Goal: Information Seeking & Learning: Learn about a topic

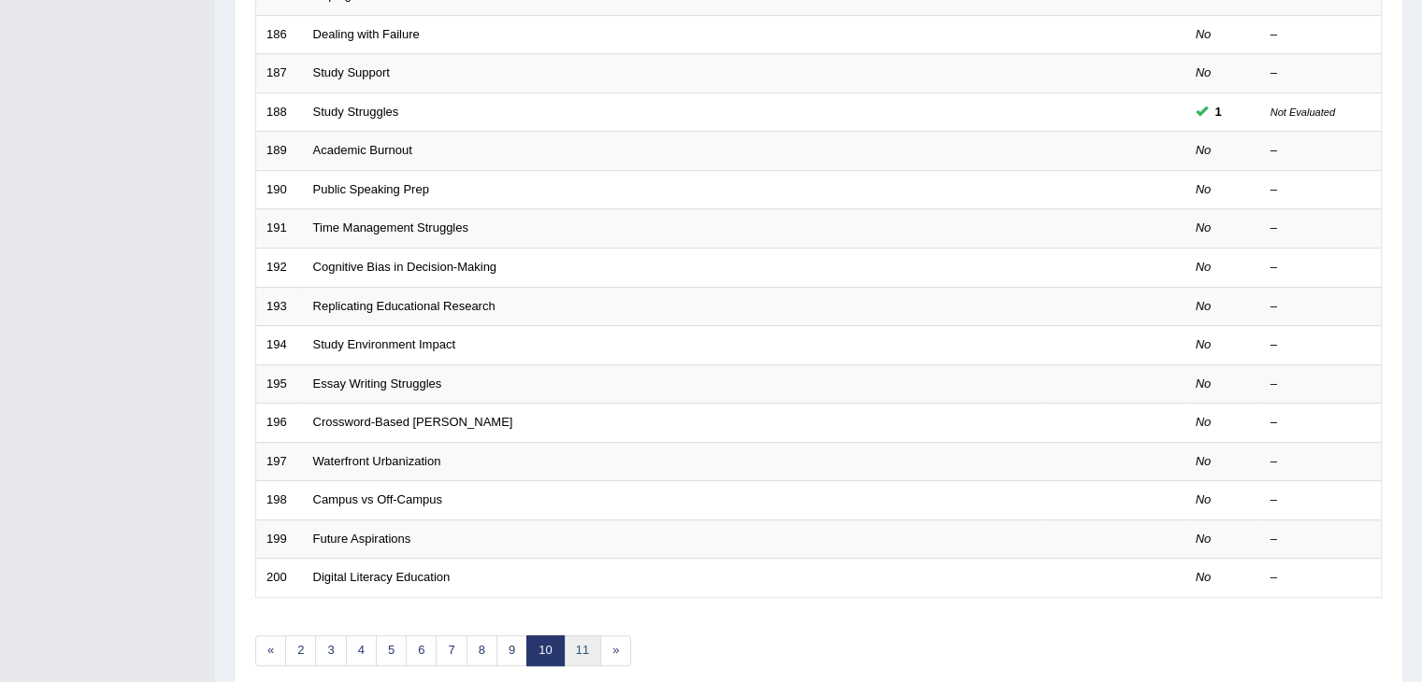
drag, startPoint x: 424, startPoint y: 574, endPoint x: 564, endPoint y: 658, distance: 163.5
click at [564, 658] on link "11" at bounding box center [582, 651] width 37 height 31
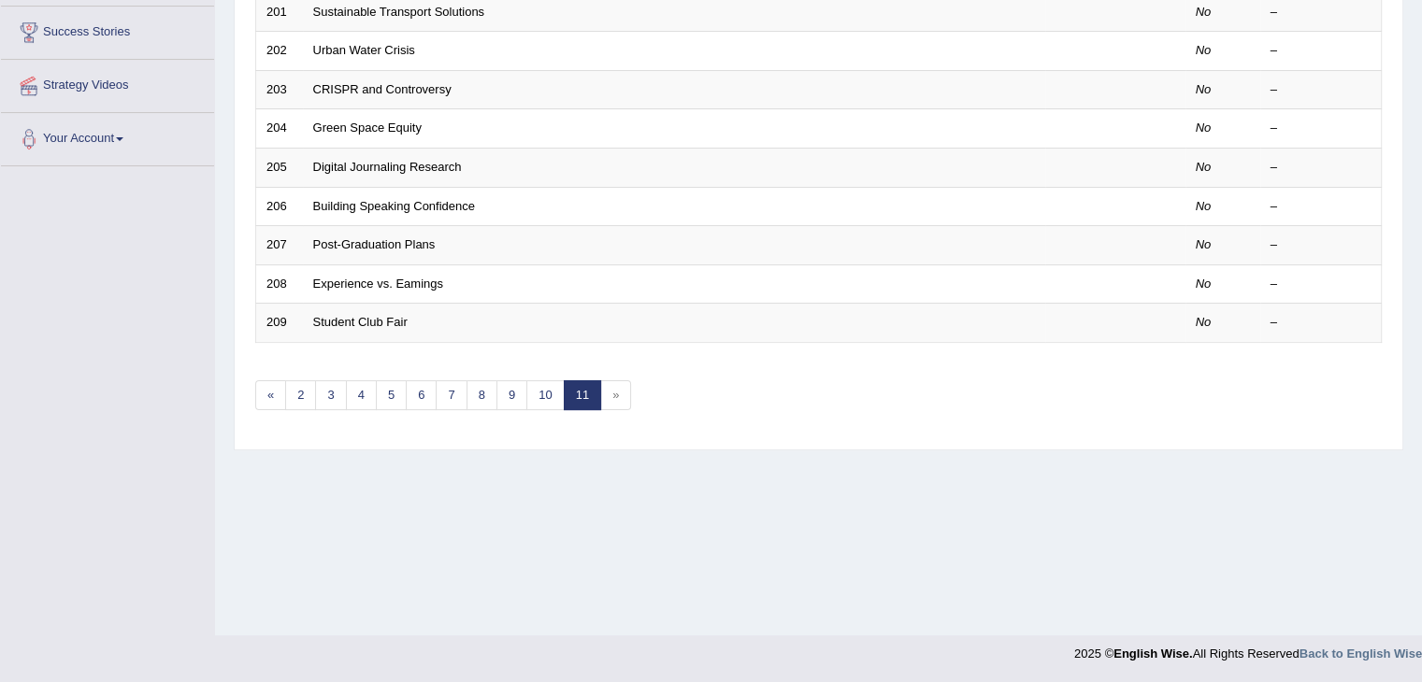
scroll to position [97, 0]
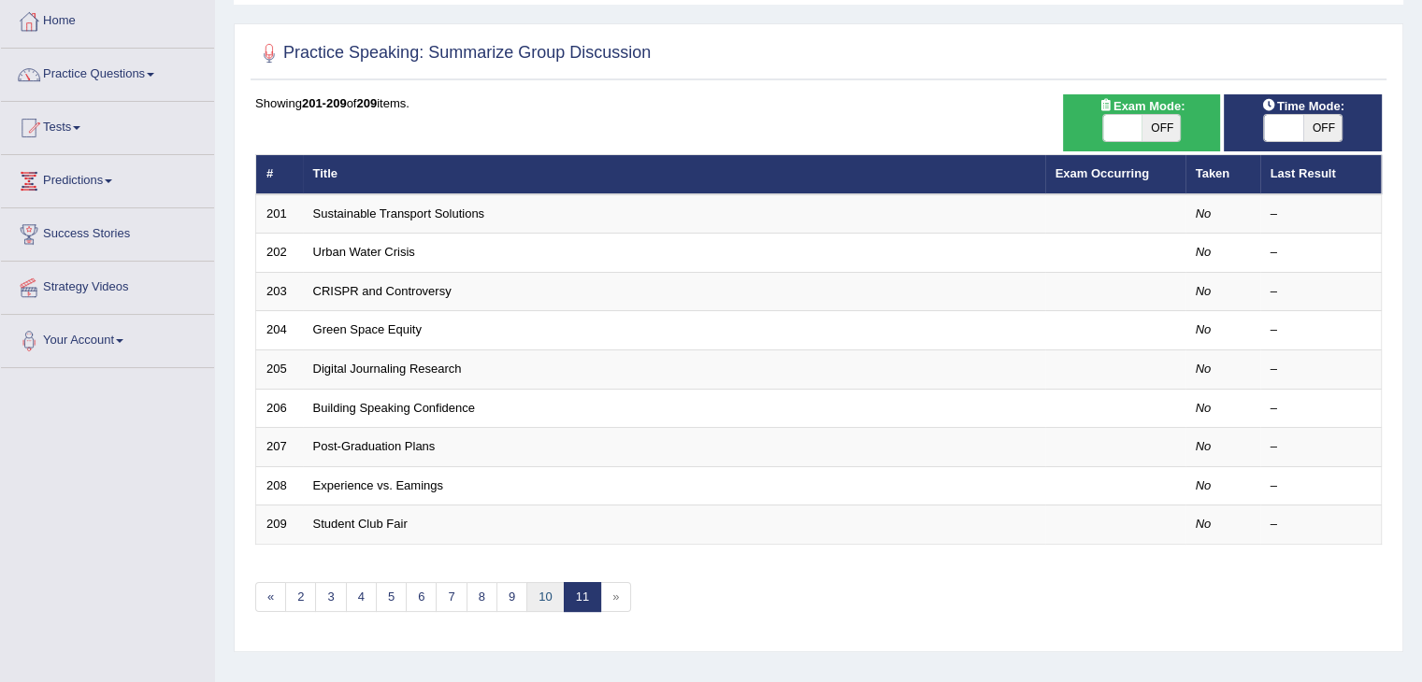
click at [548, 598] on link "10" at bounding box center [544, 597] width 37 height 31
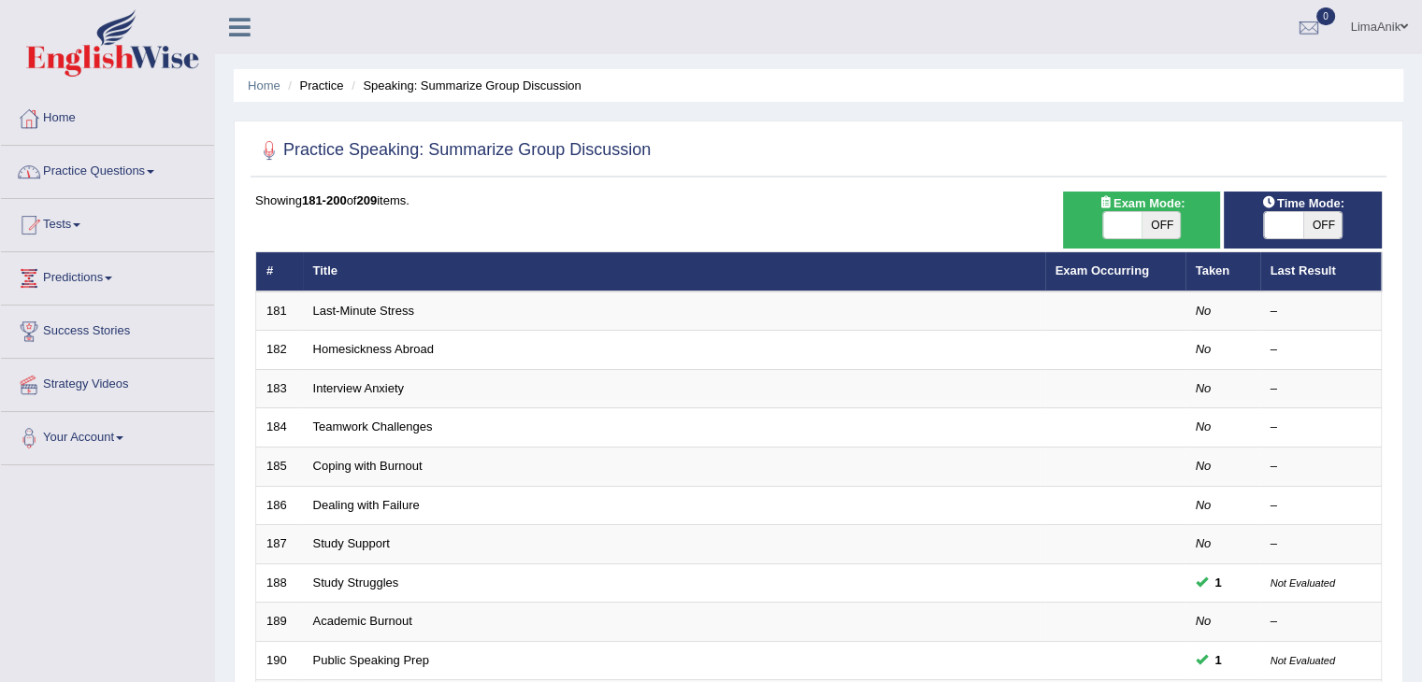
click at [88, 182] on link "Practice Questions" at bounding box center [107, 169] width 213 height 47
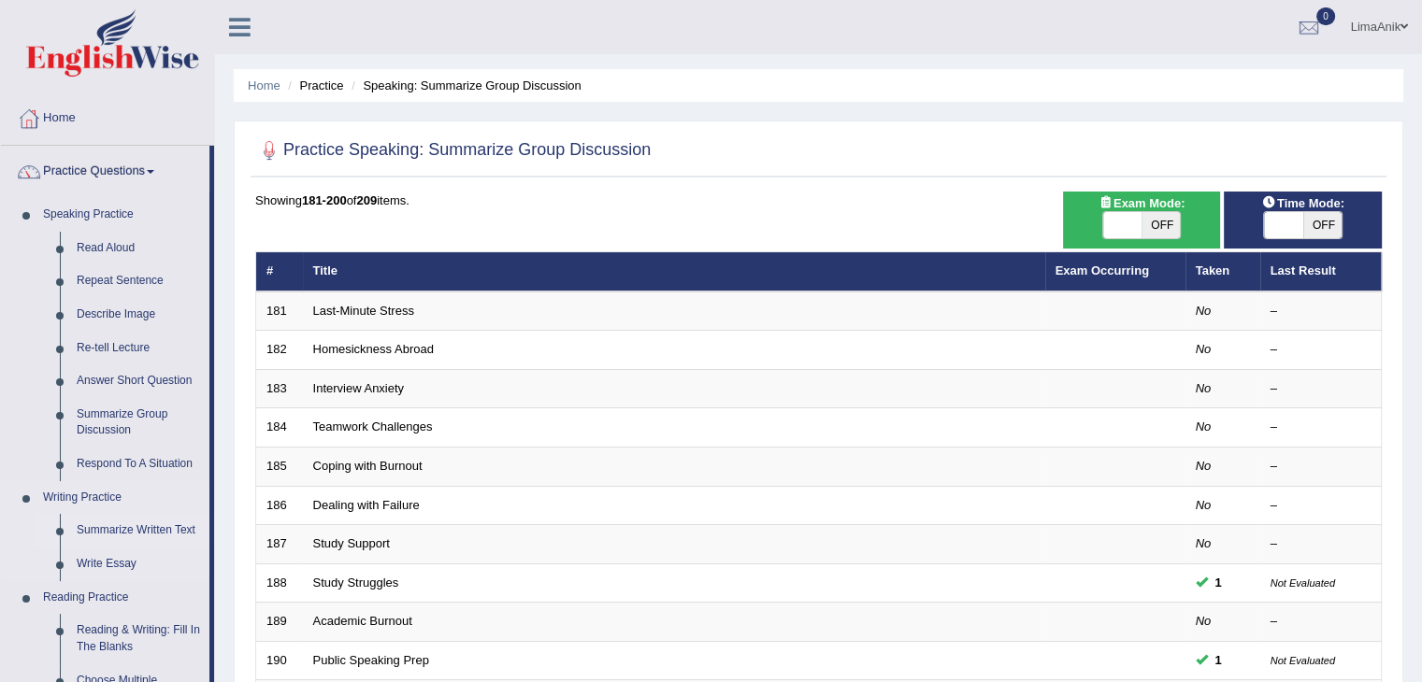
click at [157, 527] on link "Summarize Written Text" at bounding box center [138, 531] width 141 height 34
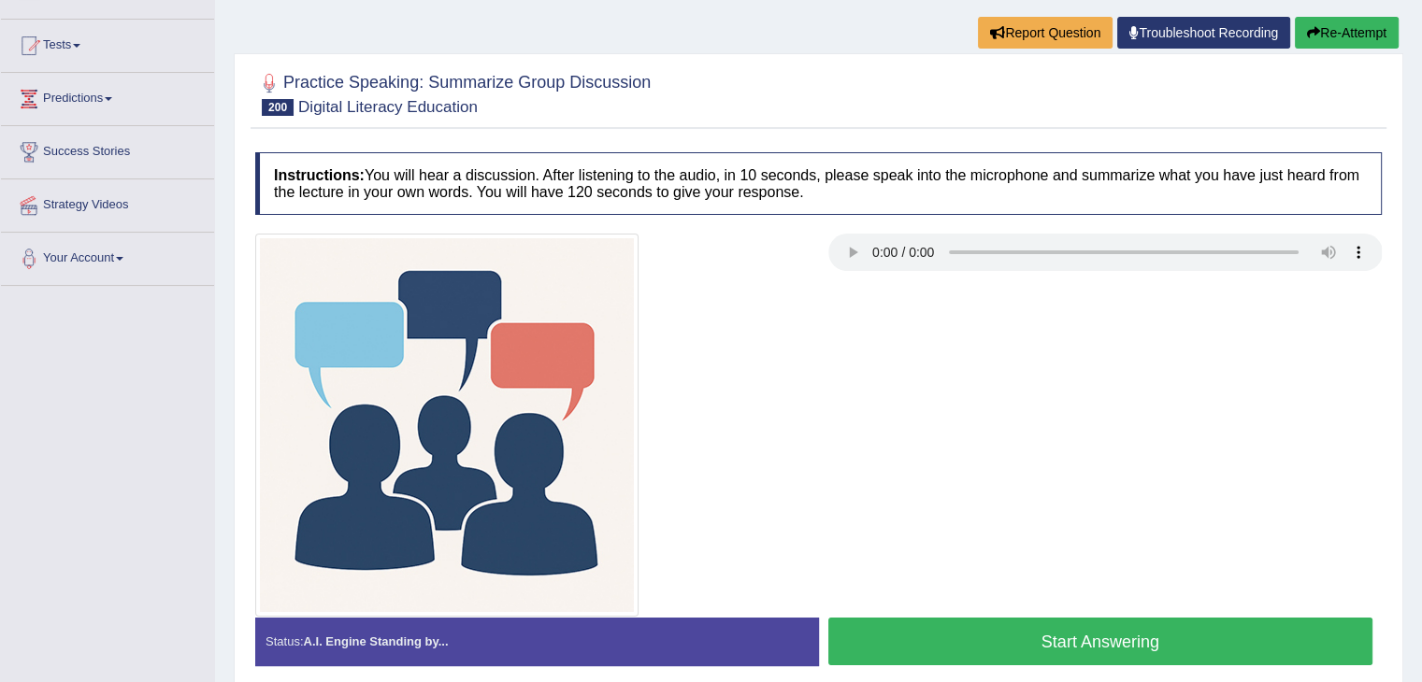
scroll to position [178, 0]
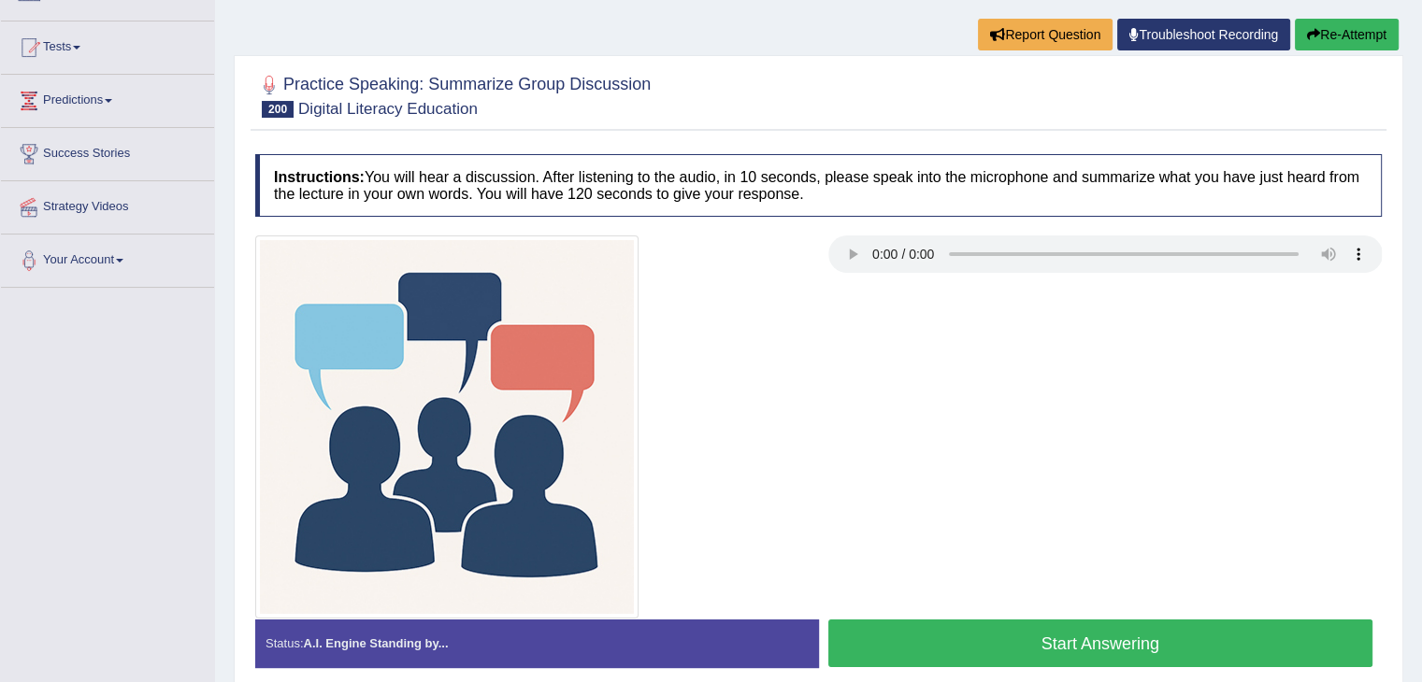
click at [1114, 622] on button "Start Answering" at bounding box center [1100, 644] width 545 height 48
click at [1075, 642] on button "Start Answering" at bounding box center [1100, 644] width 545 height 48
click at [1041, 661] on button "Start Answering" at bounding box center [1100, 644] width 545 height 48
click at [957, 632] on button "Start Answering" at bounding box center [1100, 644] width 545 height 48
click at [1022, 634] on button "Start Answering" at bounding box center [1100, 644] width 545 height 48
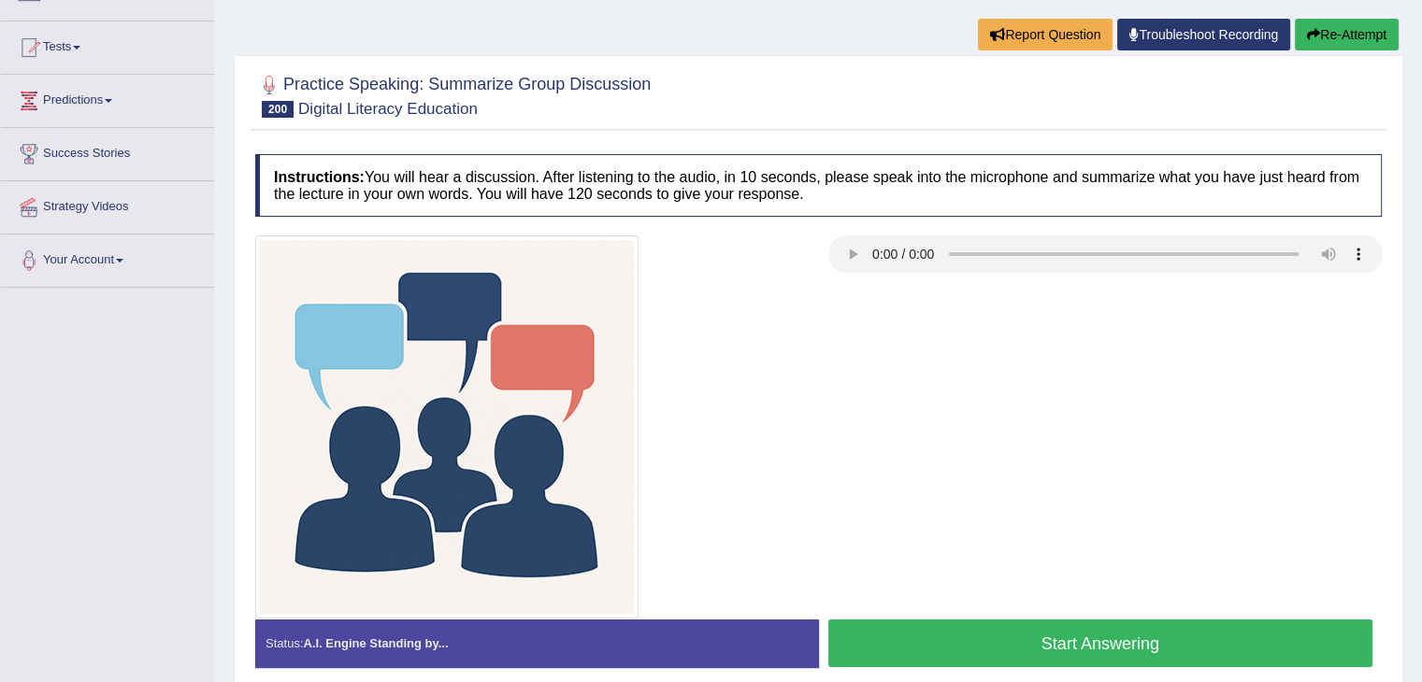
click at [950, 669] on div "Start Answering" at bounding box center [1101, 646] width 564 height 52
click at [1006, 646] on button "Start Answering" at bounding box center [1100, 644] width 545 height 48
click at [1058, 643] on button "Start Answering" at bounding box center [1100, 644] width 545 height 48
click at [1009, 642] on button "Start Answering" at bounding box center [1100, 644] width 545 height 48
click at [1077, 628] on button "Start Answering" at bounding box center [1100, 644] width 545 height 48
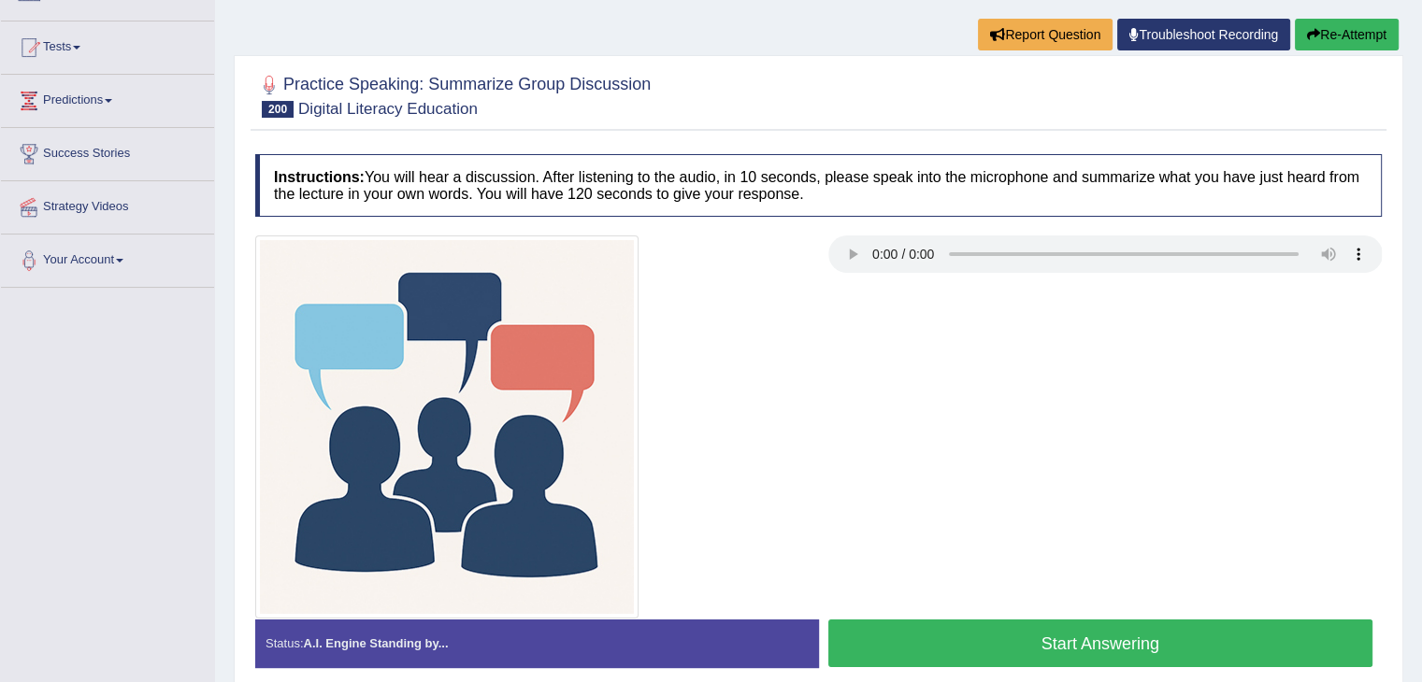
click at [965, 627] on button "Start Answering" at bounding box center [1100, 644] width 545 height 48
click at [1024, 648] on button "Start Answering" at bounding box center [1100, 644] width 545 height 48
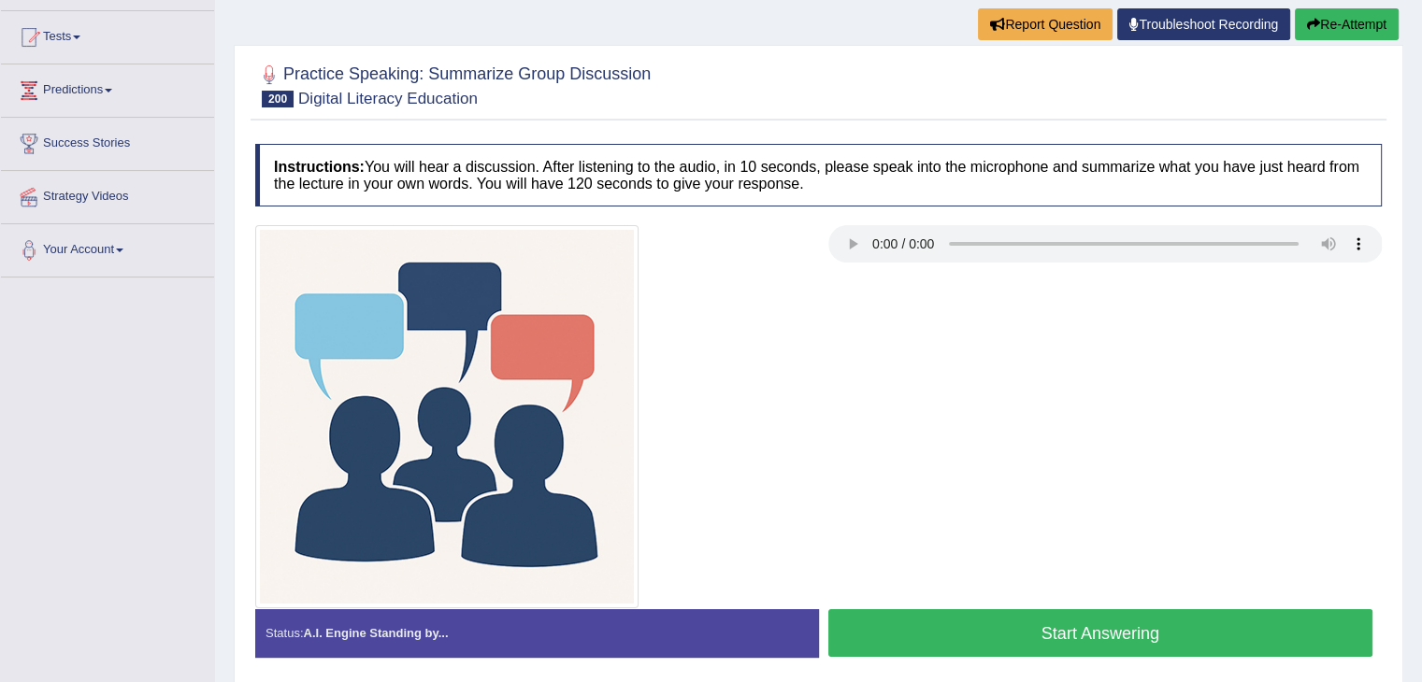
scroll to position [178, 0]
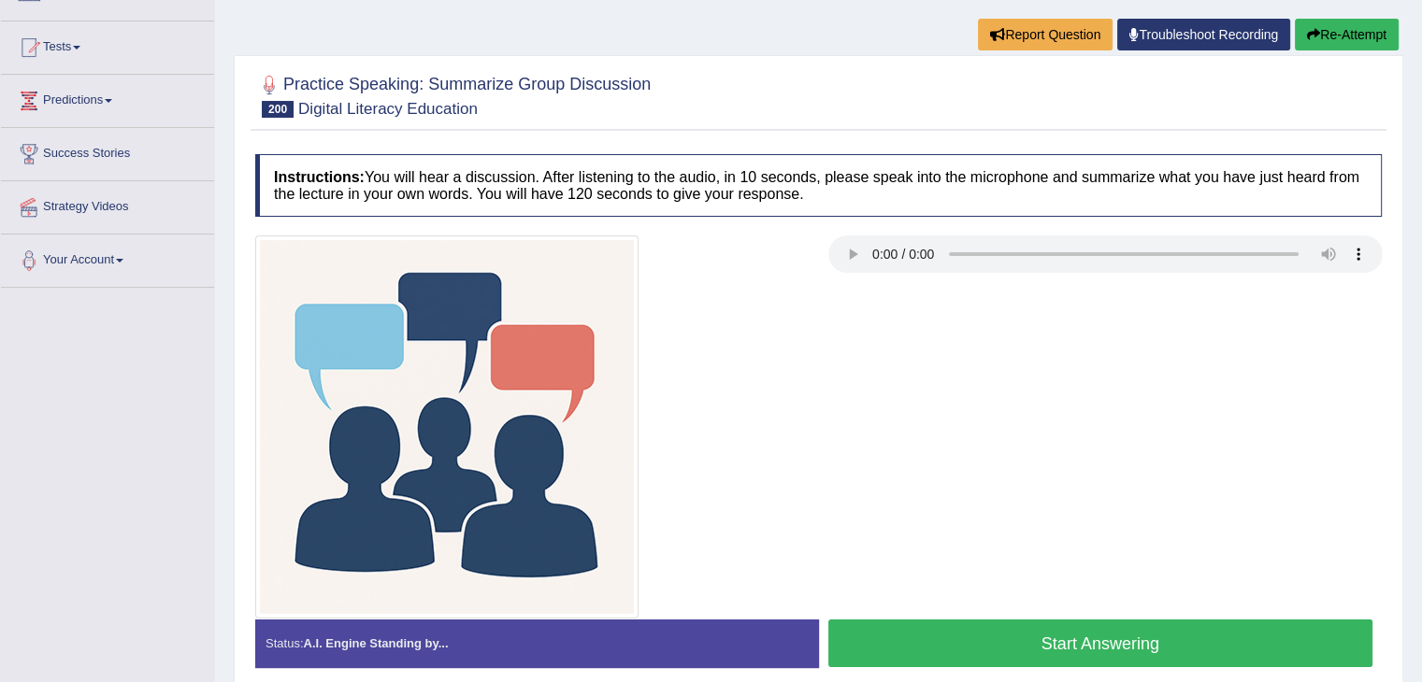
drag, startPoint x: 1024, startPoint y: 610, endPoint x: 1022, endPoint y: 636, distance: 26.3
click at [1022, 636] on div "Instructions: You will hear a discussion. After listening to the audio, in 10 s…" at bounding box center [818, 418] width 1136 height 547
click at [1022, 636] on button "Start Answering" at bounding box center [1100, 644] width 545 height 48
click at [952, 634] on button "Start Answering" at bounding box center [1100, 644] width 545 height 48
click at [939, 625] on button "Start Answering" at bounding box center [1100, 644] width 545 height 48
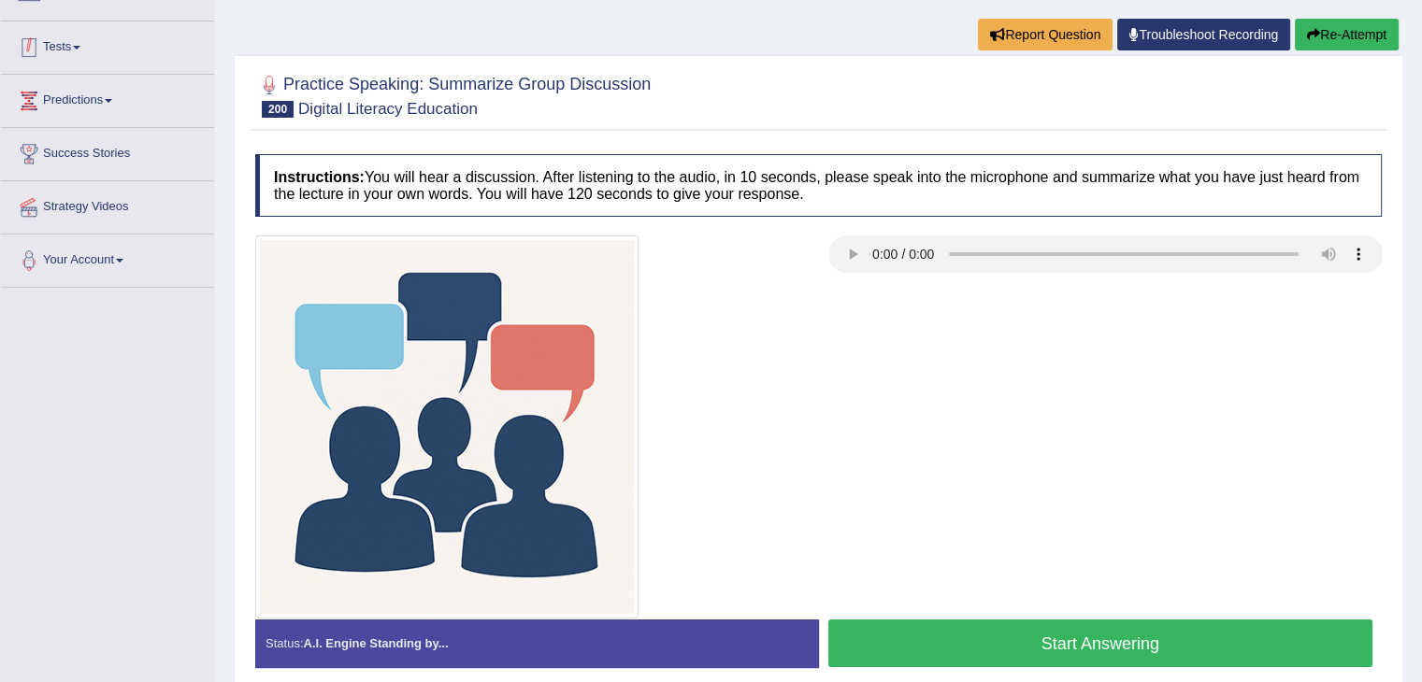
scroll to position [178, 0]
click at [920, 640] on button "Start Answering" at bounding box center [1100, 644] width 545 height 48
click at [1130, 652] on button "Start Answering" at bounding box center [1100, 644] width 545 height 48
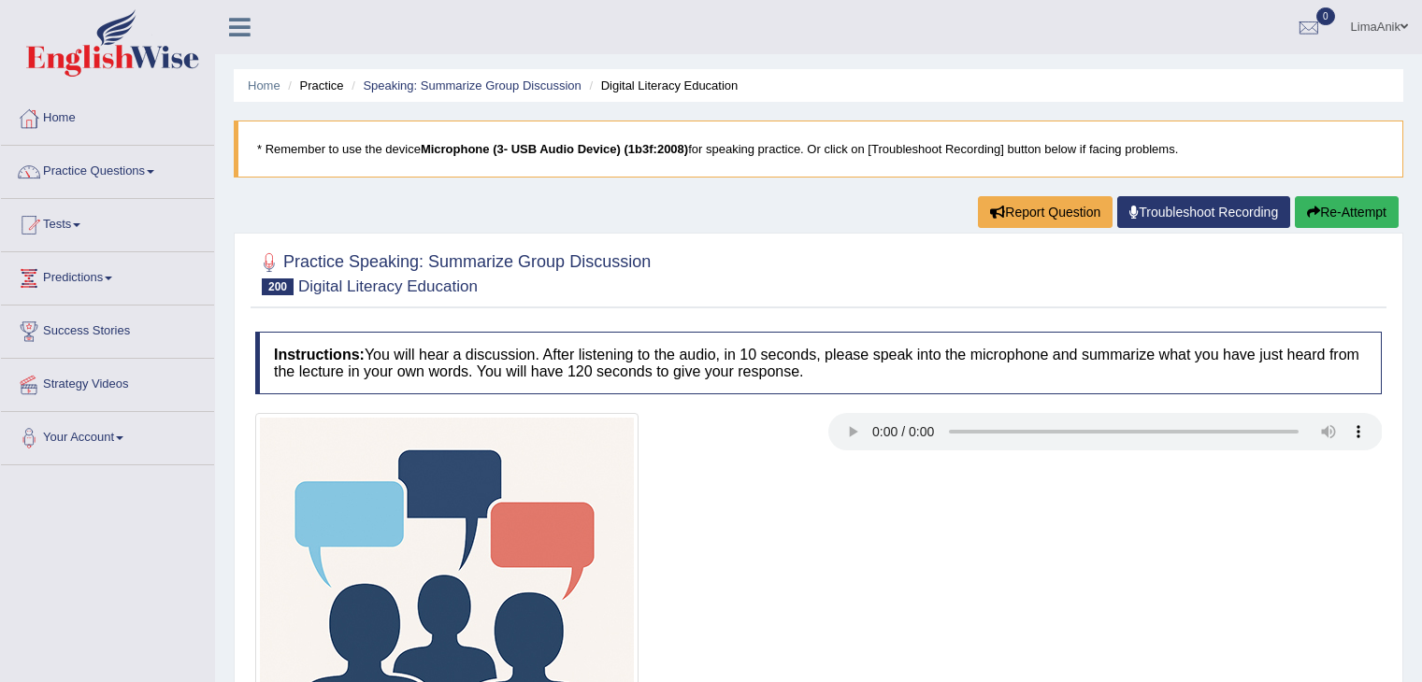
scroll to position [178, 0]
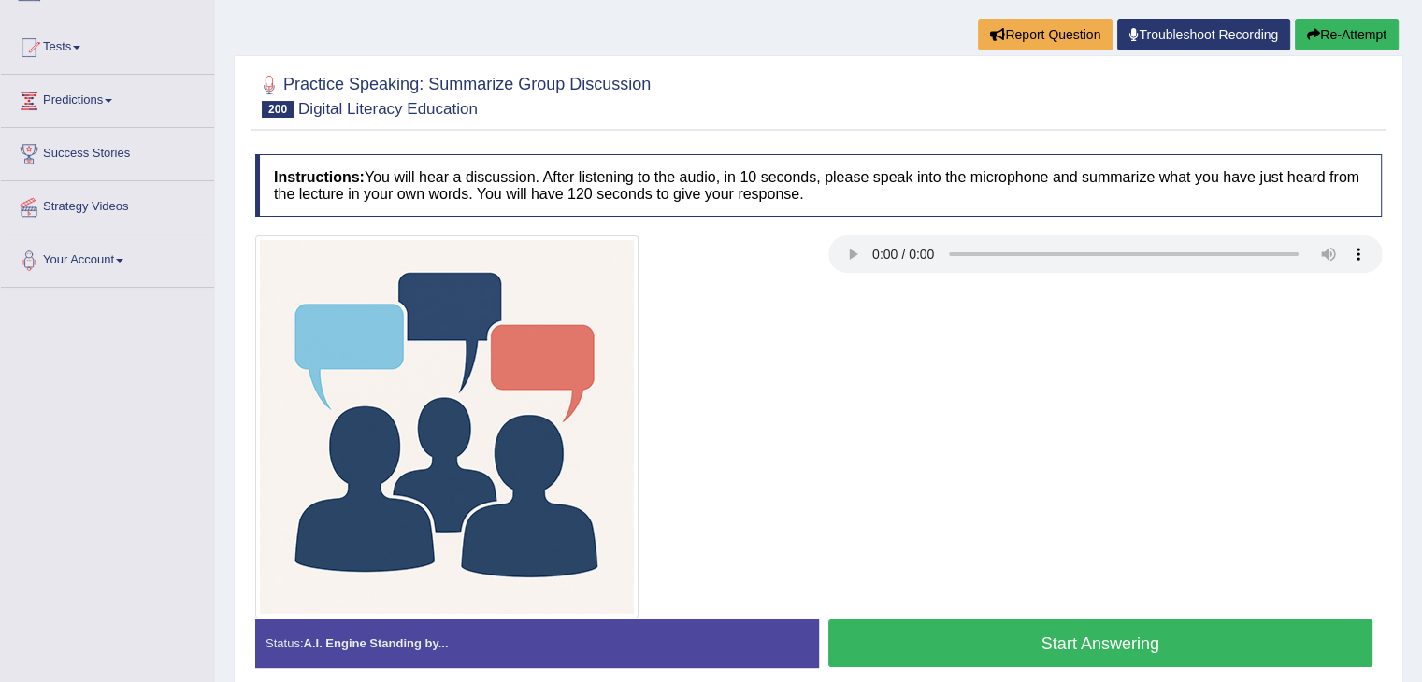
drag, startPoint x: 0, startPoint y: 0, endPoint x: 1060, endPoint y: 521, distance: 1180.8
click at [1060, 521] on div at bounding box center [818, 427] width 1145 height 383
click at [958, 644] on button "Start Answering" at bounding box center [1100, 644] width 545 height 48
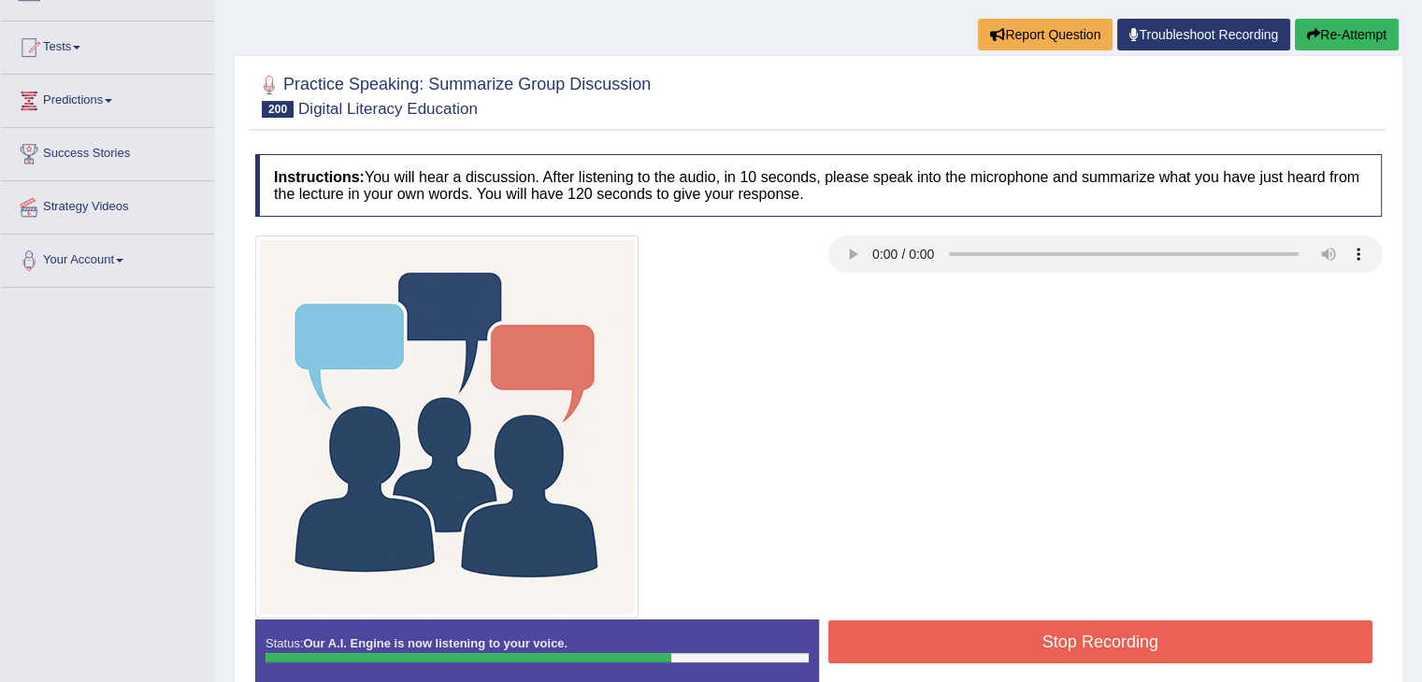
click at [1080, 629] on button "Stop Recording" at bounding box center [1100, 642] width 545 height 43
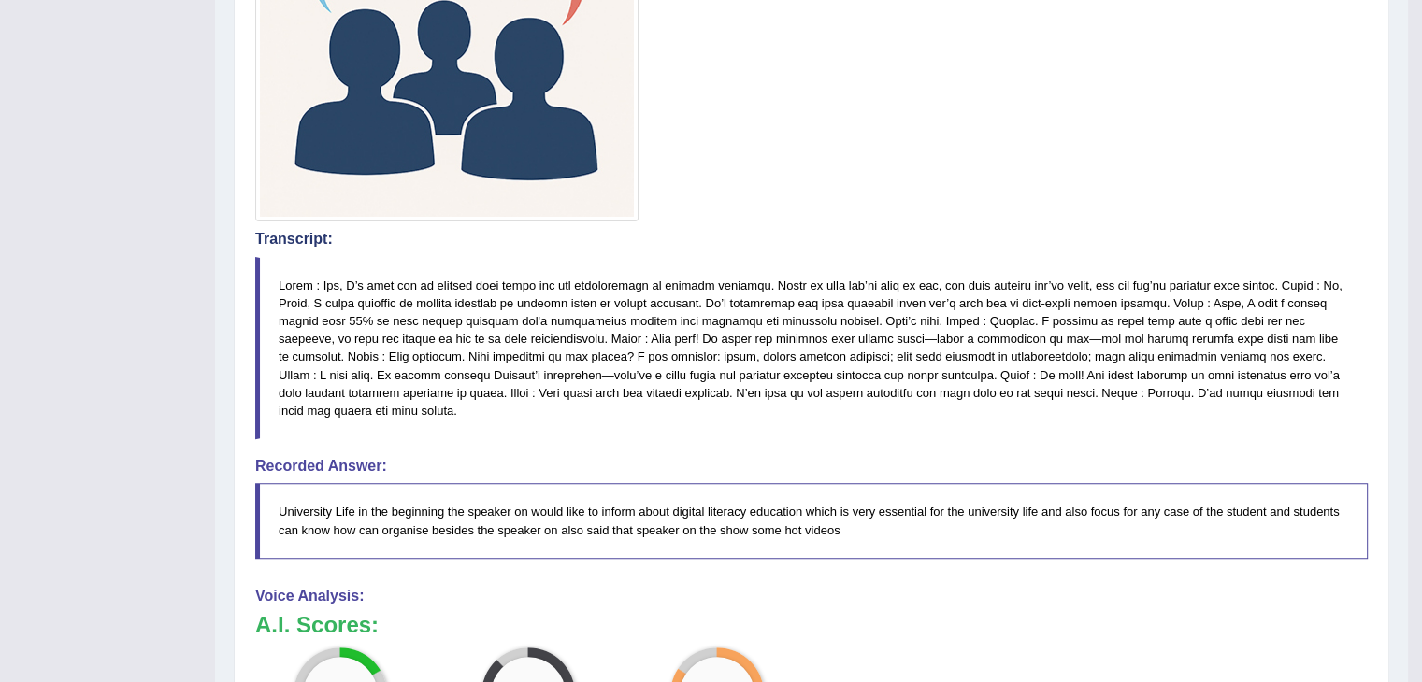
scroll to position [647, 0]
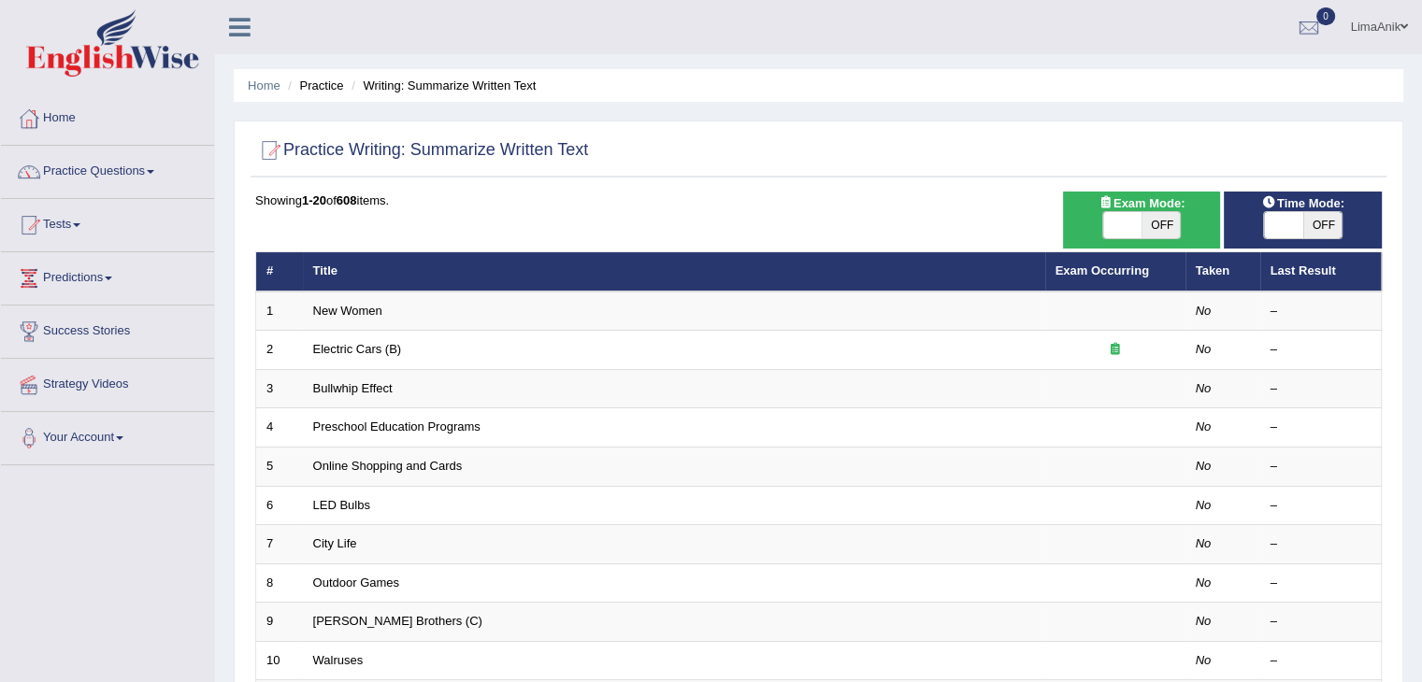
click at [1413, 137] on div "Home Practice Writing: Summarize Written Text Practice Writing: Summarize Writt…" at bounding box center [818, 595] width 1207 height 1191
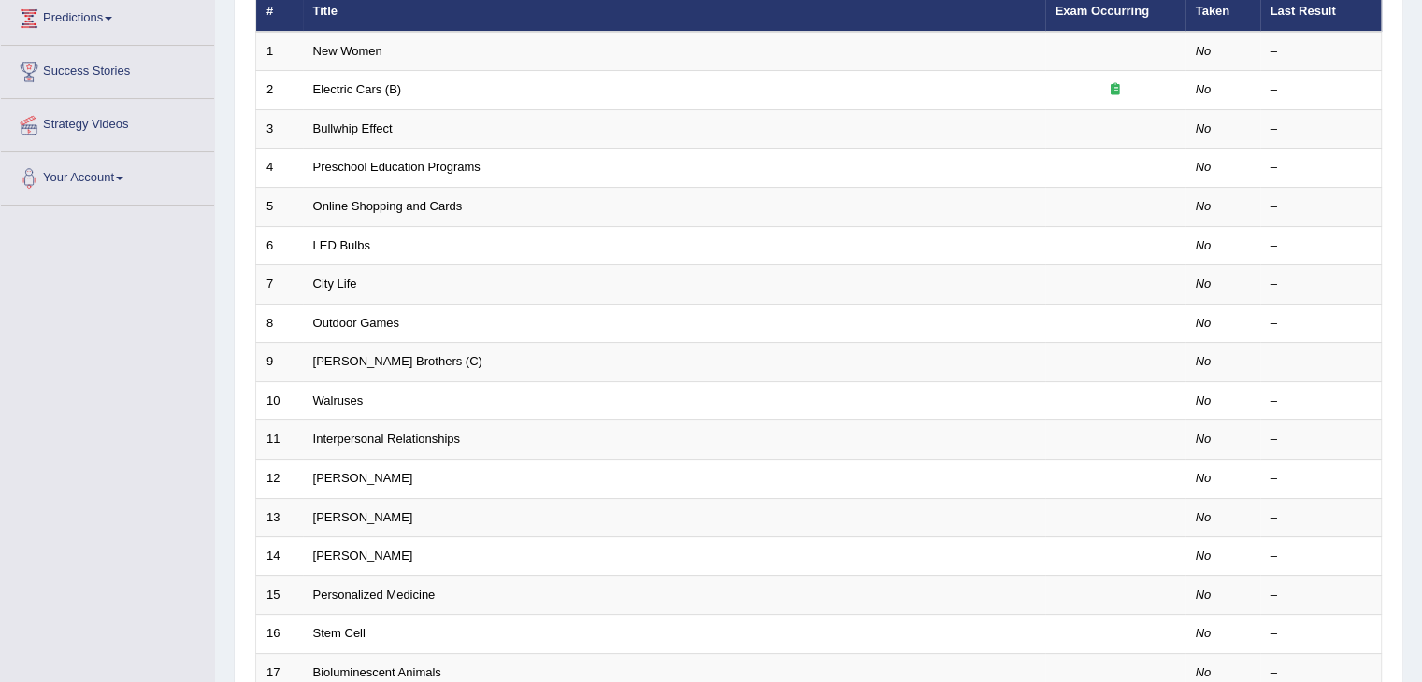
scroll to position [550, 0]
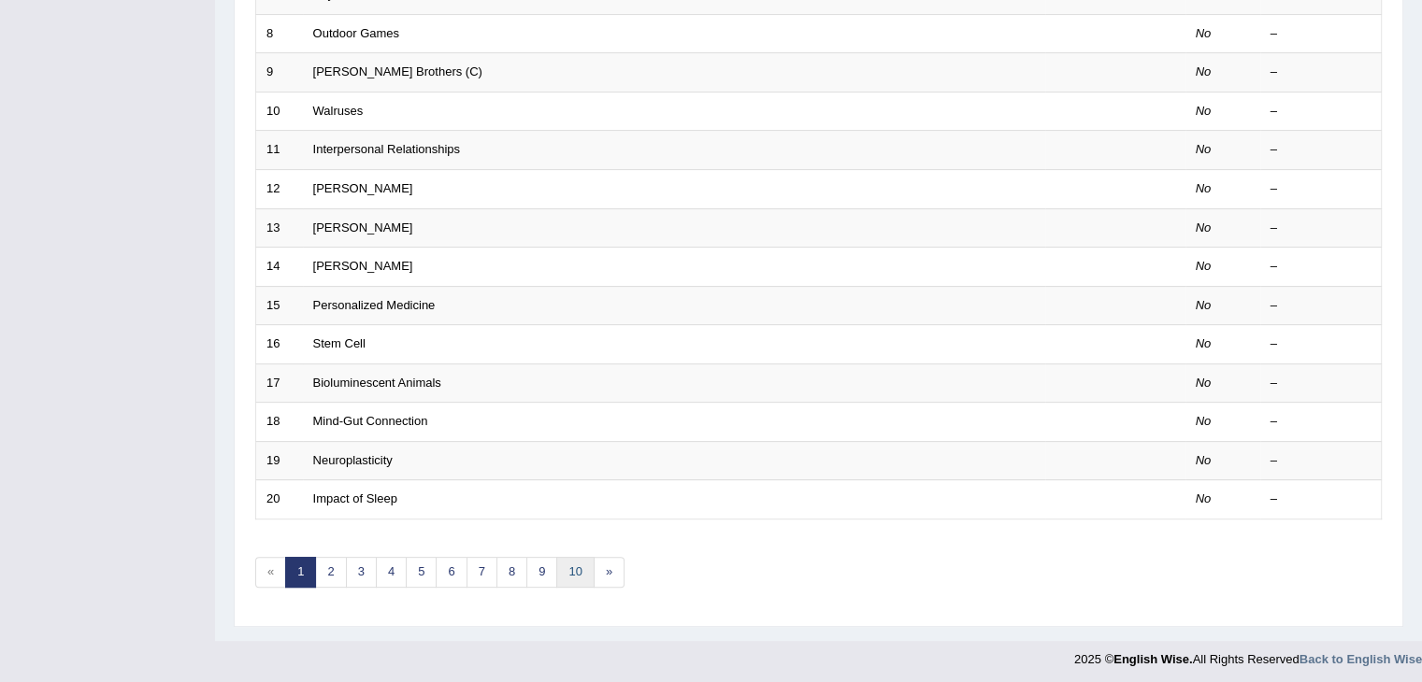
click at [577, 568] on link "10" at bounding box center [574, 572] width 37 height 31
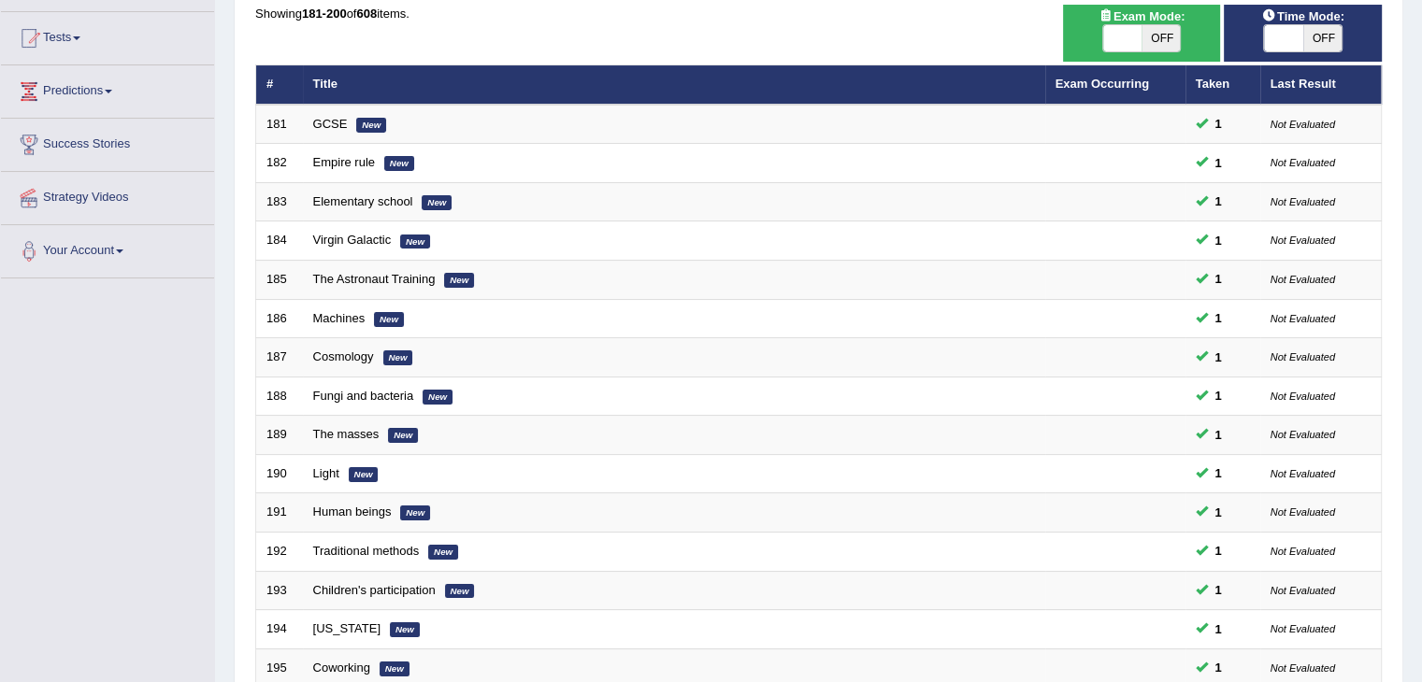
scroll to position [550, 0]
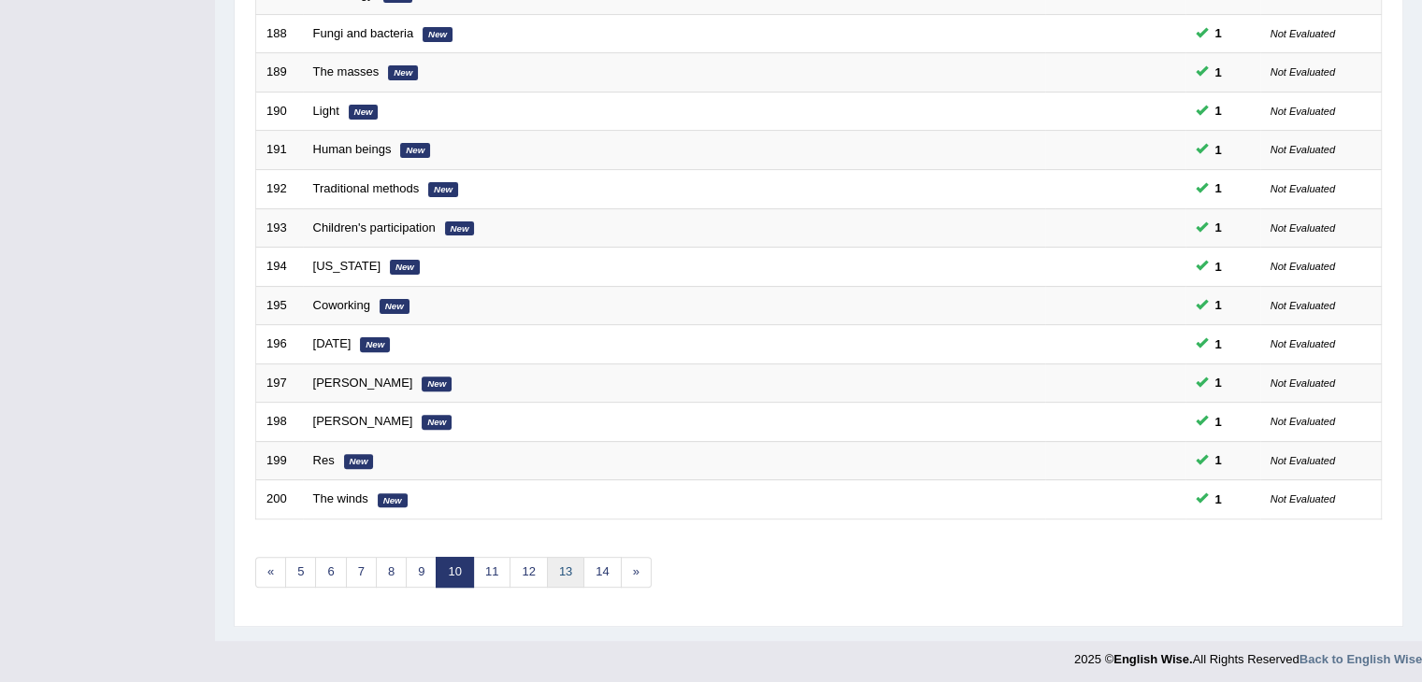
click at [568, 562] on link "13" at bounding box center [565, 572] width 37 height 31
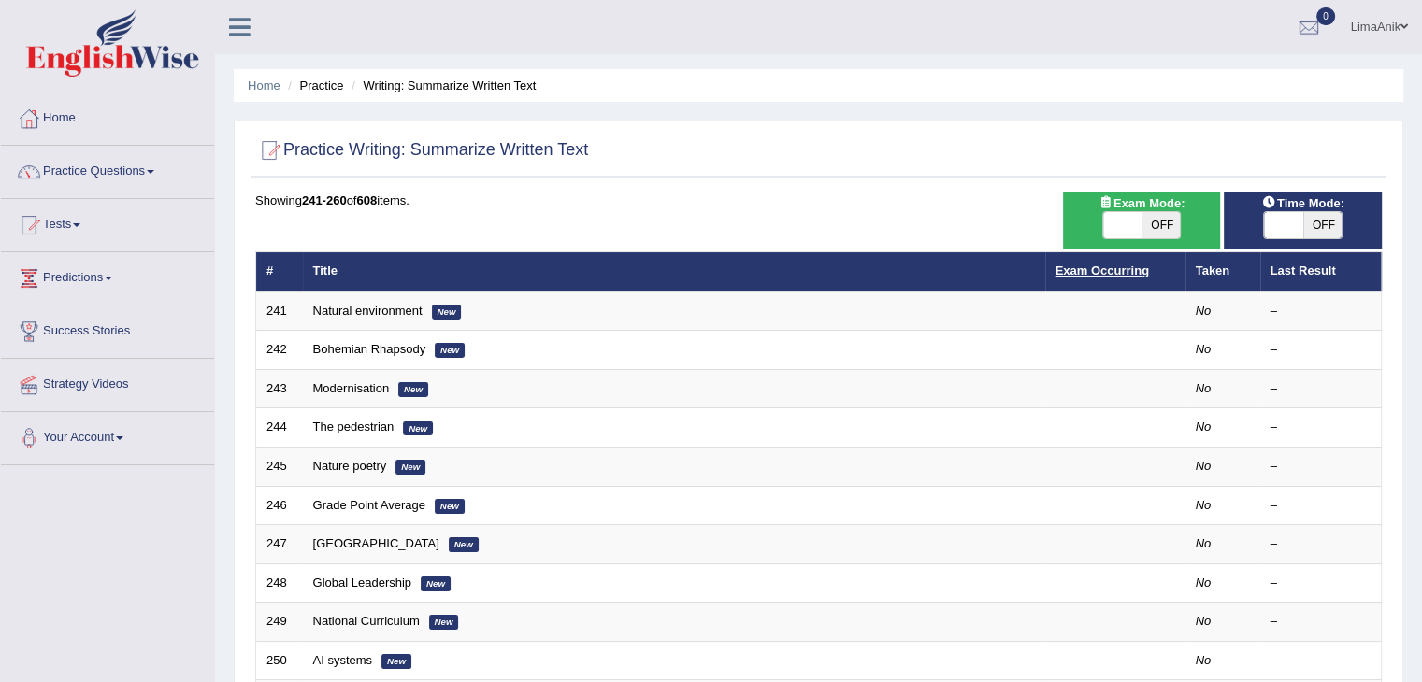
click at [1118, 266] on link "Exam Occurring" at bounding box center [1101, 271] width 93 height 14
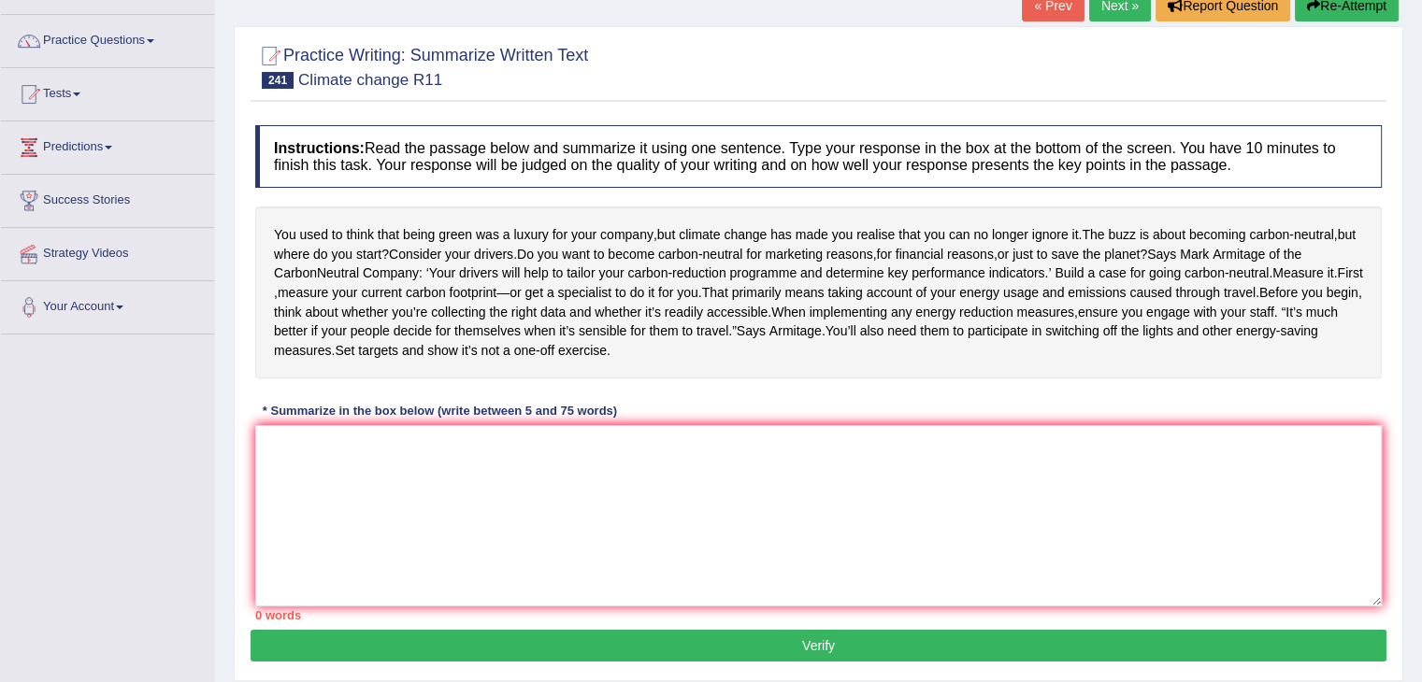
scroll to position [141, 0]
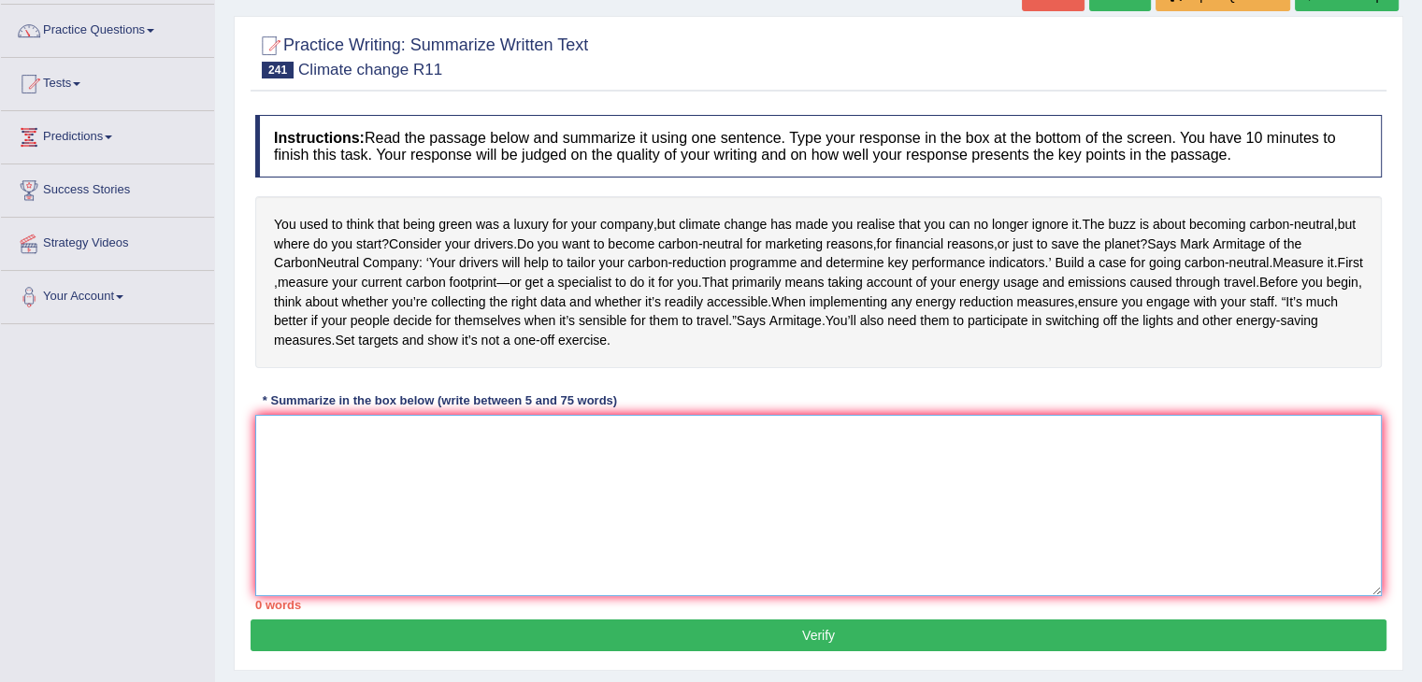
click at [599, 505] on textarea at bounding box center [818, 505] width 1126 height 181
click at [515, 522] on textarea "Climate change has made" at bounding box center [818, 505] width 1126 height 181
click at [270, 516] on textarea "Climate change has made" at bounding box center [818, 505] width 1126 height 181
click at [271, 515] on textarea "Climate change has made" at bounding box center [818, 505] width 1126 height 181
click at [461, 512] on textarea "Climate change has made" at bounding box center [818, 505] width 1126 height 181
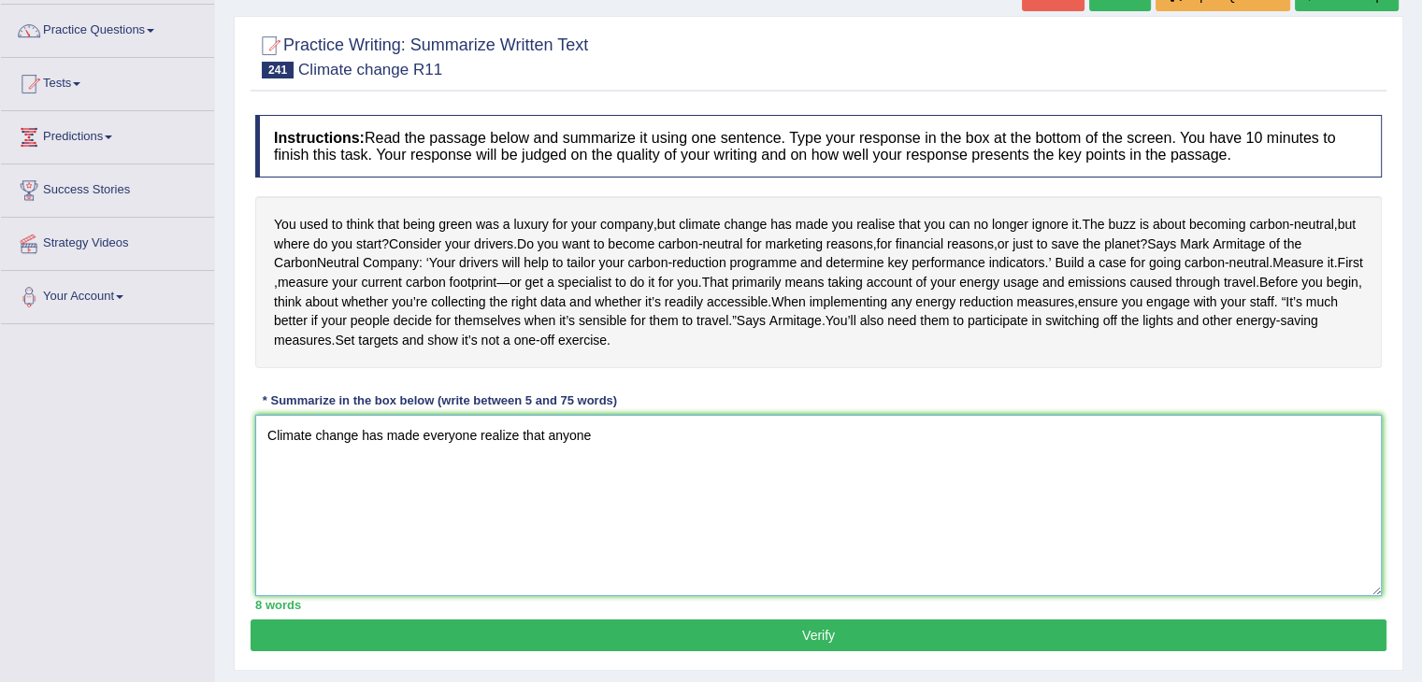
click at [663, 522] on textarea "Climate change has made everyone realize that anyone" at bounding box center [818, 505] width 1126 height 181
click at [765, 504] on textarea "Climate change has made everyone realize that no one can no longer ignore it" at bounding box center [818, 505] width 1126 height 181
type textarea "Climate change has made everyone realize that"
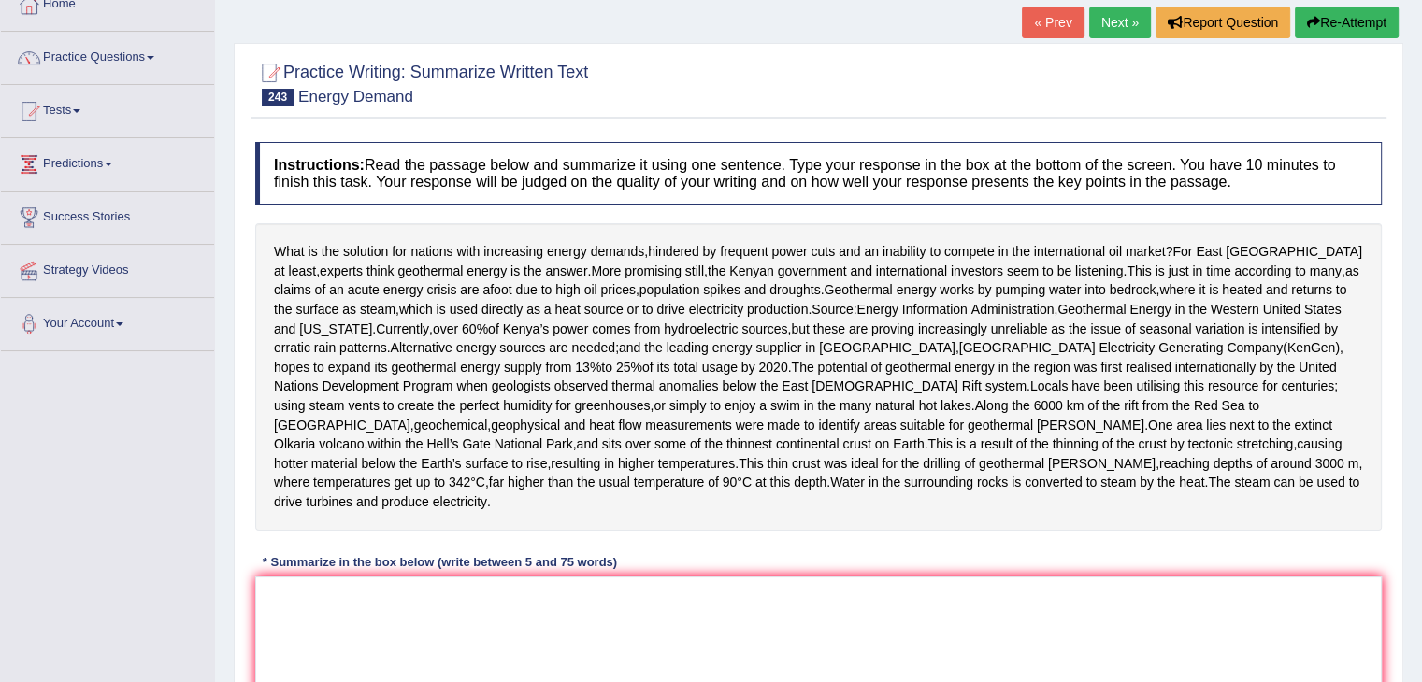
scroll to position [228, 0]
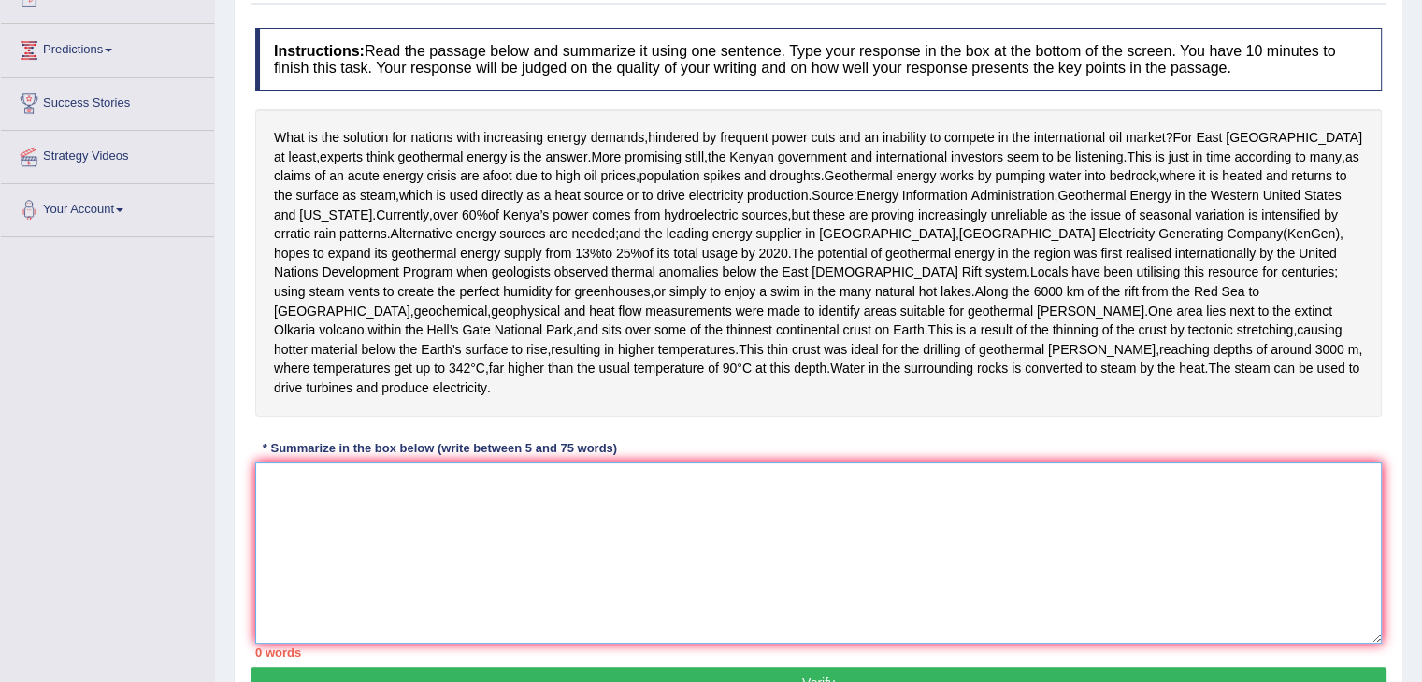
click at [411, 522] on textarea at bounding box center [818, 553] width 1126 height 181
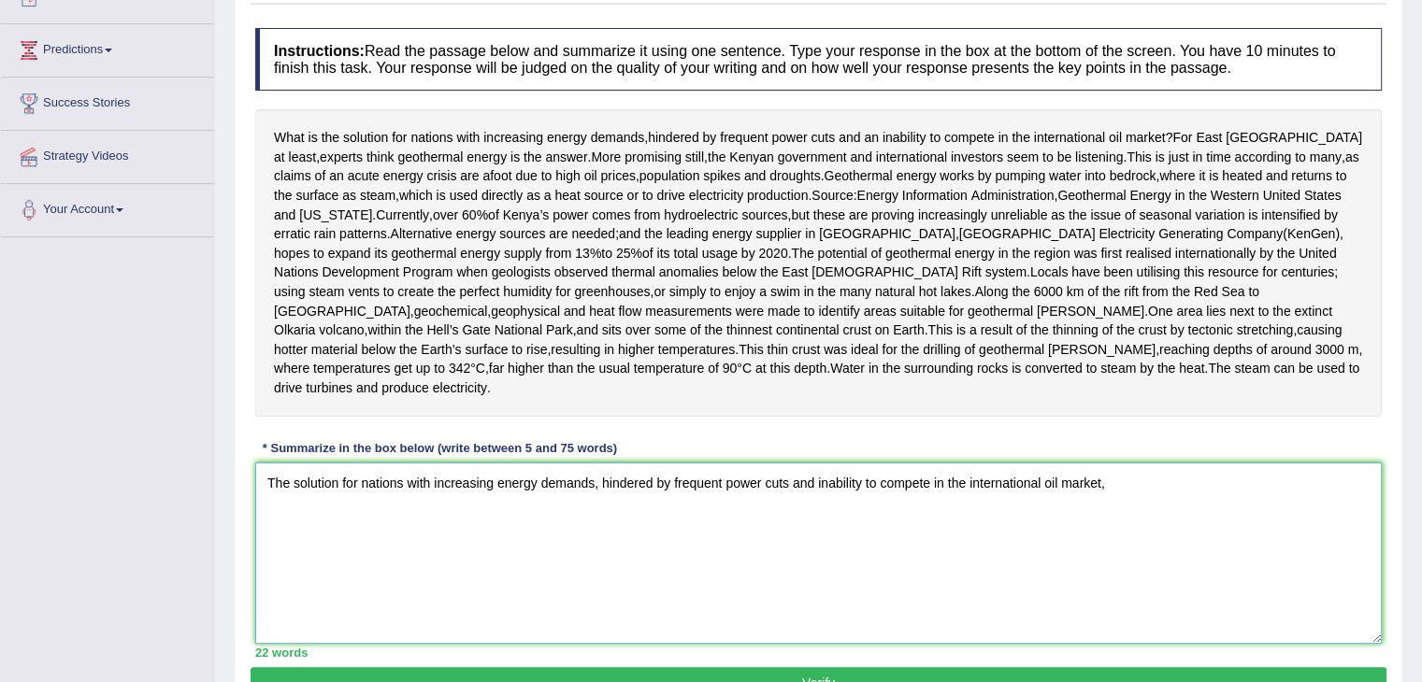
click at [1146, 545] on textarea "The solution for nations with increasing energy demands, hindered by frequent p…" at bounding box center [818, 553] width 1126 height 181
click at [603, 553] on textarea "The solution for nations with increasing energy demands, hindered by frequent p…" at bounding box center [818, 553] width 1126 height 181
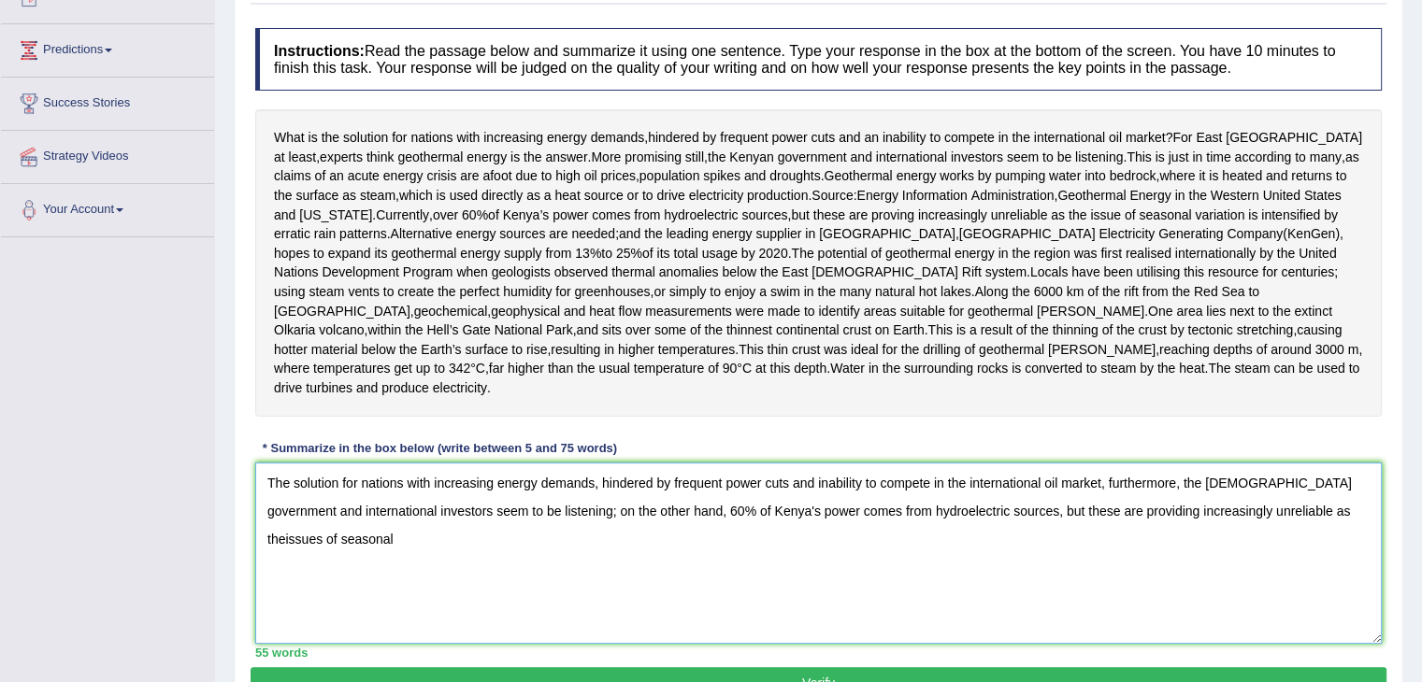
click at [1221, 577] on textarea "The solution for nations with increasing energy demands, hindered by frequent p…" at bounding box center [818, 553] width 1126 height 181
click at [1301, 550] on textarea "The solution for nations with increasing energy demands, hindered by frequent p…" at bounding box center [818, 553] width 1126 height 181
click at [1350, 536] on textarea "The solution for nations with increasing energy demands, hindered by frequent p…" at bounding box center [818, 553] width 1126 height 181
click at [364, 585] on textarea "The solution for nations with increasing energy demands, hindered by frequent p…" at bounding box center [818, 553] width 1126 height 181
click at [1095, 574] on textarea "The solution for nations with increasing energy demands, hindered by frequent p…" at bounding box center [818, 553] width 1126 height 181
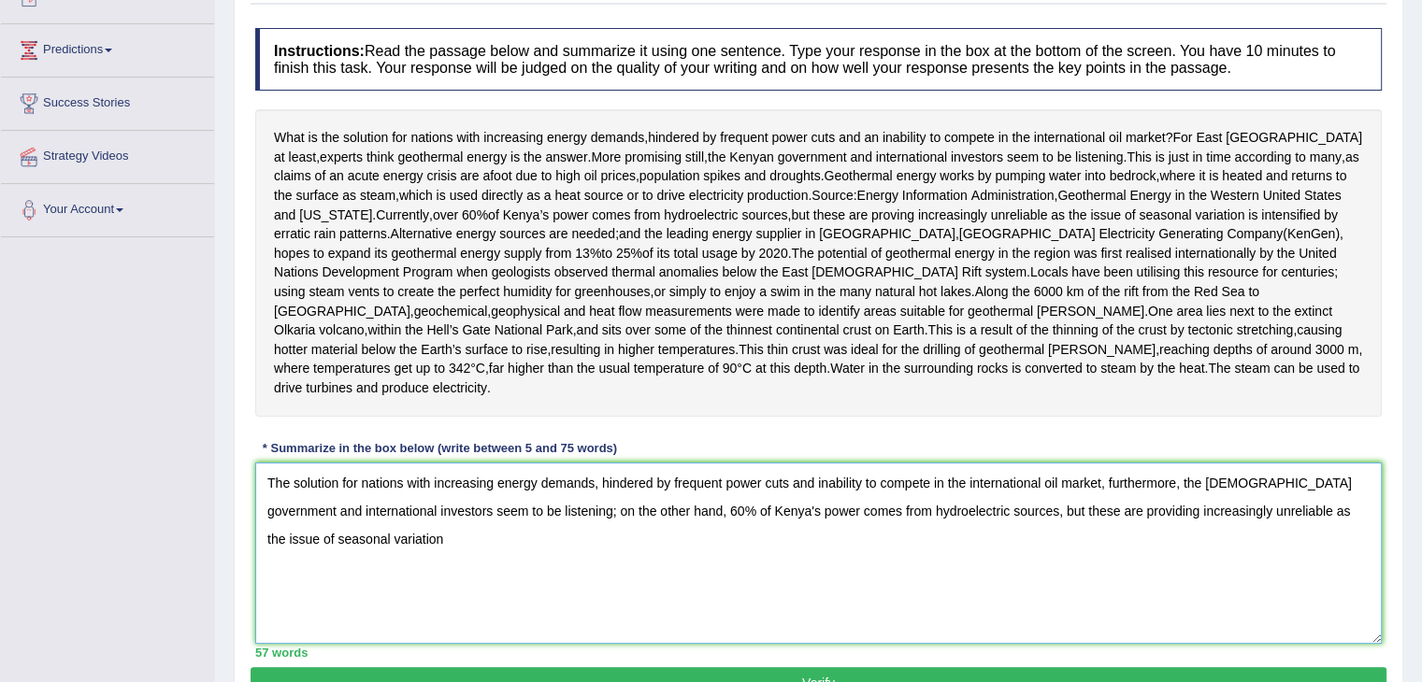
click at [1095, 555] on textarea "The solution for nations with increasing energy demands, hindered by frequent p…" at bounding box center [818, 553] width 1126 height 181
click at [337, 577] on textarea "The solution for nations with increasing energy demands, hindered by frequent p…" at bounding box center [818, 553] width 1126 height 181
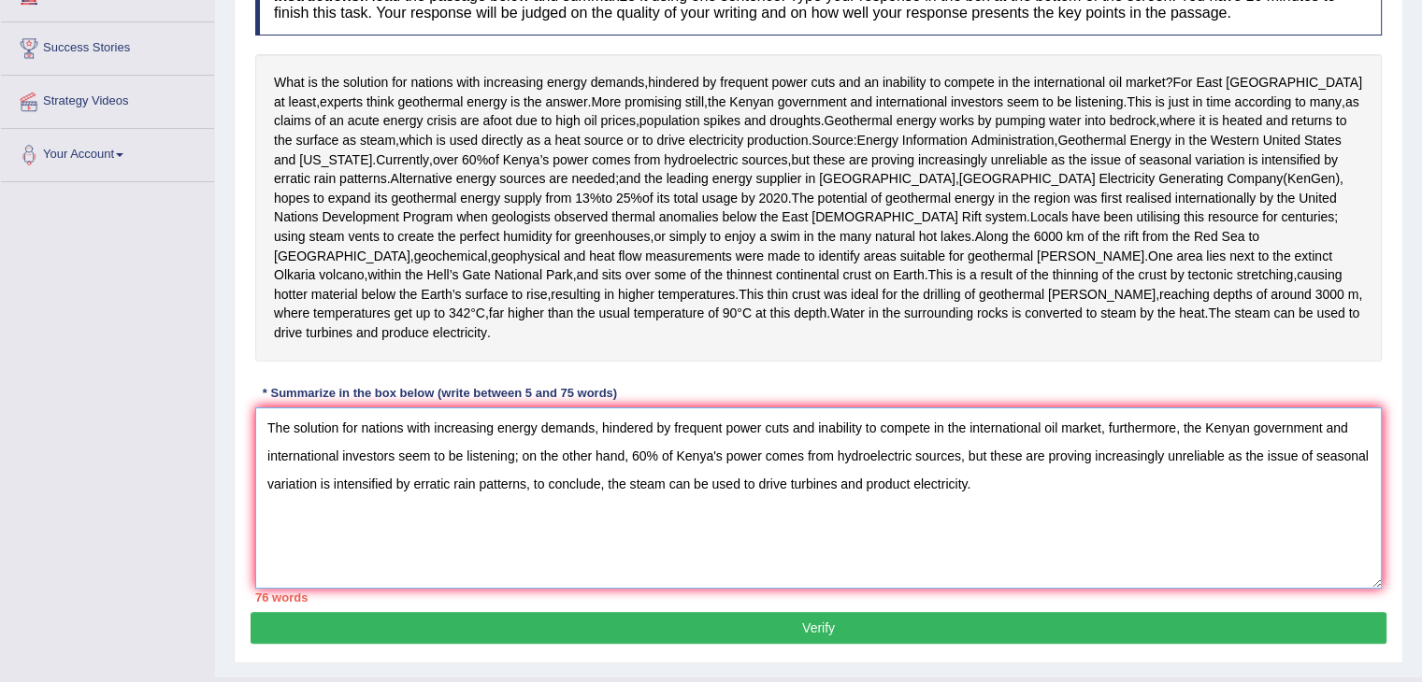
click at [598, 529] on textarea "The solution for nations with increasing energy demands, hindered by frequent p…" at bounding box center [818, 497] width 1126 height 181
click at [525, 520] on textarea "The solution for nations with increasing energy demands, hindered by frequent p…" at bounding box center [818, 497] width 1126 height 181
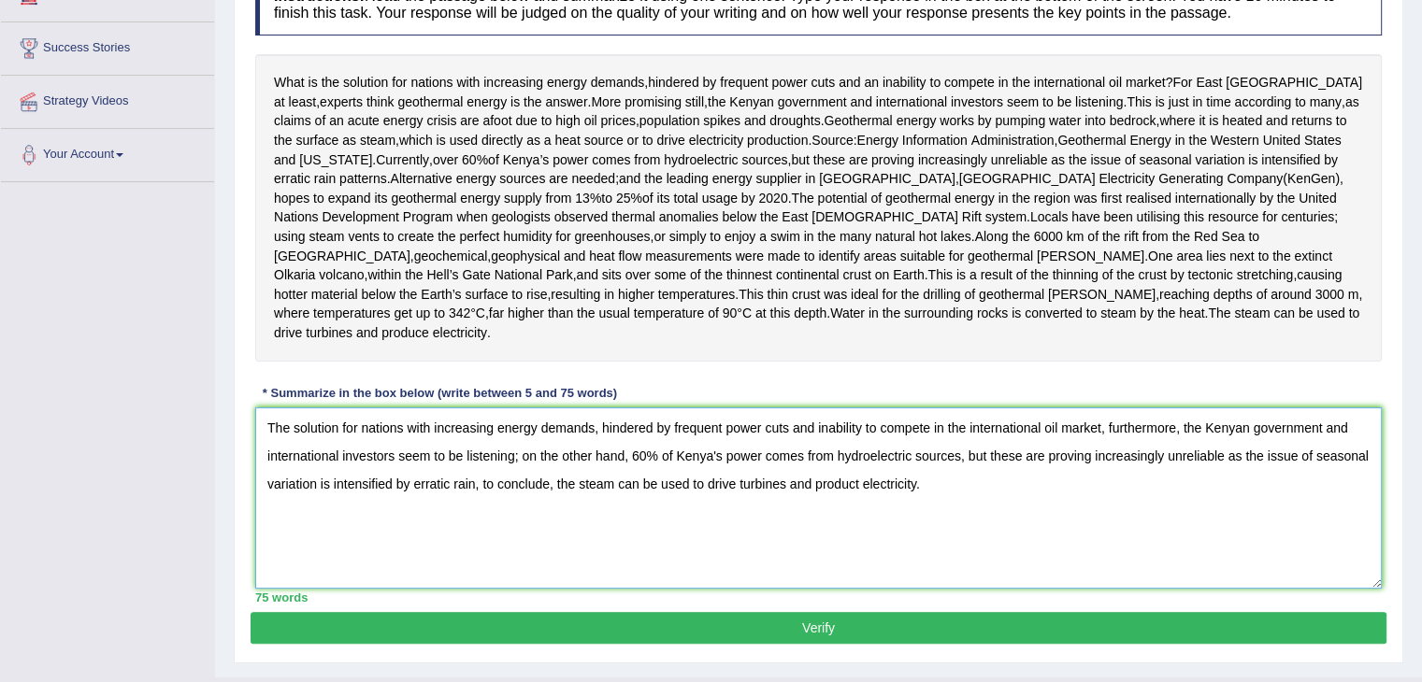
click at [478, 525] on textarea "The solution for nations with increasing energy demands, hindered by frequent p…" at bounding box center [818, 497] width 1126 height 181
click at [485, 524] on textarea "The solution for nations with increasing energy demands, hindered by frequent p…" at bounding box center [818, 497] width 1126 height 181
click at [481, 524] on textarea "The solution for nations with increasing energy demands, hindered by frequent p…" at bounding box center [818, 497] width 1126 height 181
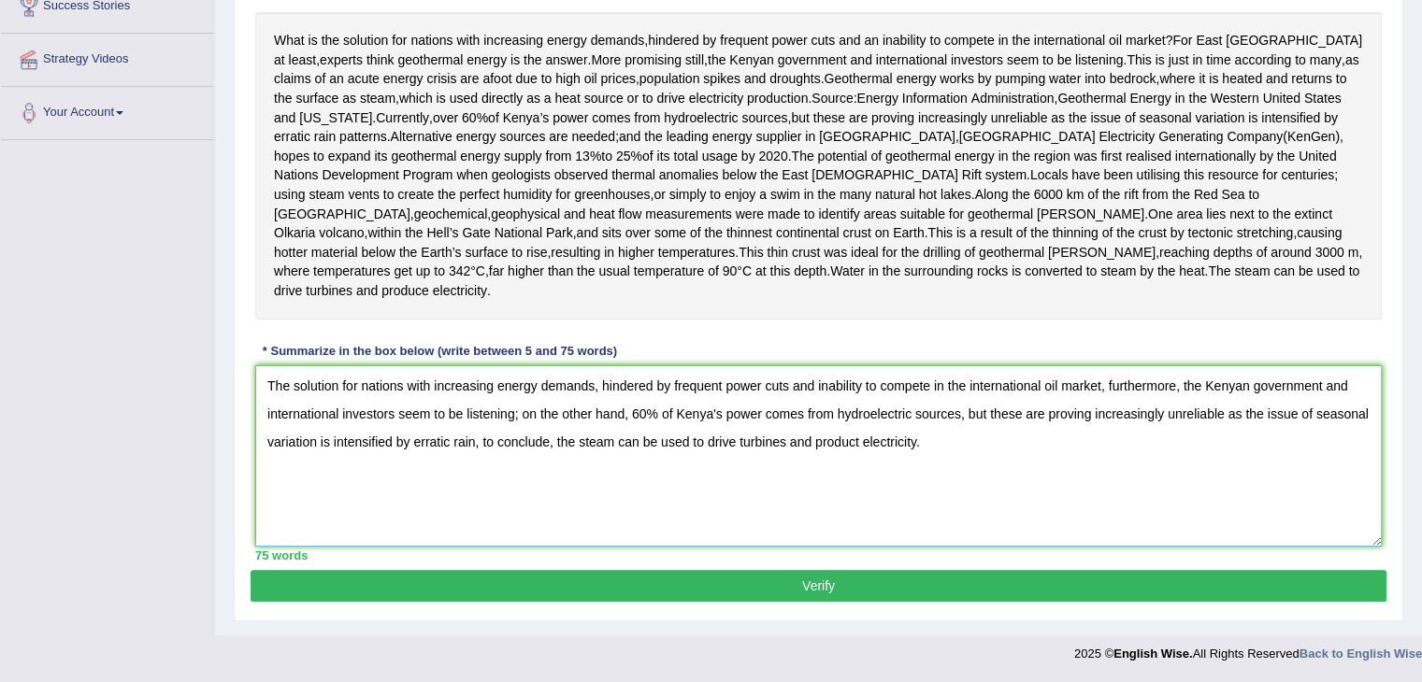
scroll to position [348, 0]
type textarea "The solution for nations with increasing energy demands, hindered by frequent p…"
click at [805, 602] on button "Verify" at bounding box center [818, 586] width 1136 height 32
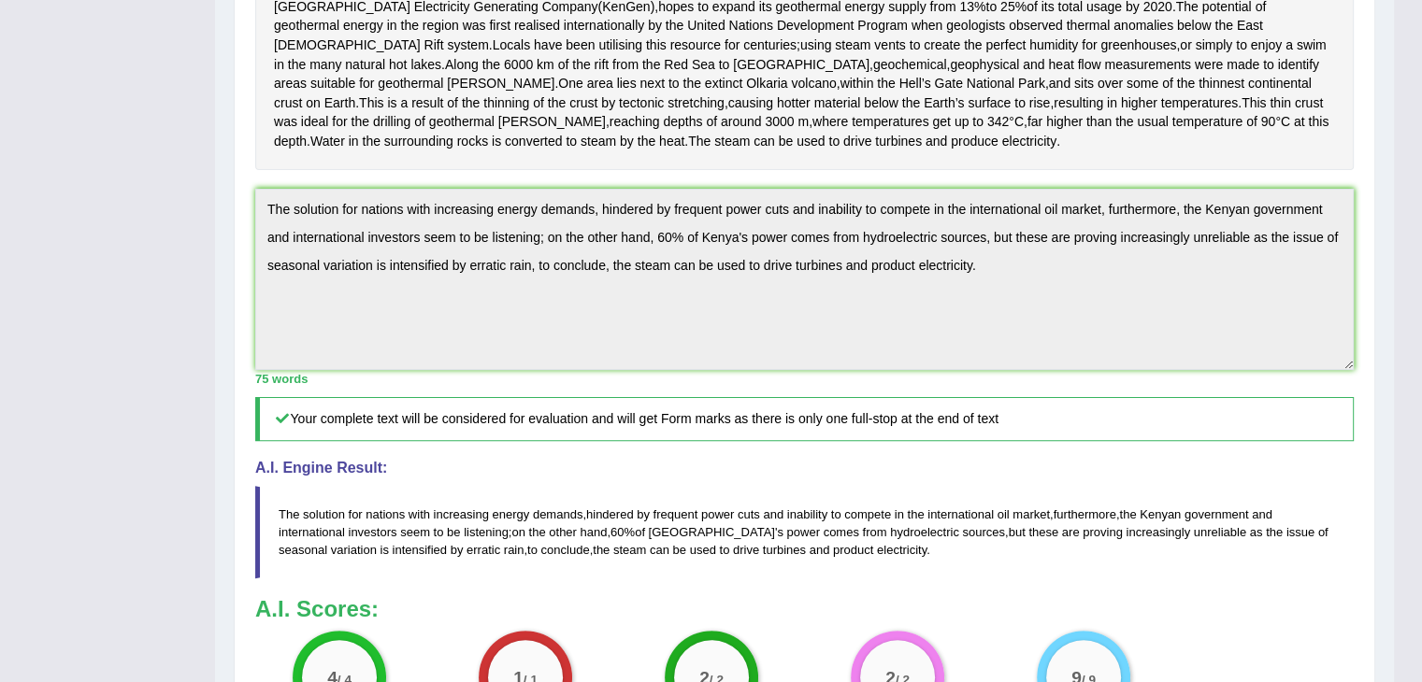
scroll to position [645, 0]
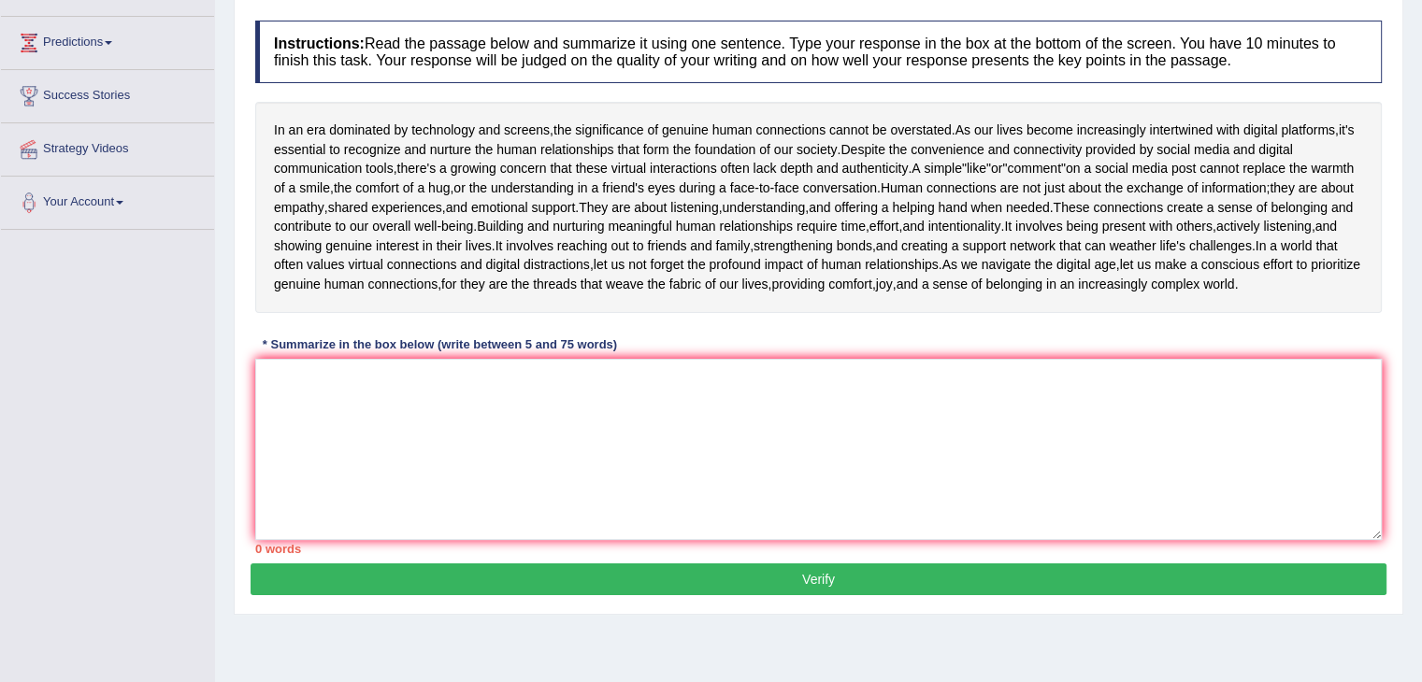
scroll to position [243, 0]
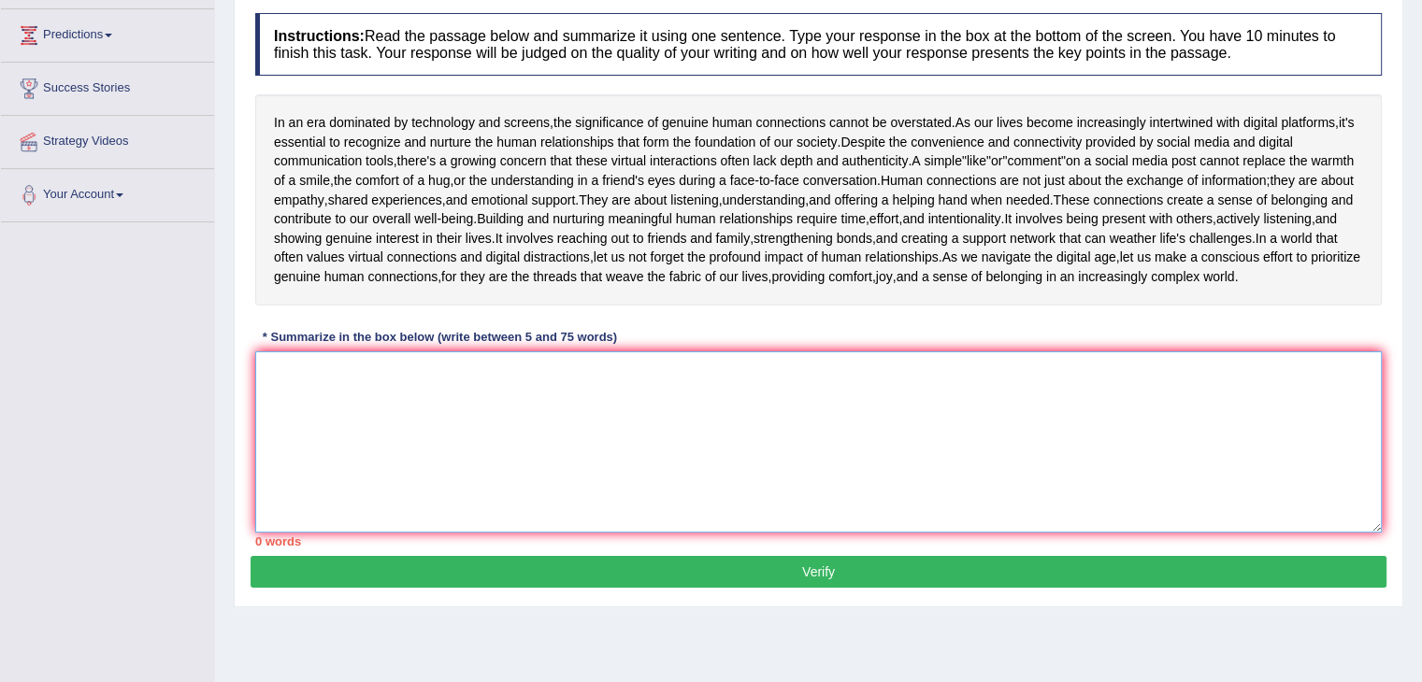
click at [449, 530] on textarea at bounding box center [818, 441] width 1126 height 181
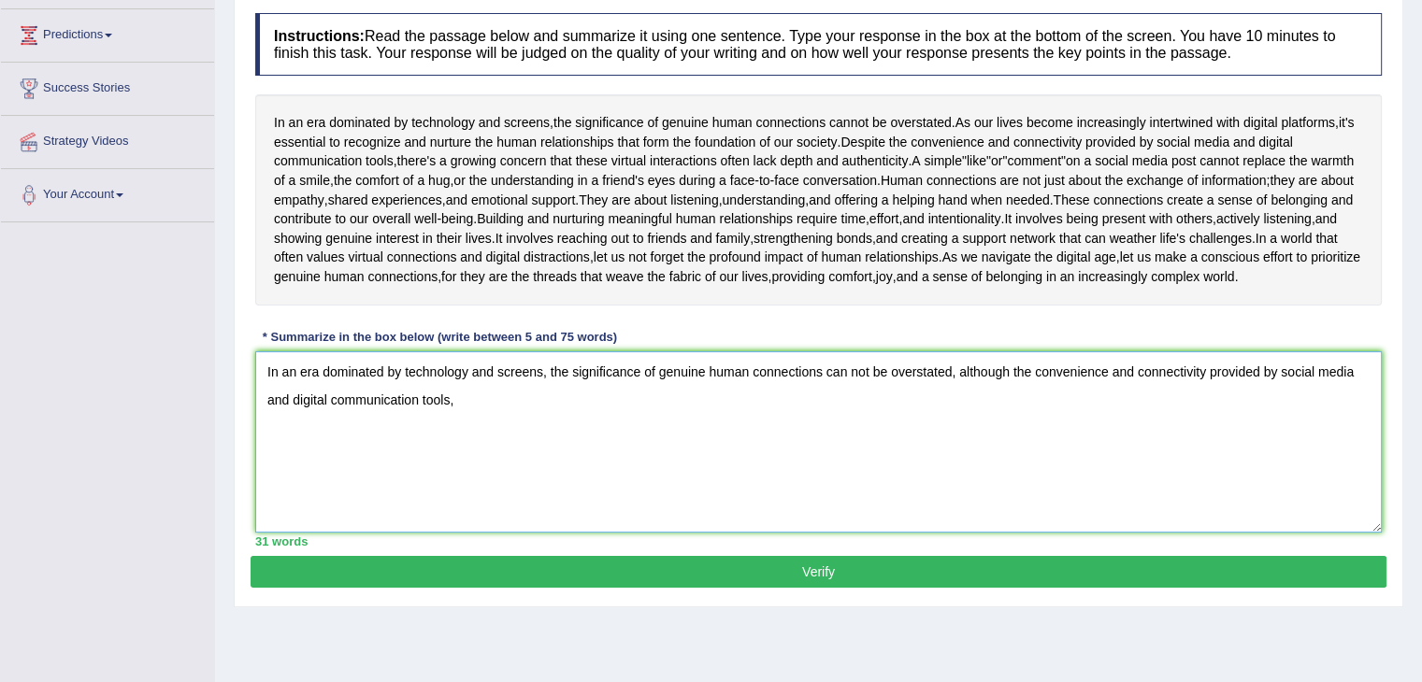
click at [535, 500] on textarea "In an era dominated by technology and screens, the significance of genuine huma…" at bounding box center [818, 441] width 1126 height 181
click at [1275, 480] on textarea "In an era dominated by technology and screens, the significance of genuine huma…" at bounding box center [818, 441] width 1126 height 181
click at [1260, 493] on textarea "In an era dominated by technology and screens, the significance of genuine huma…" at bounding box center [818, 441] width 1126 height 181
click at [1266, 509] on textarea "In an era dominated by technology and screens, the significance of genuine huma…" at bounding box center [818, 441] width 1126 height 181
click at [927, 533] on textarea "In an era dominated by technology and screens, the significance of genuine huma…" at bounding box center [818, 441] width 1126 height 181
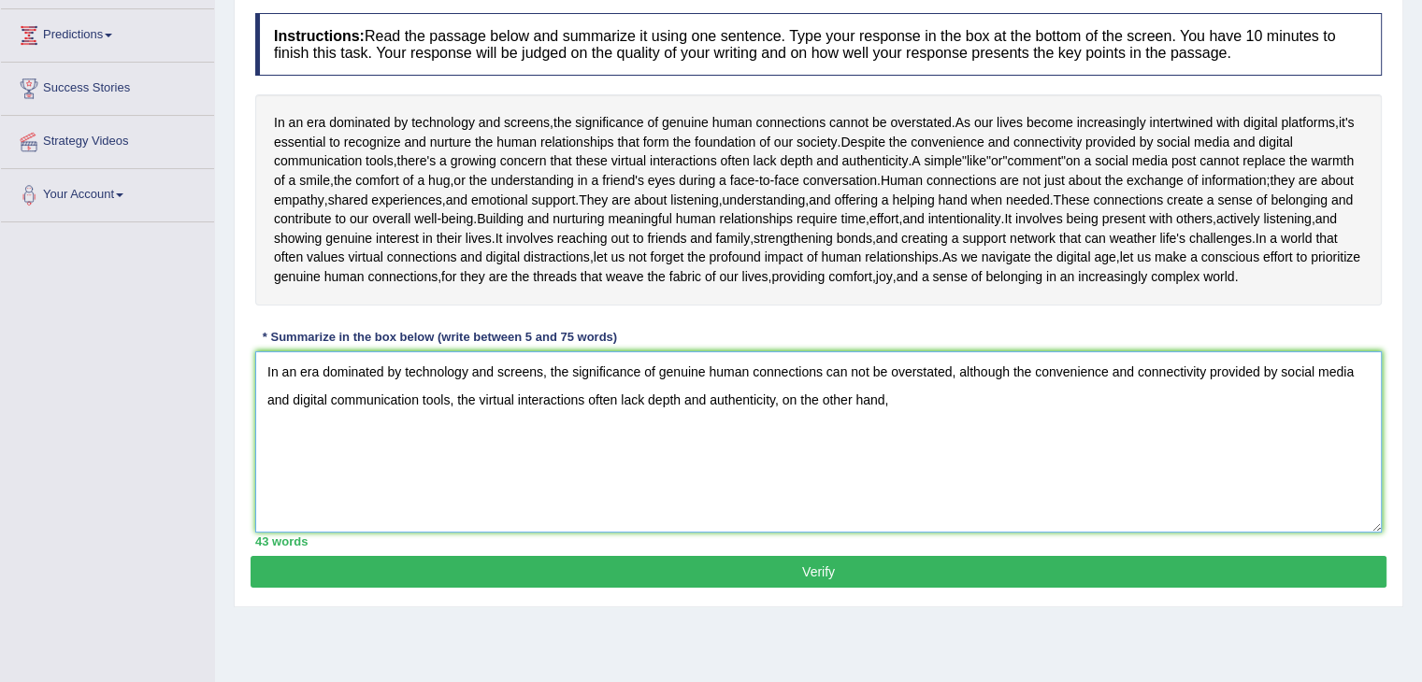
drag, startPoint x: 954, startPoint y: 488, endPoint x: 953, endPoint y: 507, distance: 19.6
click at [953, 507] on textarea "In an era dominated by technology and screens, the significance of genuine huma…" at bounding box center [818, 441] width 1126 height 181
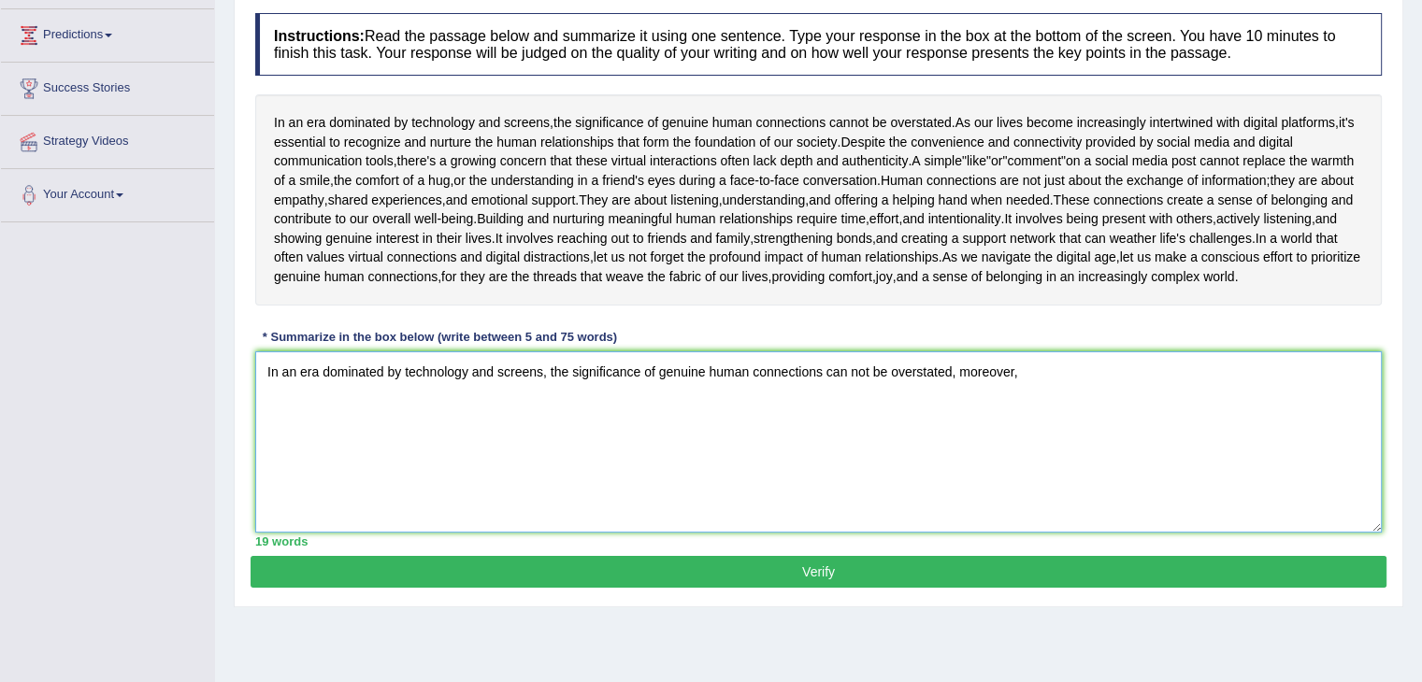
type textarea "In an era dominated by technology and screens, the significance of genuine huma…"
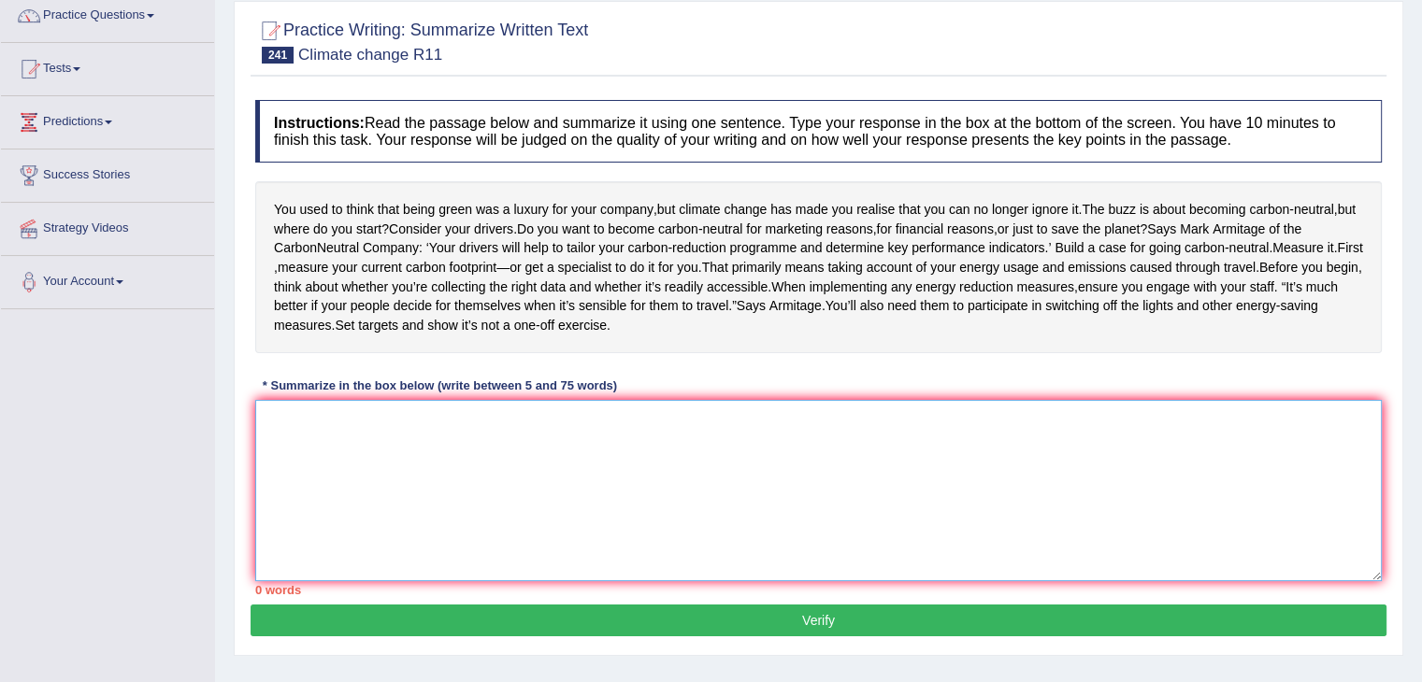
click at [411, 547] on textarea at bounding box center [818, 490] width 1126 height 181
type textarea "c"
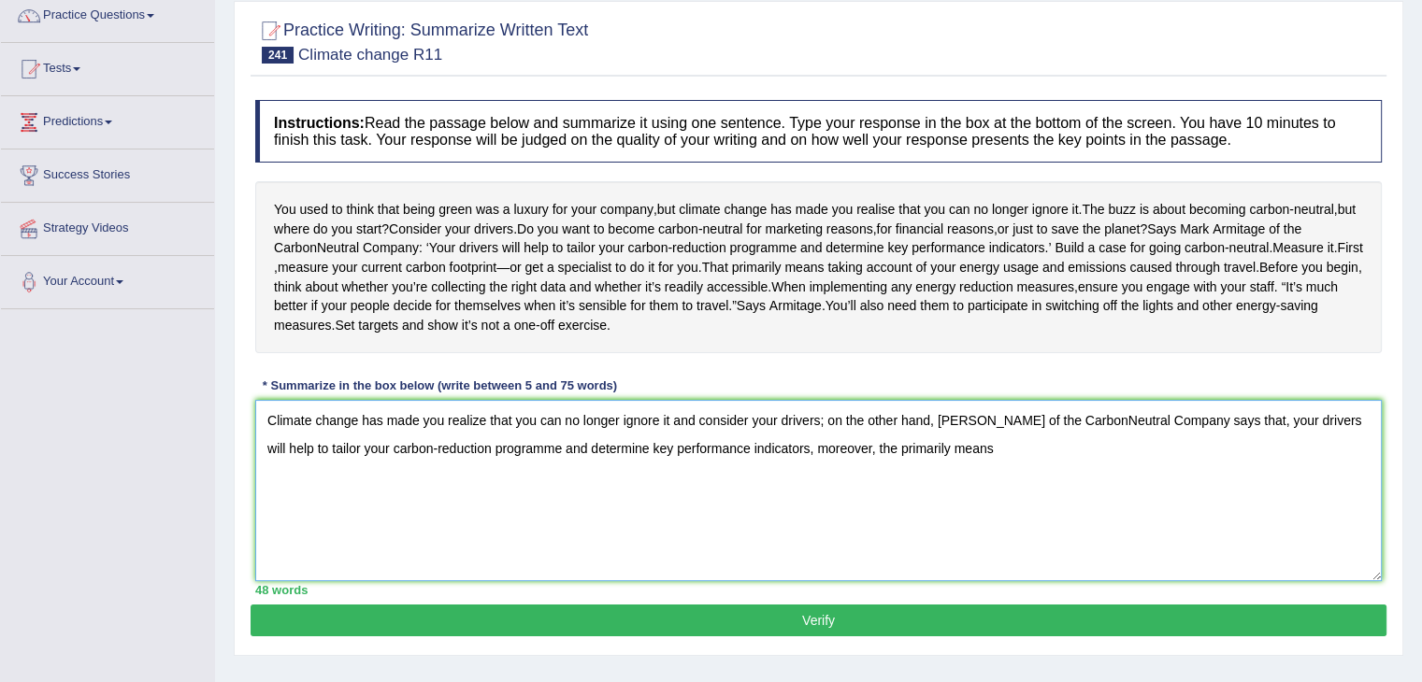
click at [998, 515] on textarea "Climate change has made you realize that you can no longer ignore it and consid…" at bounding box center [818, 490] width 1126 height 181
click at [1313, 540] on textarea "Climate change has made you realize that you can no longer ignore it and consid…" at bounding box center [818, 490] width 1126 height 181
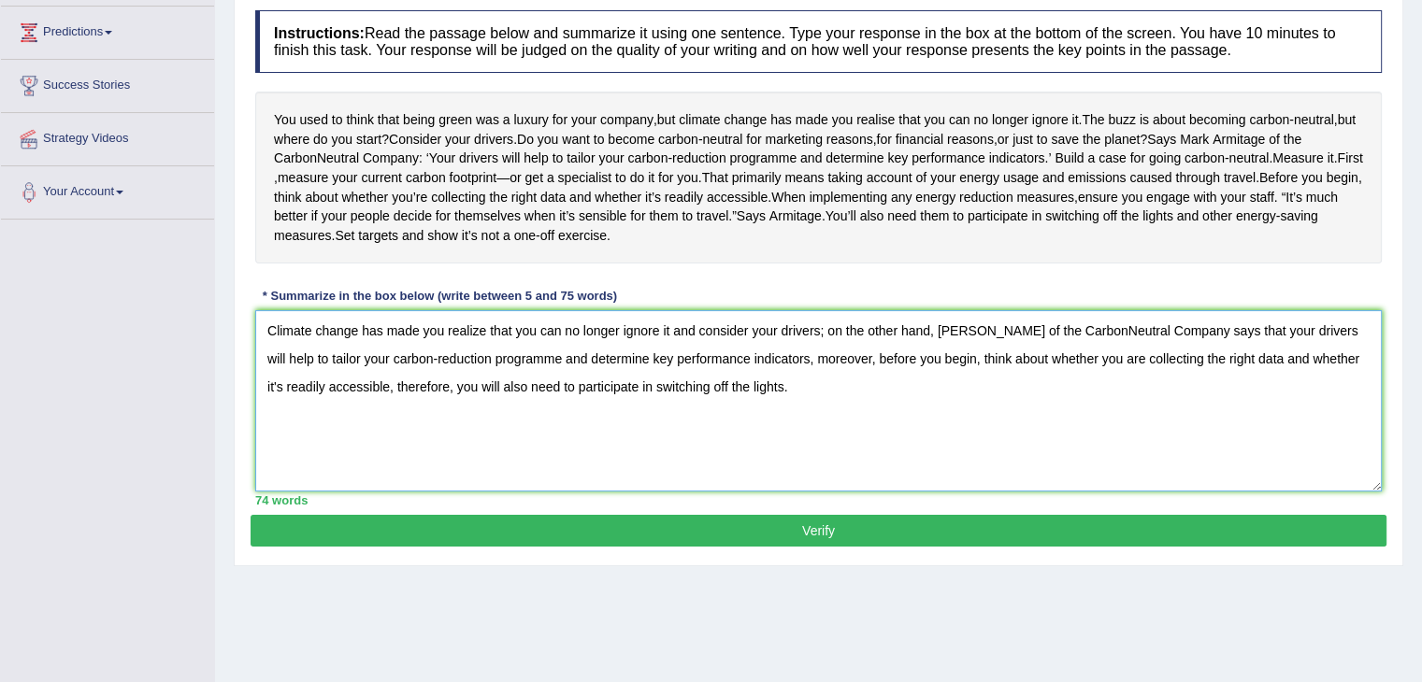
scroll to position [299, 0]
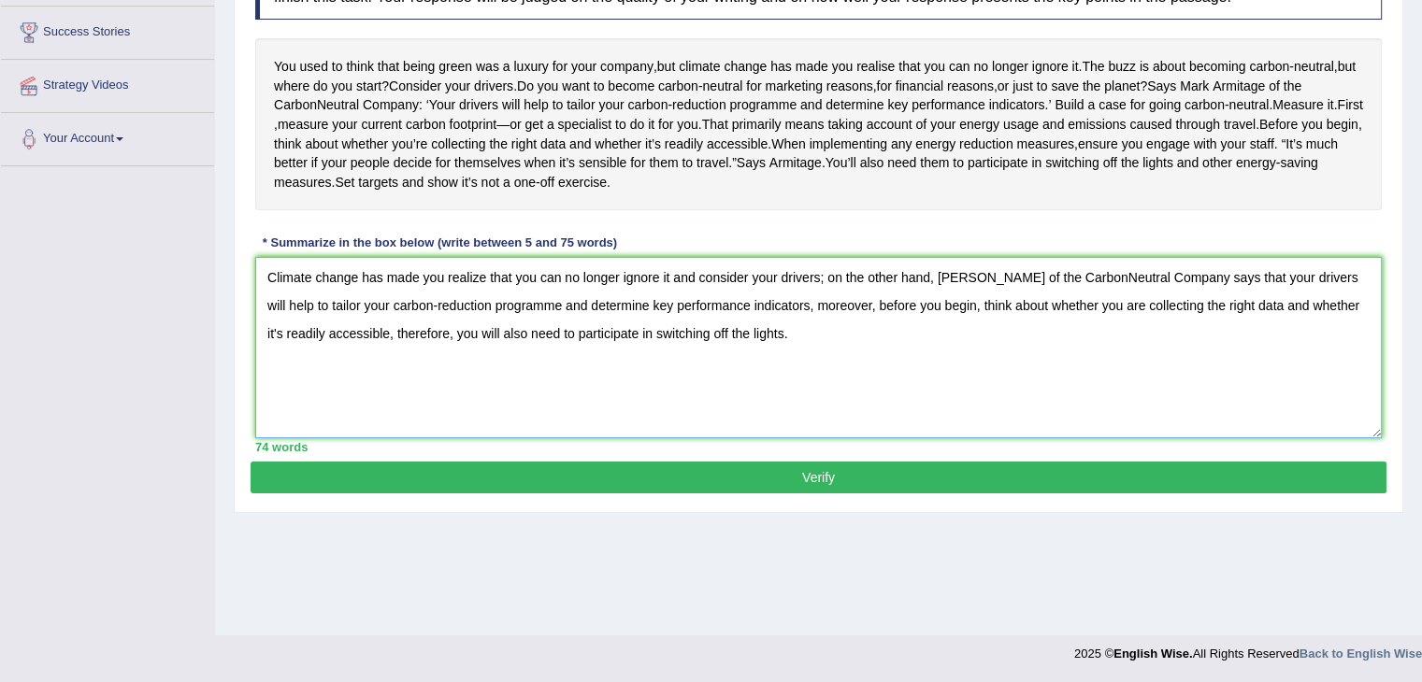
type textarea "Climate change has made you realize that you can no longer ignore it and consid…"
click at [839, 513] on div "Practice Writing: Summarize Written Text 241 Climate change R11 Instructions: R…" at bounding box center [818, 185] width 1169 height 655
click at [862, 493] on button "Verify" at bounding box center [818, 478] width 1136 height 32
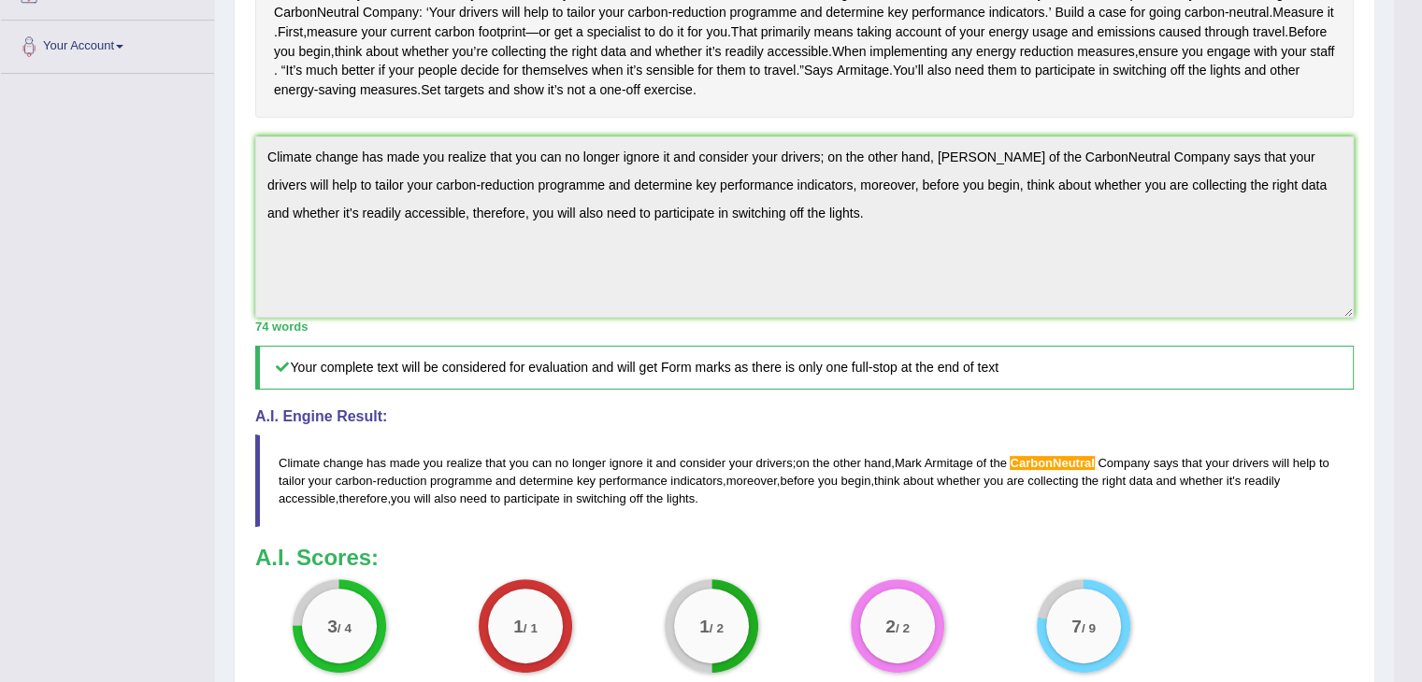
scroll to position [384, 0]
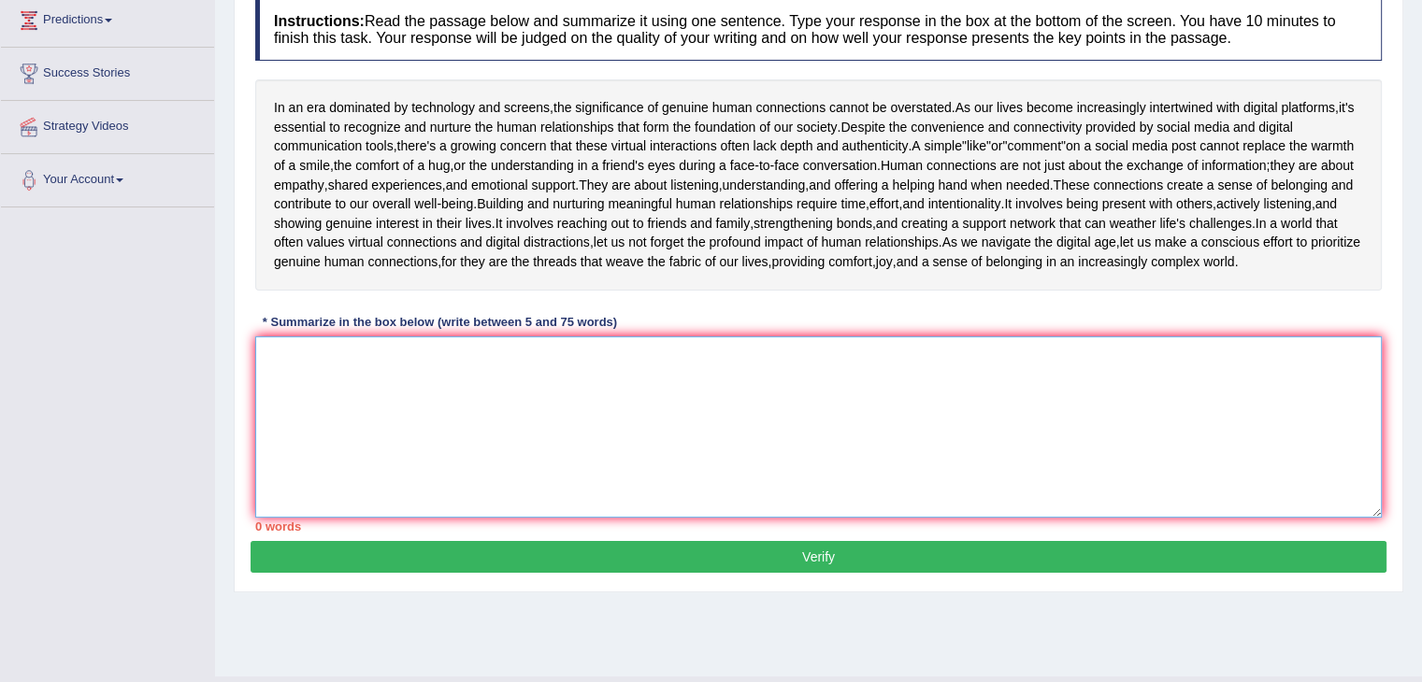
click at [612, 518] on textarea at bounding box center [818, 426] width 1126 height 181
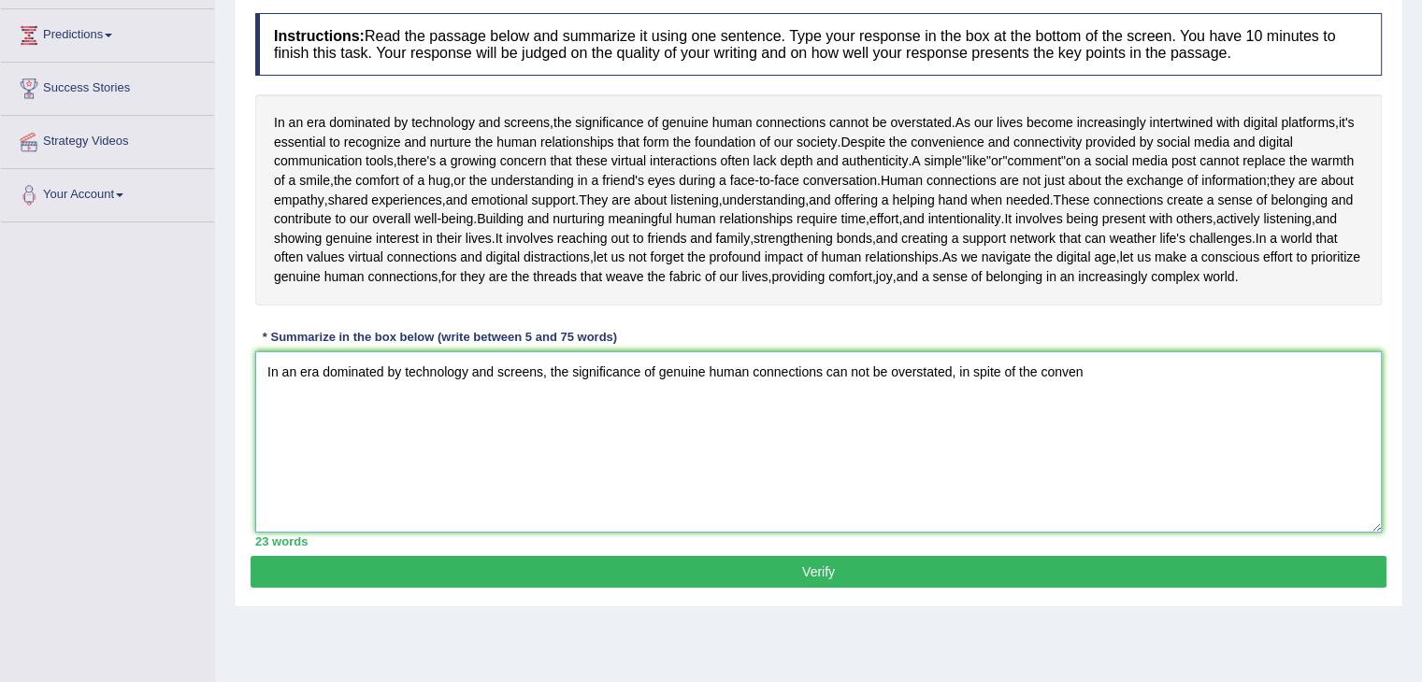
click at [1123, 478] on textarea "In an era dominated by technology and screens, the significance of genuine huma…" at bounding box center [818, 441] width 1126 height 181
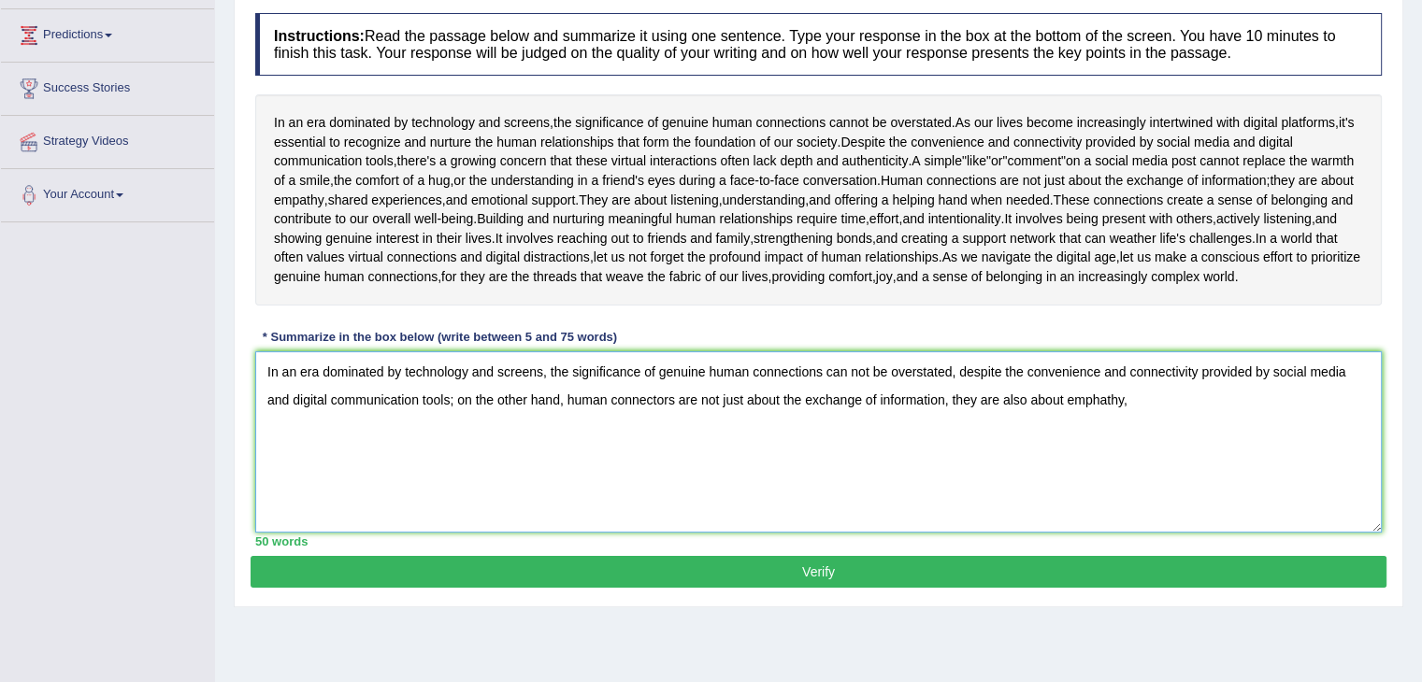
click at [1114, 521] on textarea "In an era dominated by technology and screens, the significance of genuine huma…" at bounding box center [818, 441] width 1126 height 181
click at [1351, 520] on textarea "In an era dominated by technology and screens, the significance of genuine huma…" at bounding box center [818, 441] width 1126 height 181
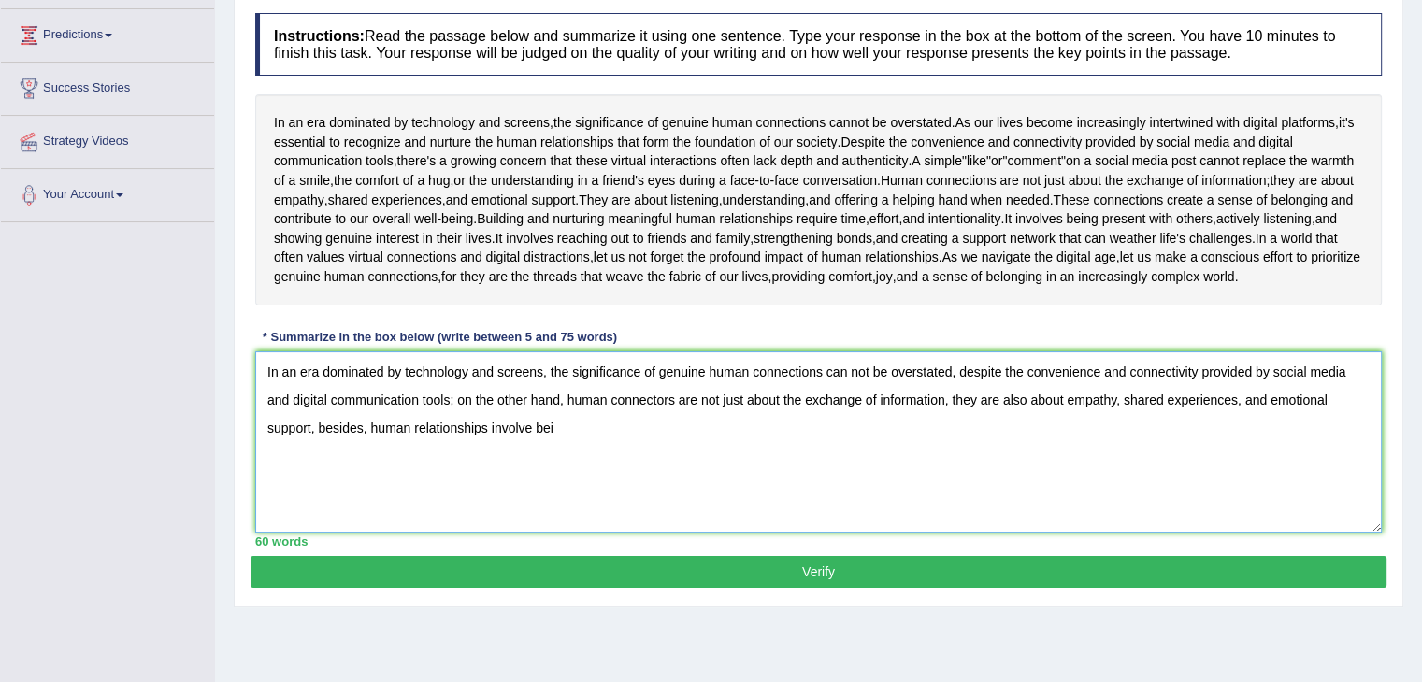
click at [1351, 520] on textarea "In an era dominated by technology and screens, the significance of genuine huma…" at bounding box center [818, 441] width 1126 height 181
click at [534, 533] on textarea "In an era dominated by technology and screens, the significance of genuine huma…" at bounding box center [818, 441] width 1126 height 181
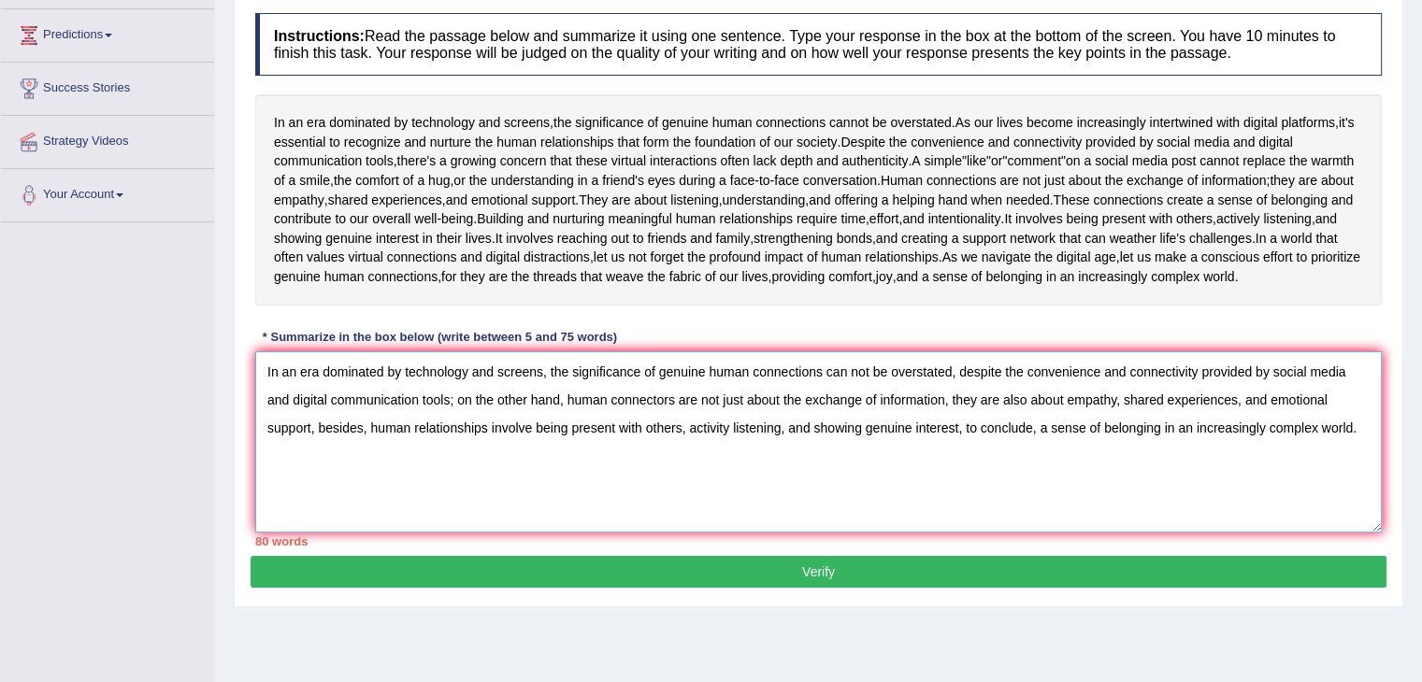
click at [904, 533] on textarea "In an era dominated by technology and screens, the significance of genuine huma…" at bounding box center [818, 441] width 1126 height 181
click at [907, 533] on textarea "In an era dominated by technology and screens, the significance of genuine huma…" at bounding box center [818, 441] width 1126 height 181
click at [1357, 524] on textarea "In an era dominated by technology and screens, the significance of genuine huma…" at bounding box center [818, 441] width 1126 height 181
click at [640, 533] on textarea "In an era dominated by technology and screens, the significance of genuine huma…" at bounding box center [818, 441] width 1126 height 181
click at [635, 533] on textarea "In an era dominated by technology and screens, the significance of genuine huma…" at bounding box center [818, 441] width 1126 height 181
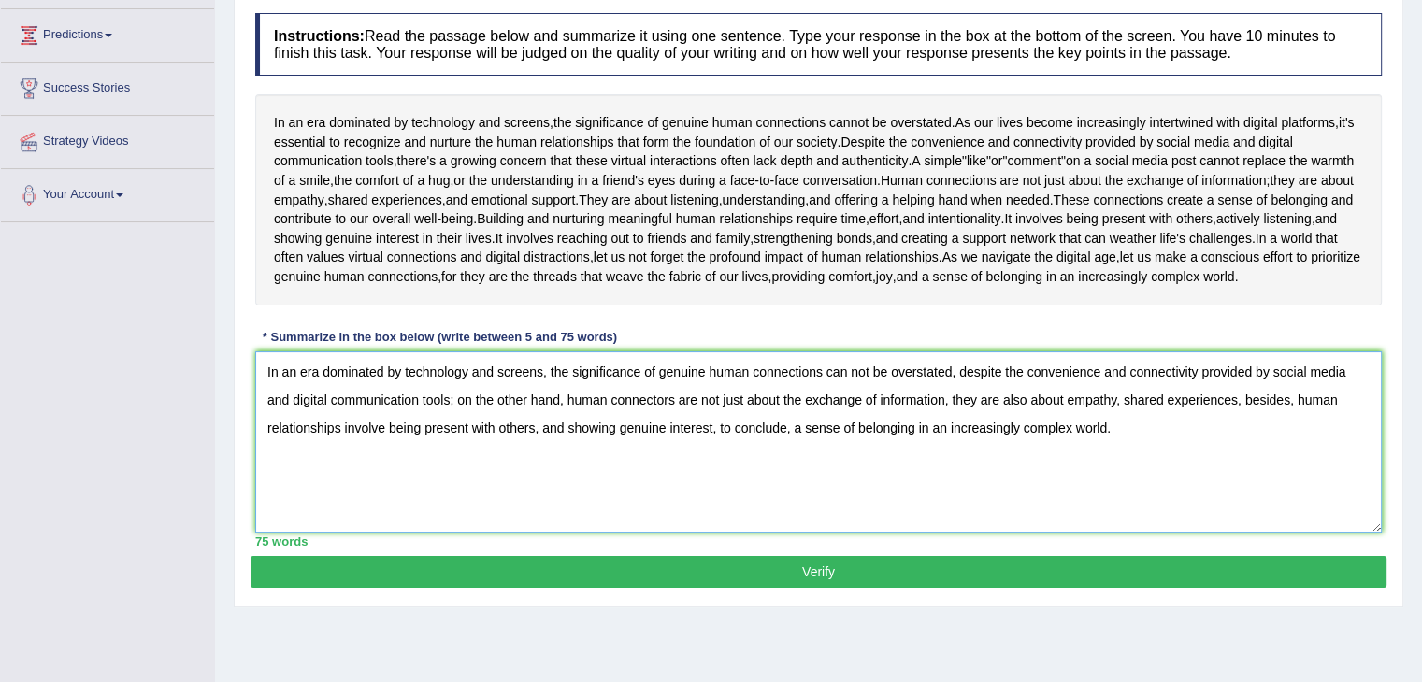
click at [1196, 533] on textarea "In an era dominated by technology and screens, the significance of genuine huma…" at bounding box center [818, 441] width 1126 height 181
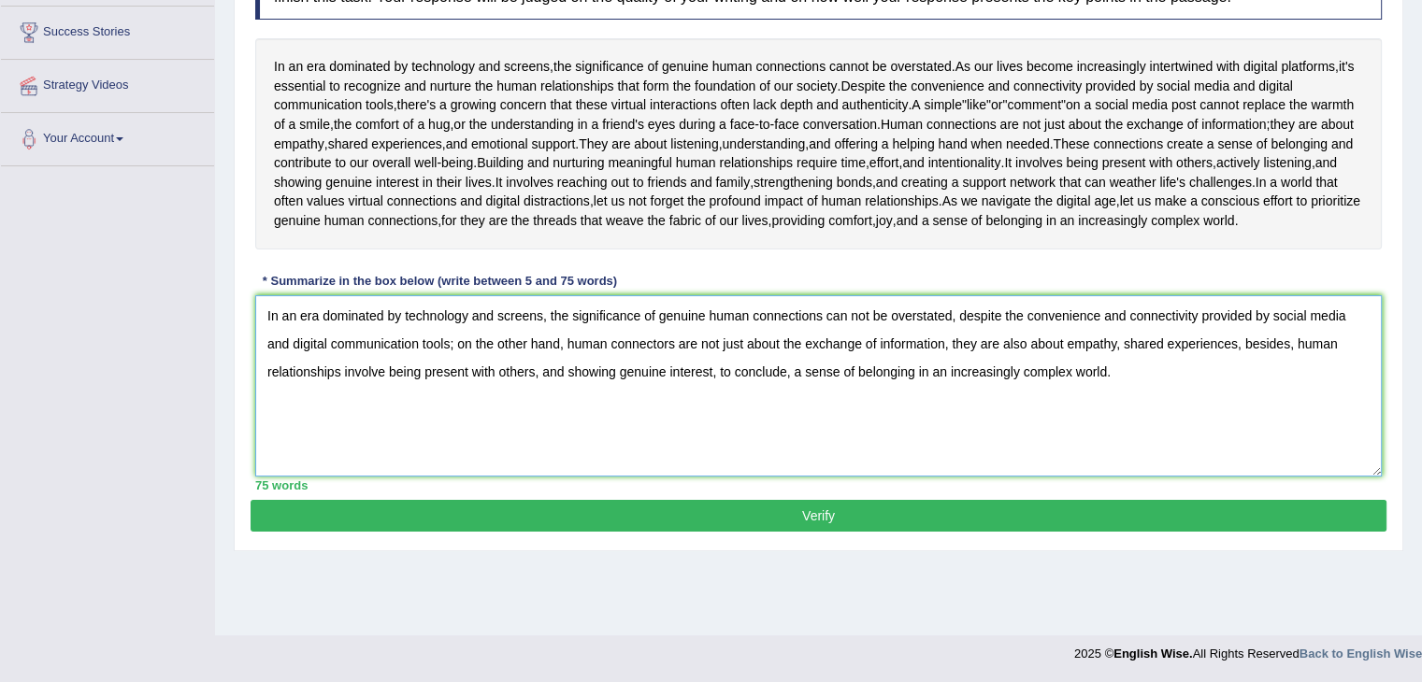
scroll to position [334, 0]
type textarea "In an era dominated by technology and screens, the significance of genuine huma…"
click at [789, 532] on button "Verify" at bounding box center [818, 516] width 1136 height 32
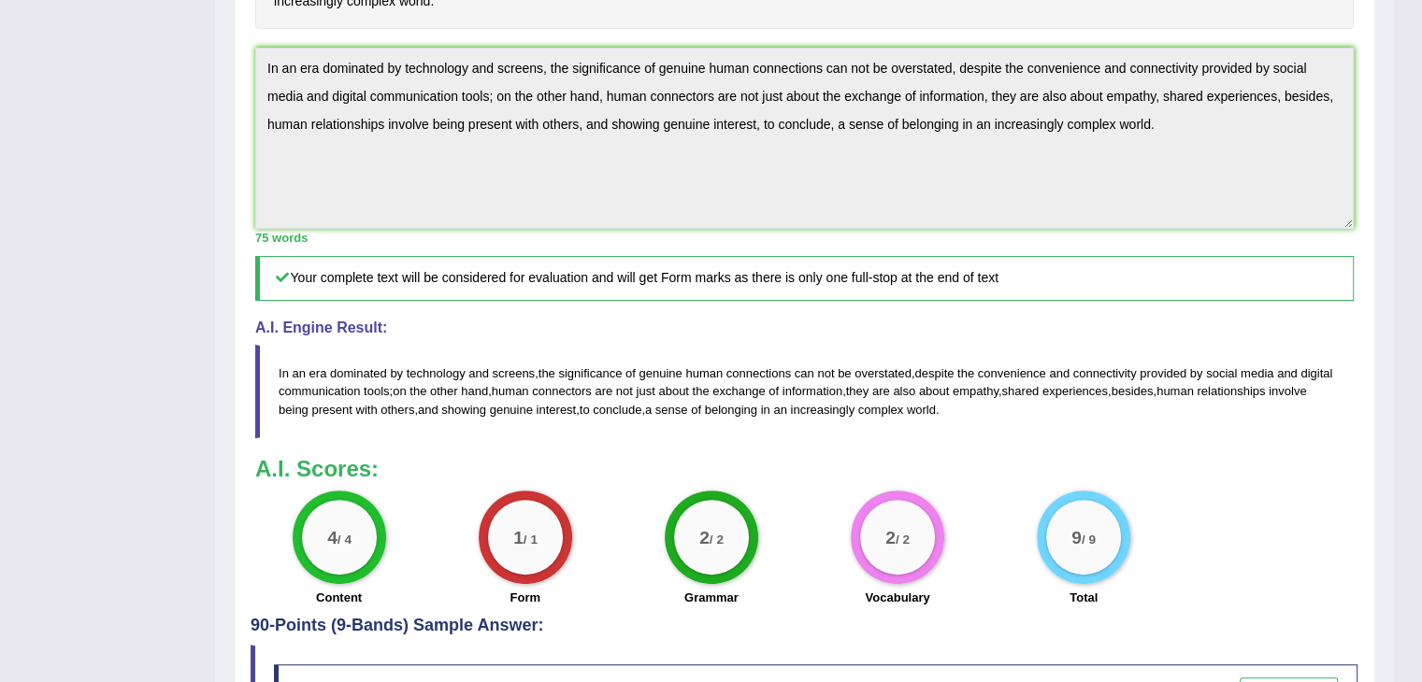
scroll to position [549, 0]
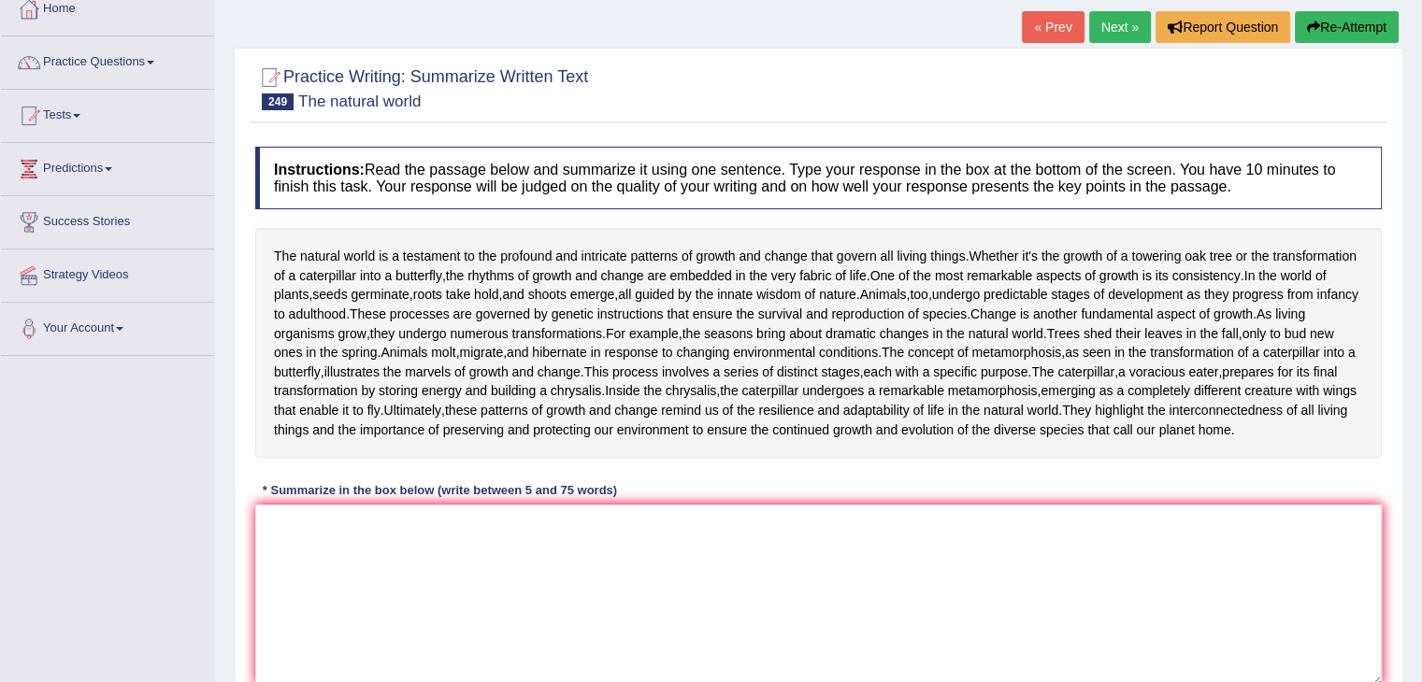
scroll to position [164, 0]
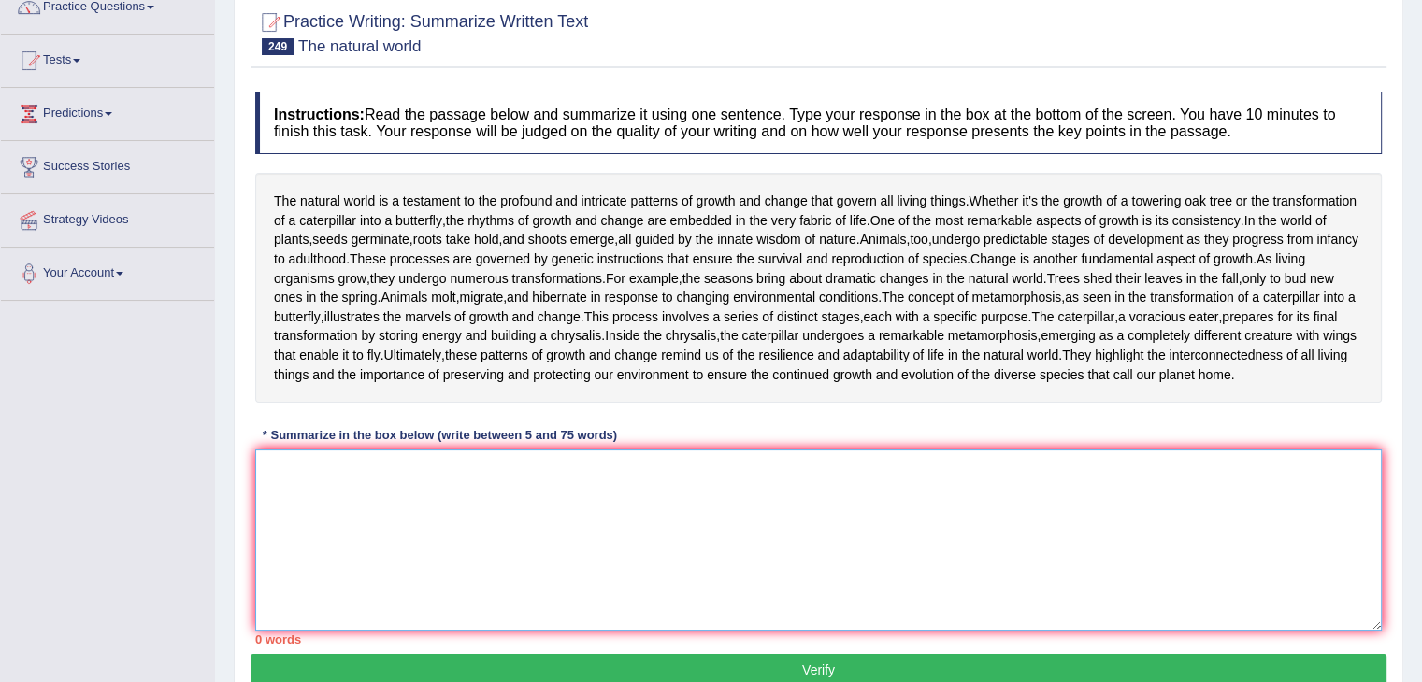
click at [291, 533] on textarea at bounding box center [818, 540] width 1126 height 181
type textarea "T"
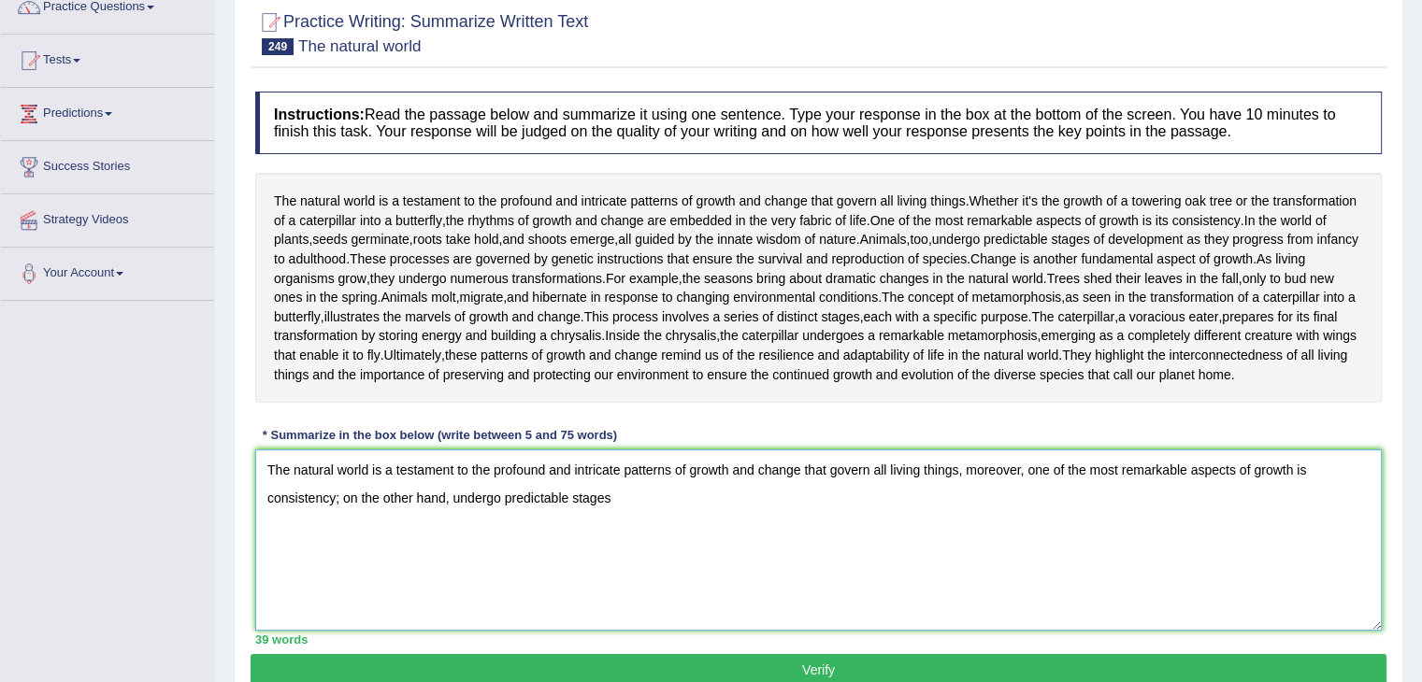
click at [714, 518] on textarea "The natural world is a testament to the profound and intricate patterns of grow…" at bounding box center [818, 540] width 1126 height 181
click at [502, 517] on textarea "The natural world is a testament to the profound and intricate patterns of grow…" at bounding box center [818, 540] width 1126 height 181
click at [642, 517] on textarea "The natural world is a testament to the profound and intricate patterns of grow…" at bounding box center [818, 540] width 1126 height 181
click at [642, 519] on textarea "The natural world is a testament to the profound and intricate patterns of grow…" at bounding box center [818, 540] width 1126 height 181
click at [500, 521] on textarea "The natural world is a testament to the profound and intricate patterns of grow…" at bounding box center [818, 540] width 1126 height 181
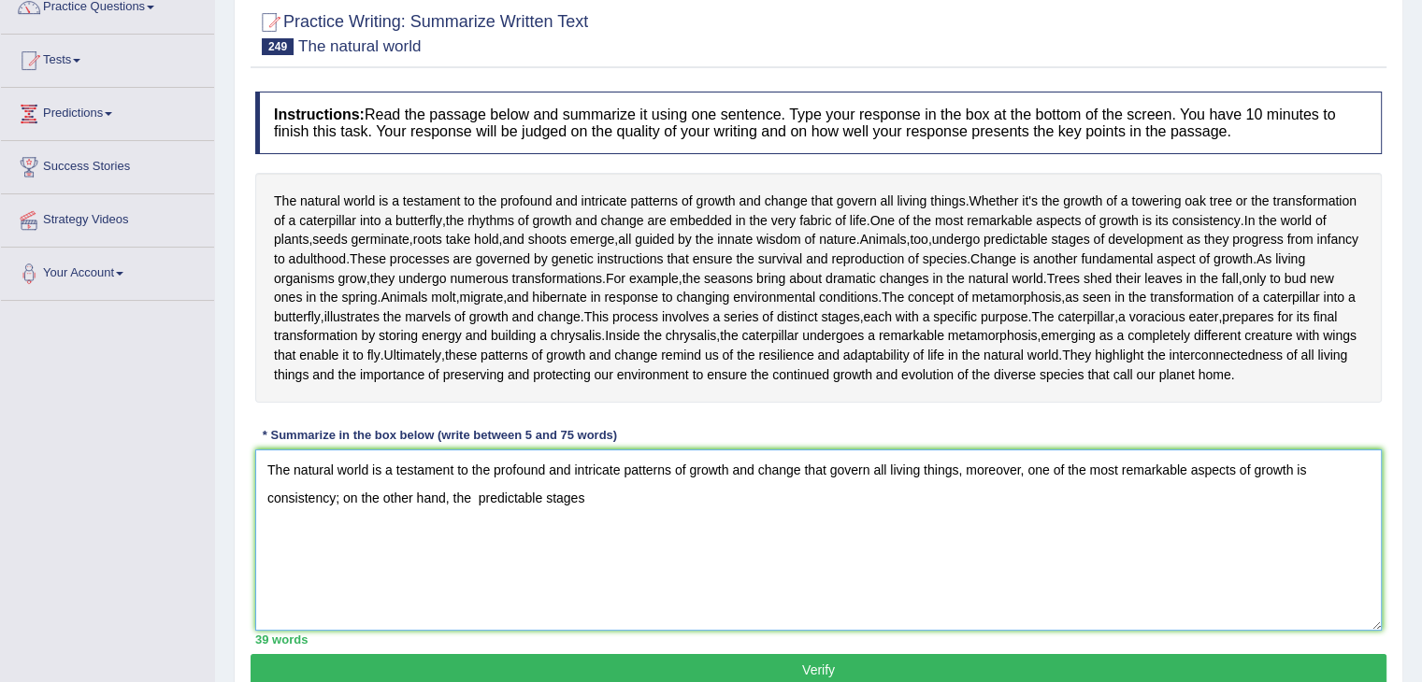
click at [474, 521] on textarea "The natural world is a testament to the profound and intricate patterns of grow…" at bounding box center [818, 540] width 1126 height 181
click at [609, 532] on textarea "The natural world is a testament to the profound and intricate patterns of grow…" at bounding box center [818, 540] width 1126 height 181
click at [934, 513] on textarea "The natural world is a testament to the profound and intricate patterns of grow…" at bounding box center [818, 540] width 1126 height 181
type textarea "The natural world is a testament to the profound and intricate patterns of grow…"
click at [916, 536] on textarea "The natural world is a testament to the profound and intricate patterns of grow…" at bounding box center [818, 540] width 1126 height 181
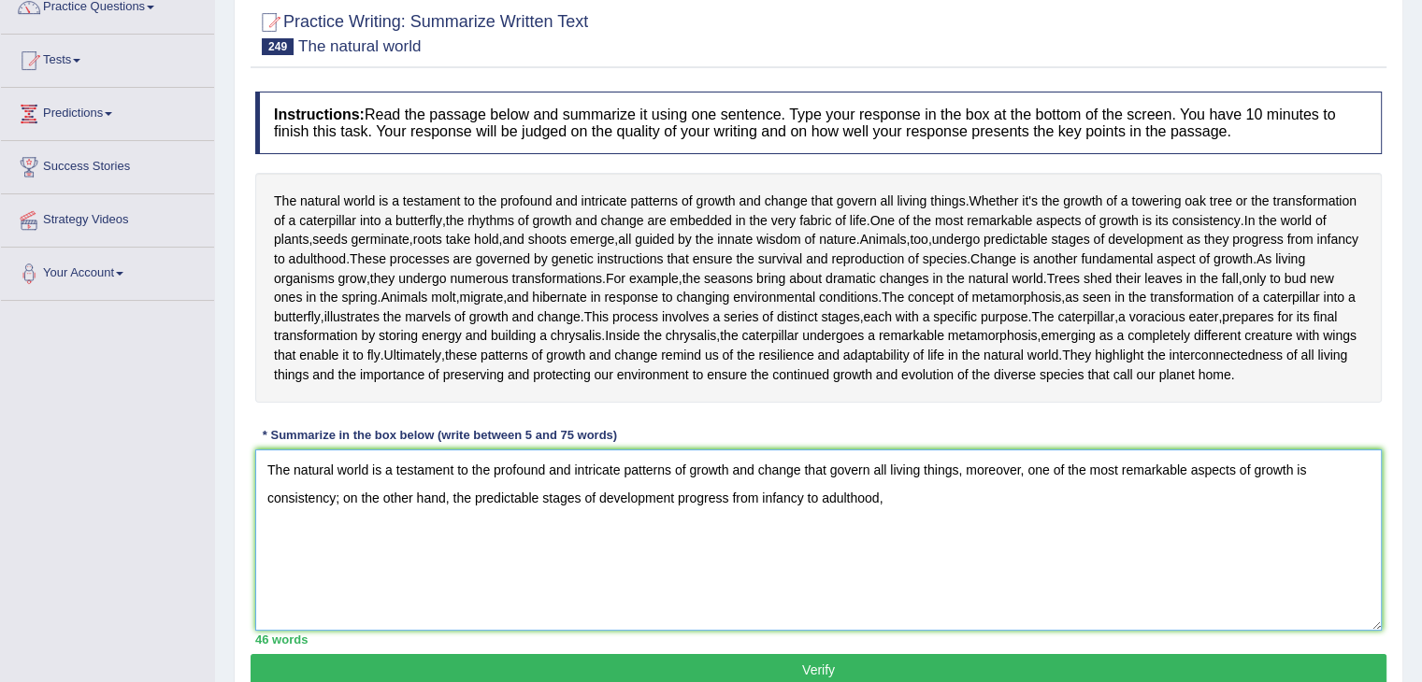
click at [935, 516] on textarea "The natural world is a testament to the profound and intricate patterns of grow…" at bounding box center [818, 540] width 1126 height 181
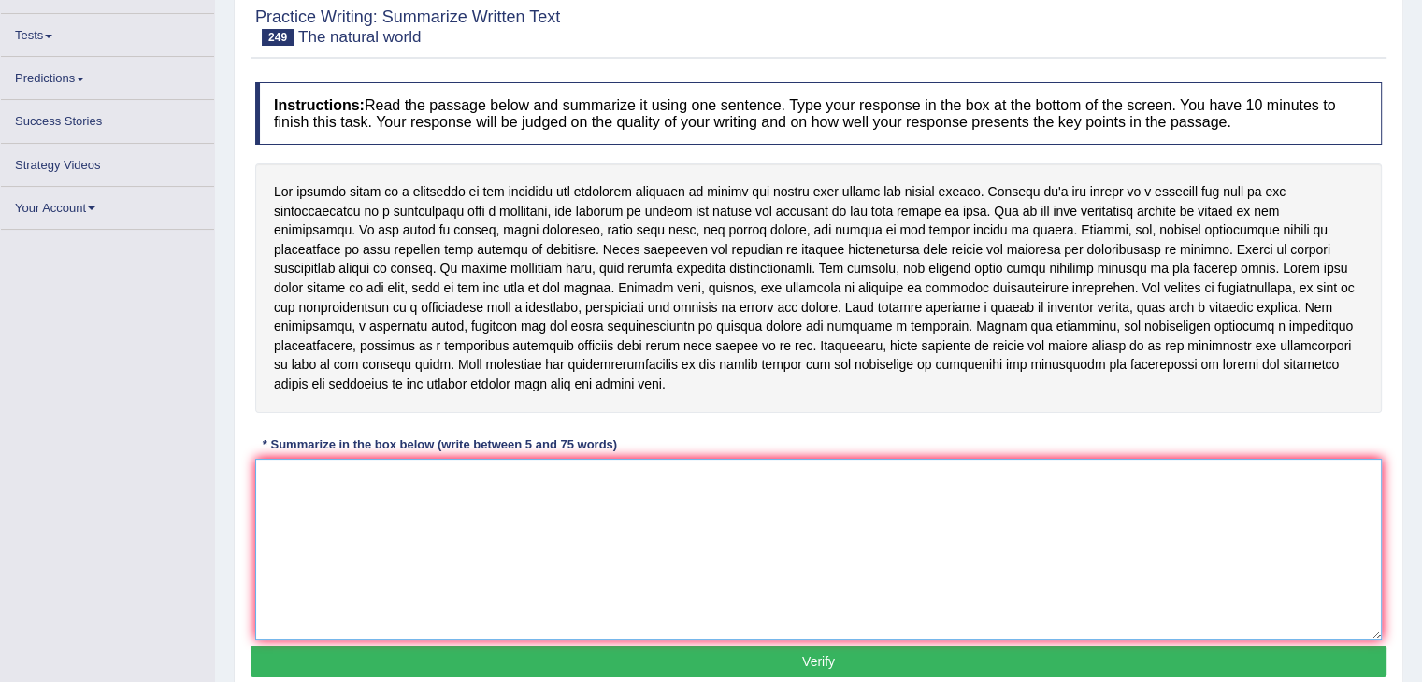
click at [409, 466] on textarea at bounding box center [818, 549] width 1126 height 181
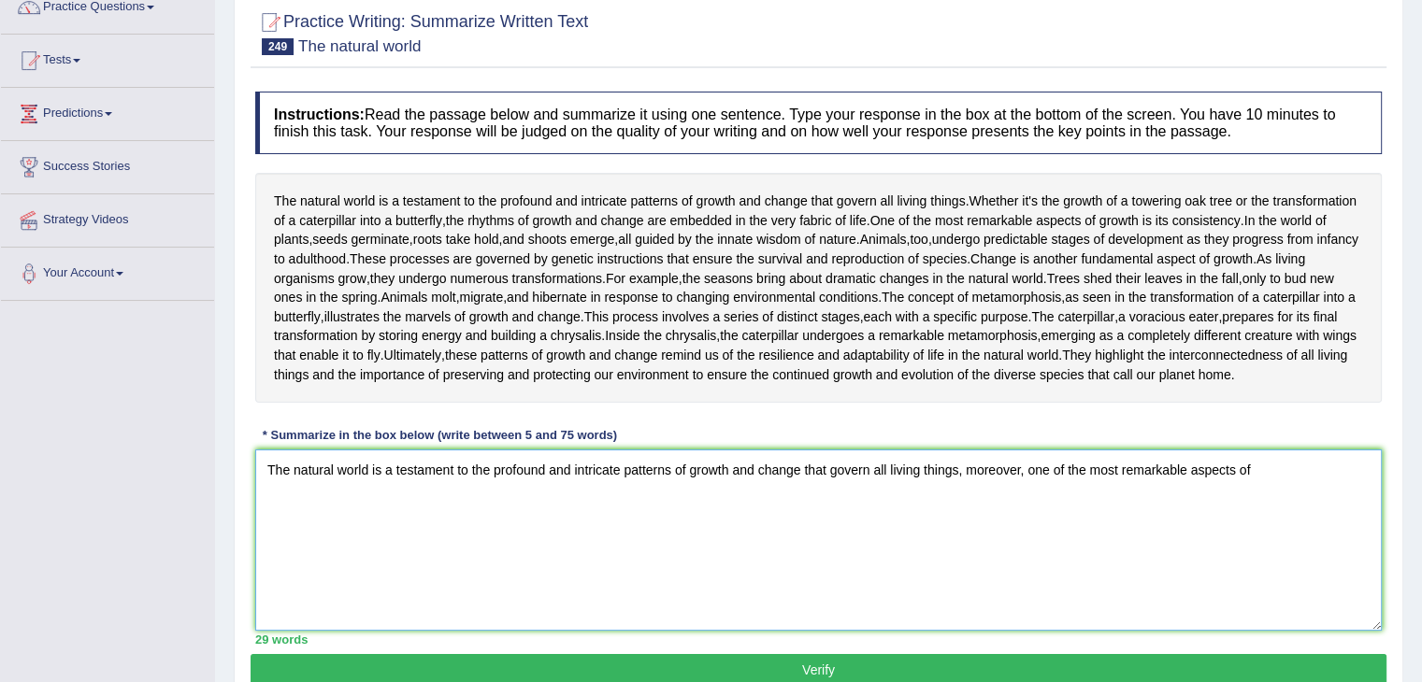
click at [1323, 476] on textarea "The natural world is a testament to the profound and intricate patterns of grow…" at bounding box center [818, 540] width 1126 height 181
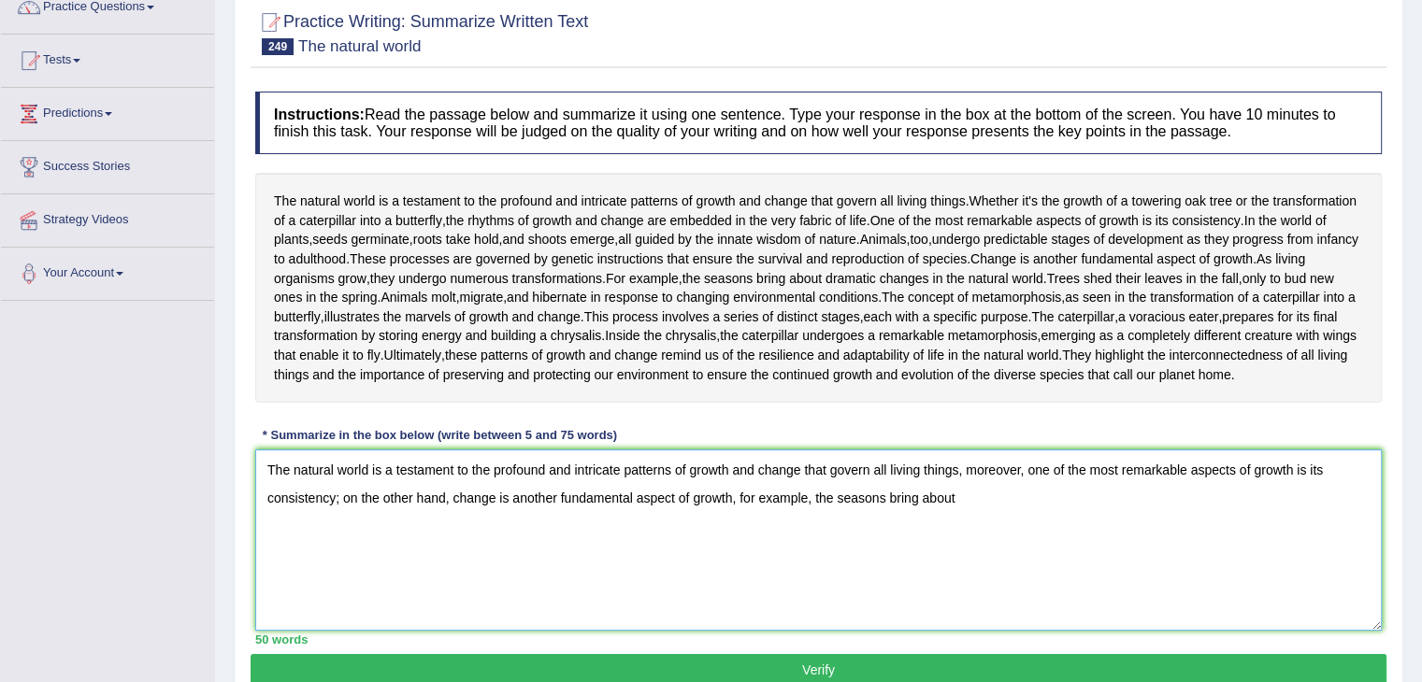
click at [738, 513] on textarea "The natural world is a testament to the profound and intricate patterns of grow…" at bounding box center [818, 540] width 1126 height 181
click at [1022, 498] on textarea "The natural world is a testament to the profound and intricate patterns of grow…" at bounding box center [818, 540] width 1126 height 181
click at [978, 526] on textarea "The natural world is a testament to the profound and intricate patterns of grow…" at bounding box center [818, 540] width 1126 height 181
click at [1032, 517] on textarea "The natural world is a testament to the profound and intricate patterns of grow…" at bounding box center [818, 540] width 1126 height 181
click at [1241, 520] on textarea "The natural world is a testament to the profound and intricate patterns of grow…" at bounding box center [818, 540] width 1126 height 181
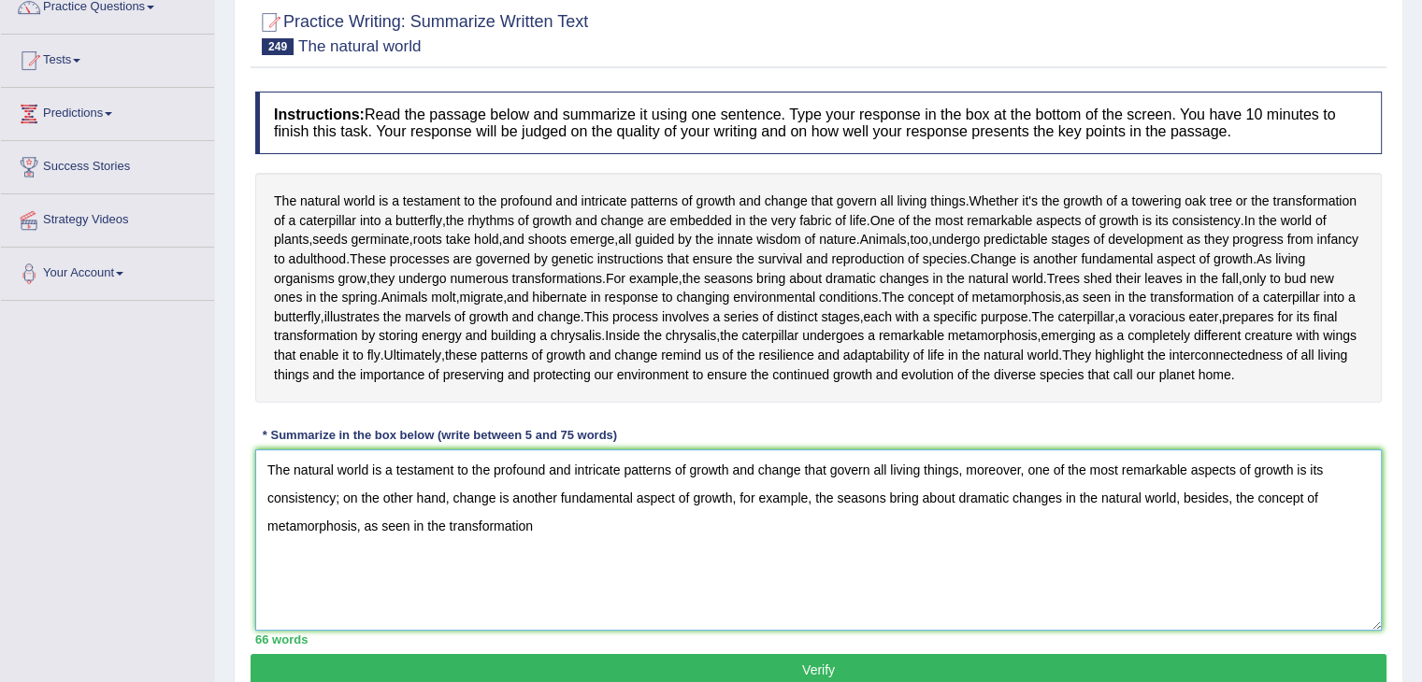
click at [646, 563] on textarea "The natural world is a testament to the profound and intricate patterns of grow…" at bounding box center [818, 540] width 1126 height 181
drag, startPoint x: 1181, startPoint y: 518, endPoint x: 1193, endPoint y: 543, distance: 27.6
click at [1193, 543] on textarea "The natural world is a testament to the profound and intricate patterns of grow…" at bounding box center [818, 540] width 1126 height 181
click at [1312, 517] on textarea "The natural world is a testament to the profound and intricate patterns of grow…" at bounding box center [818, 540] width 1126 height 181
click at [491, 548] on textarea "The natural world is a testament to the profound and intricate patterns of grow…" at bounding box center [818, 540] width 1126 height 181
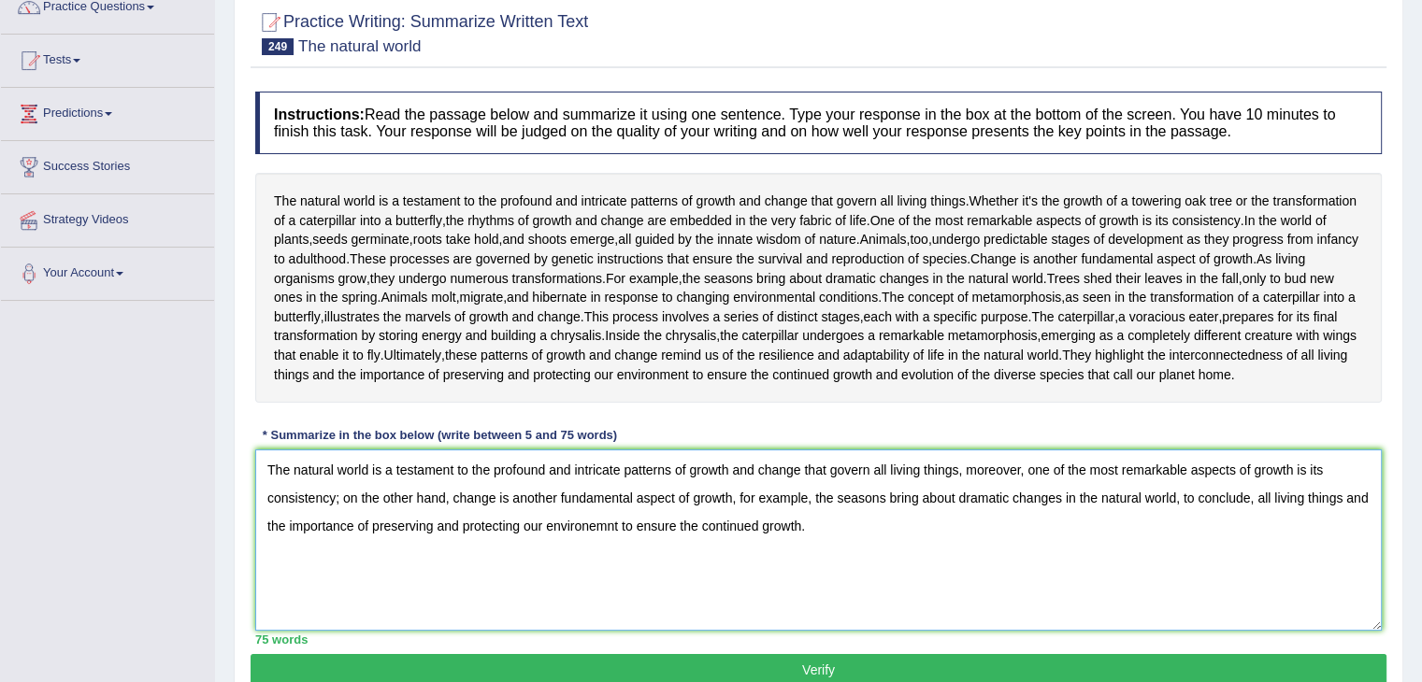
scroll to position [244, 0]
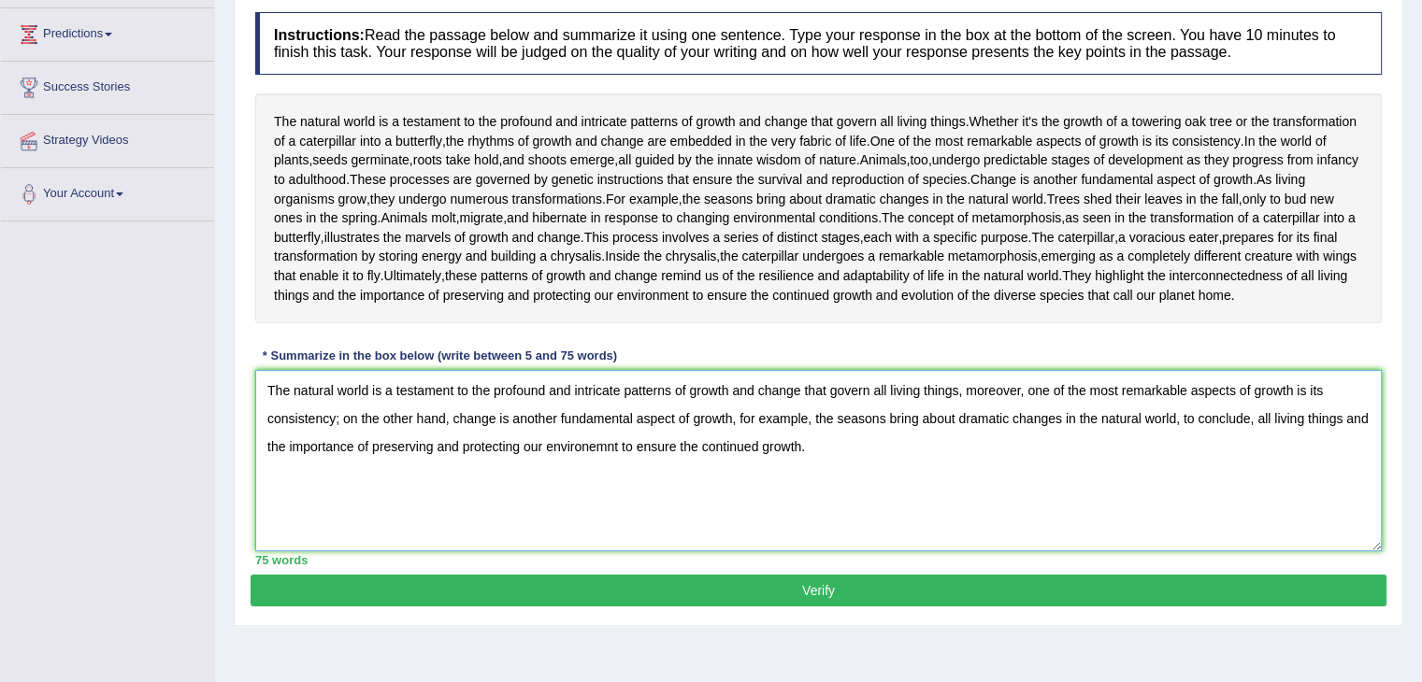
type textarea "The natural world is a testament to the profound and intricate patterns of grow…"
click at [905, 602] on button "Verify" at bounding box center [818, 591] width 1136 height 32
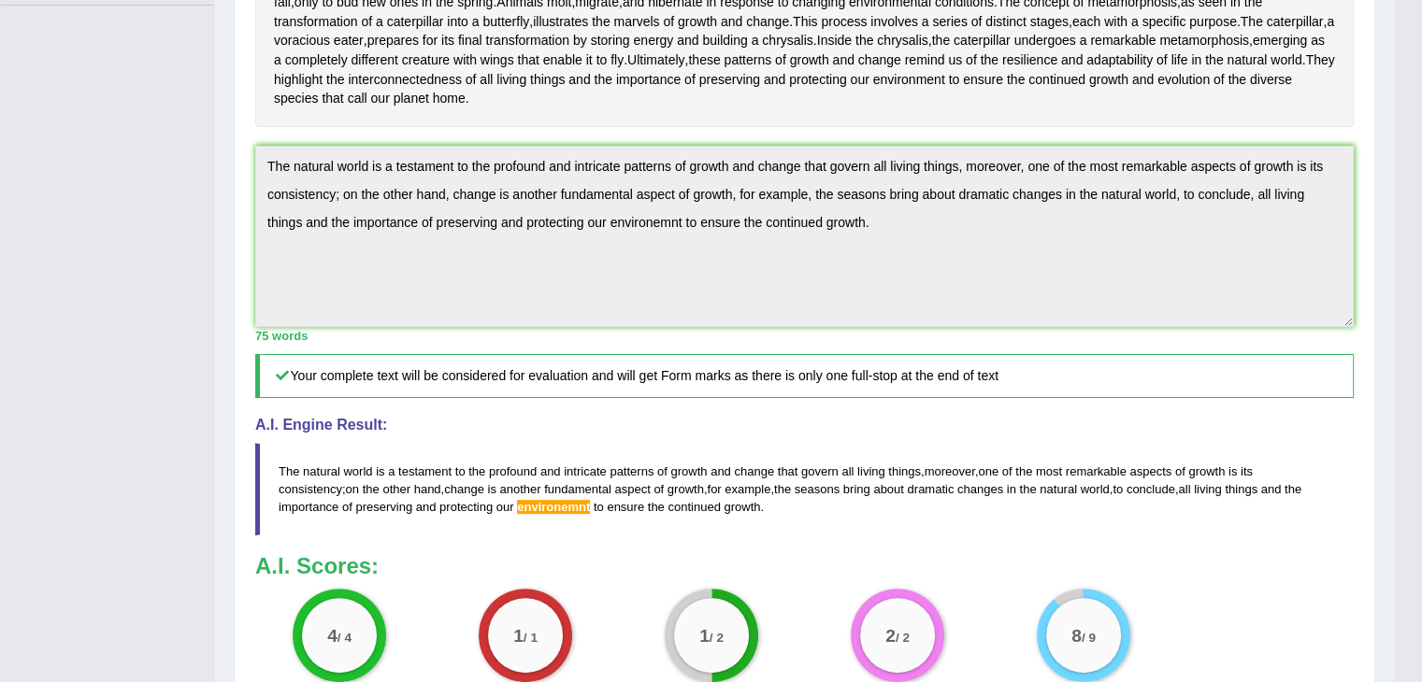
scroll to position [473, 0]
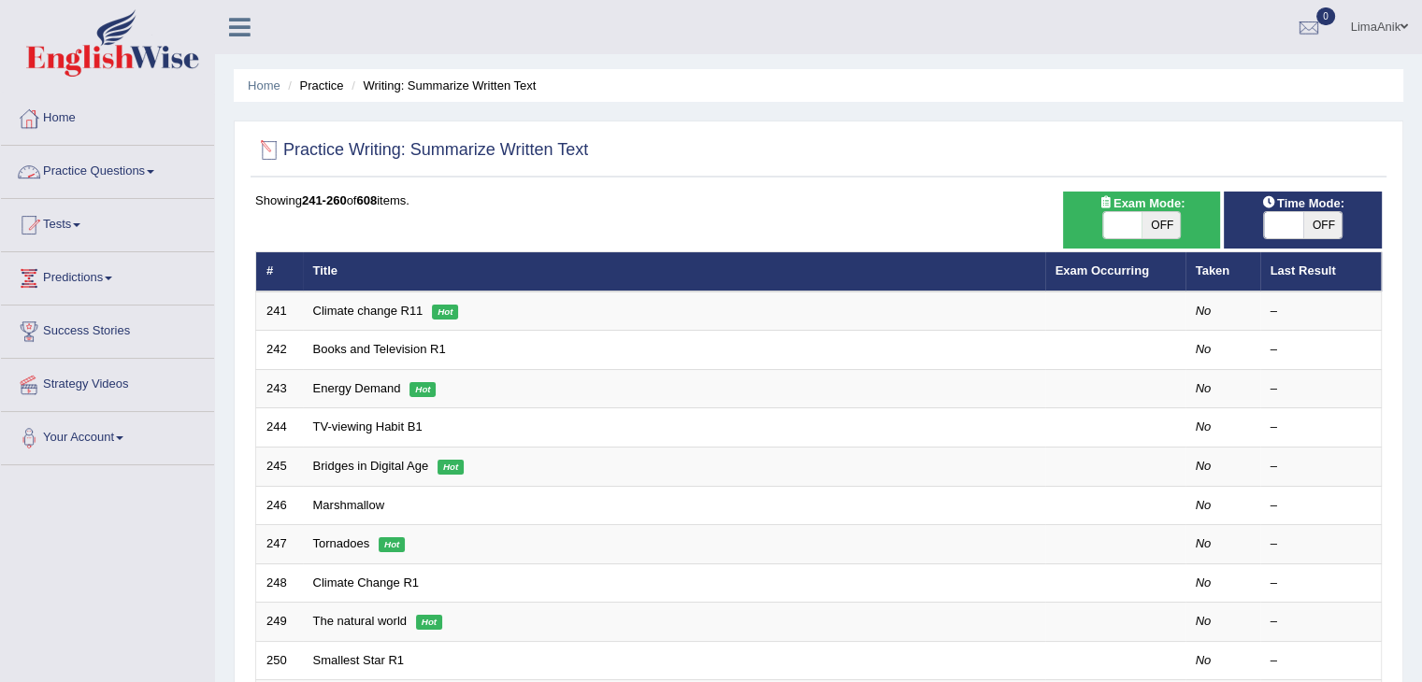
click at [64, 167] on link "Practice Questions" at bounding box center [107, 169] width 213 height 47
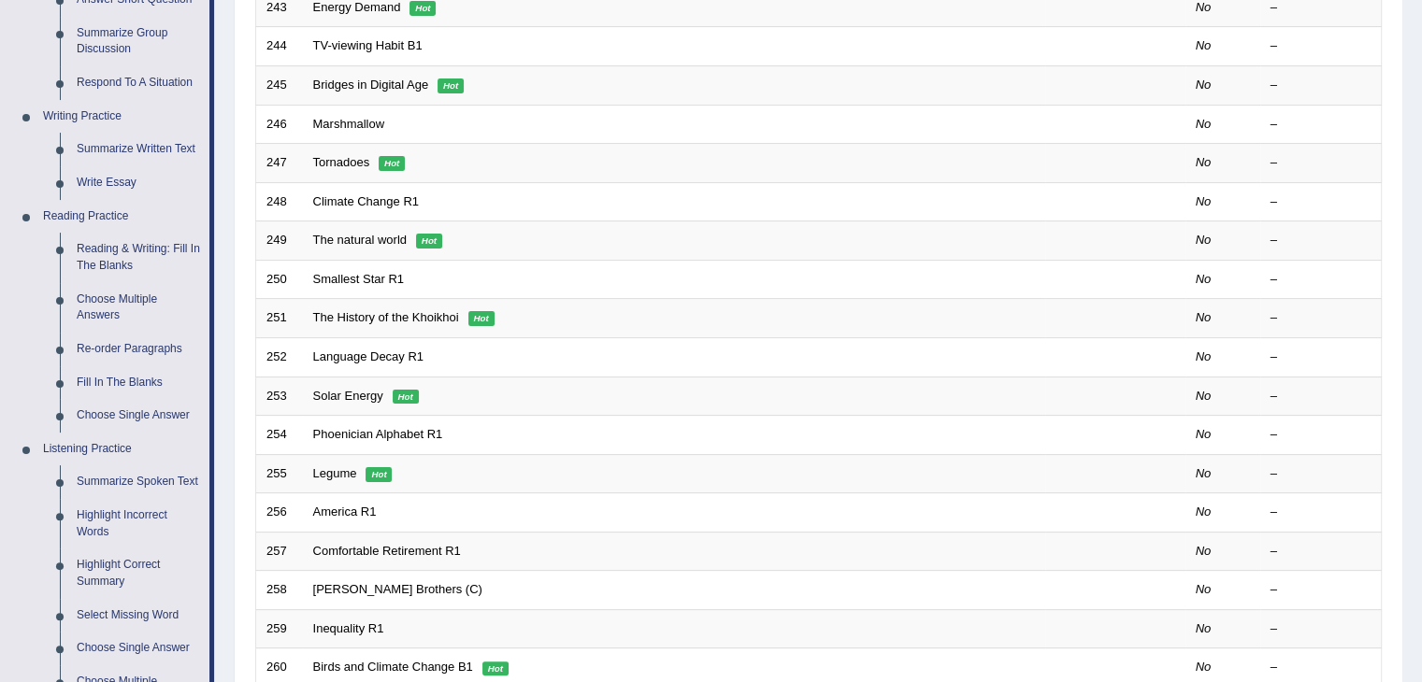
scroll to position [392, 0]
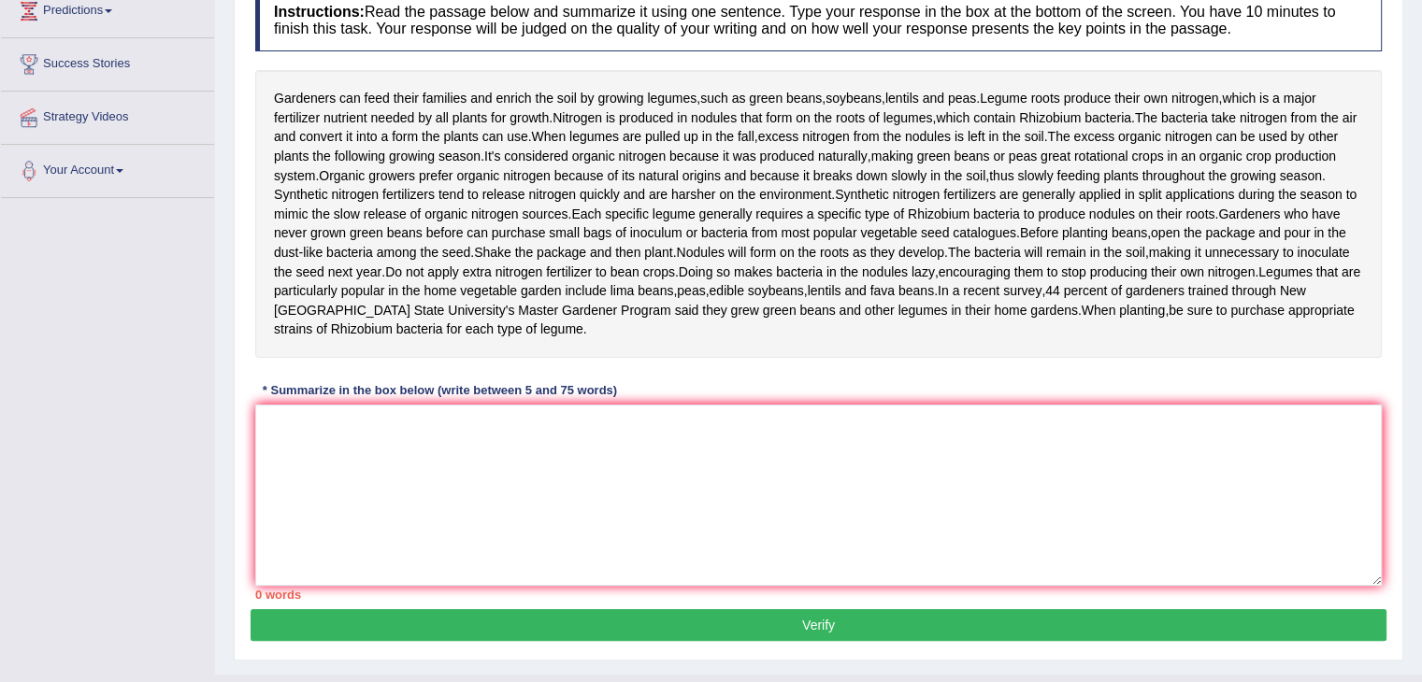
scroll to position [260, 0]
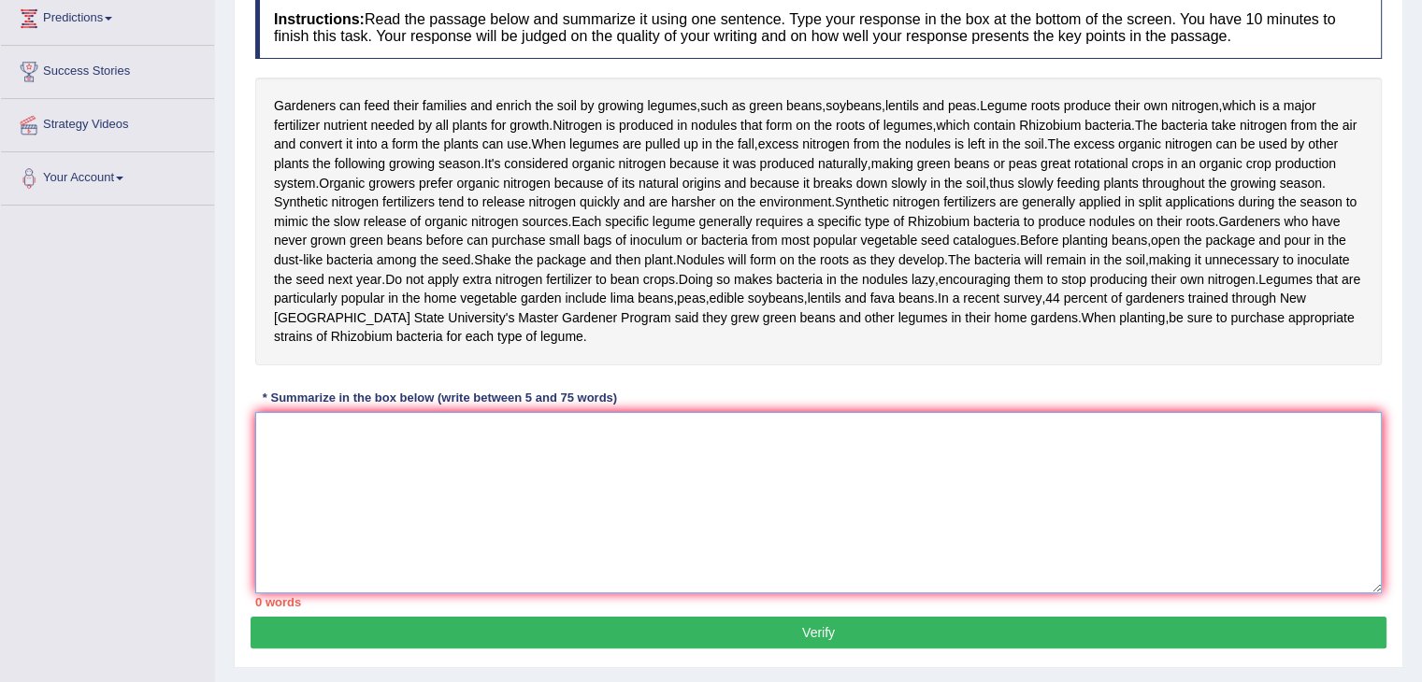
click at [331, 593] on textarea at bounding box center [818, 502] width 1126 height 181
type textarea "g"
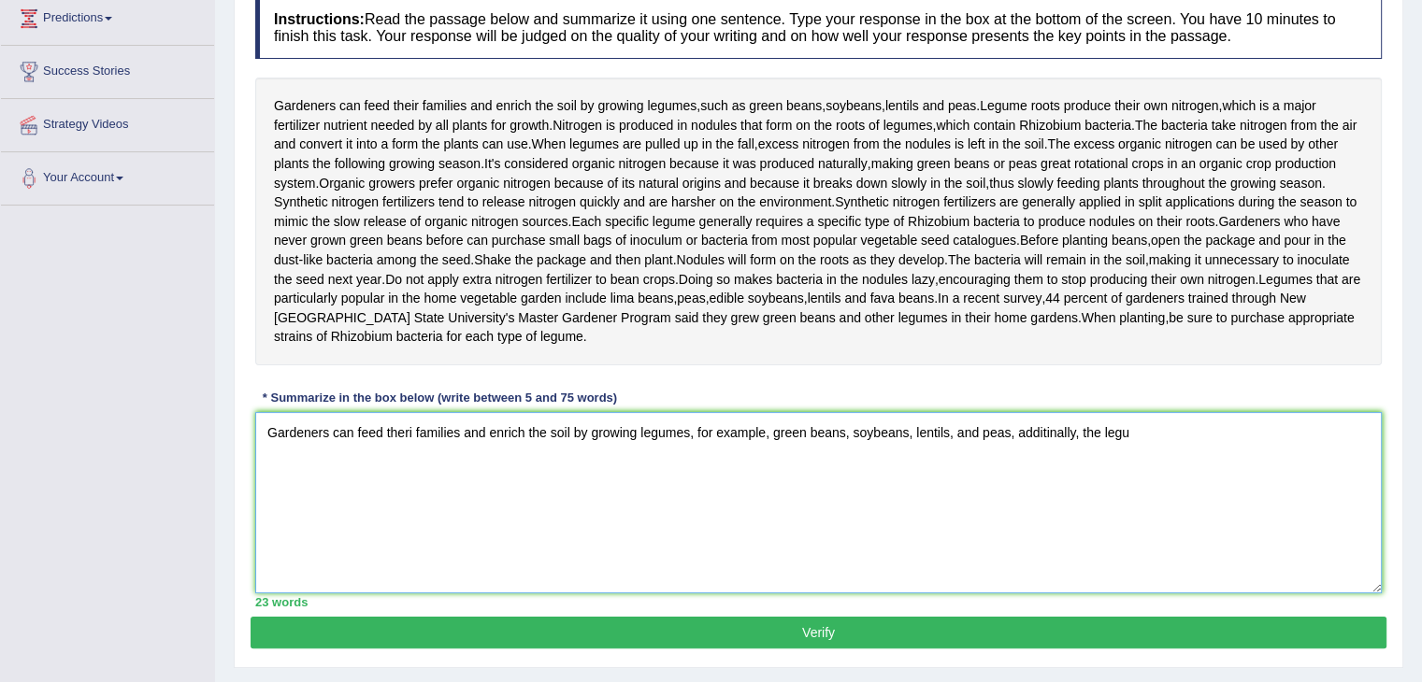
click at [1148, 513] on textarea "Gardeners can feed theri families and enrich the soil by growing legumes, for e…" at bounding box center [818, 502] width 1126 height 181
click at [1344, 516] on textarea "Gardeners can feed theri families and enrich the soil by growing legumes, for e…" at bounding box center [818, 502] width 1126 height 181
click at [1038, 507] on textarea "Gardeners can feed theri families and enrich the soil by growing legumes, for e…" at bounding box center [818, 502] width 1126 height 181
click at [1372, 517] on textarea "Gardeners can feed theri families and enrich the soil by growing legumes, for e…" at bounding box center [818, 502] width 1126 height 181
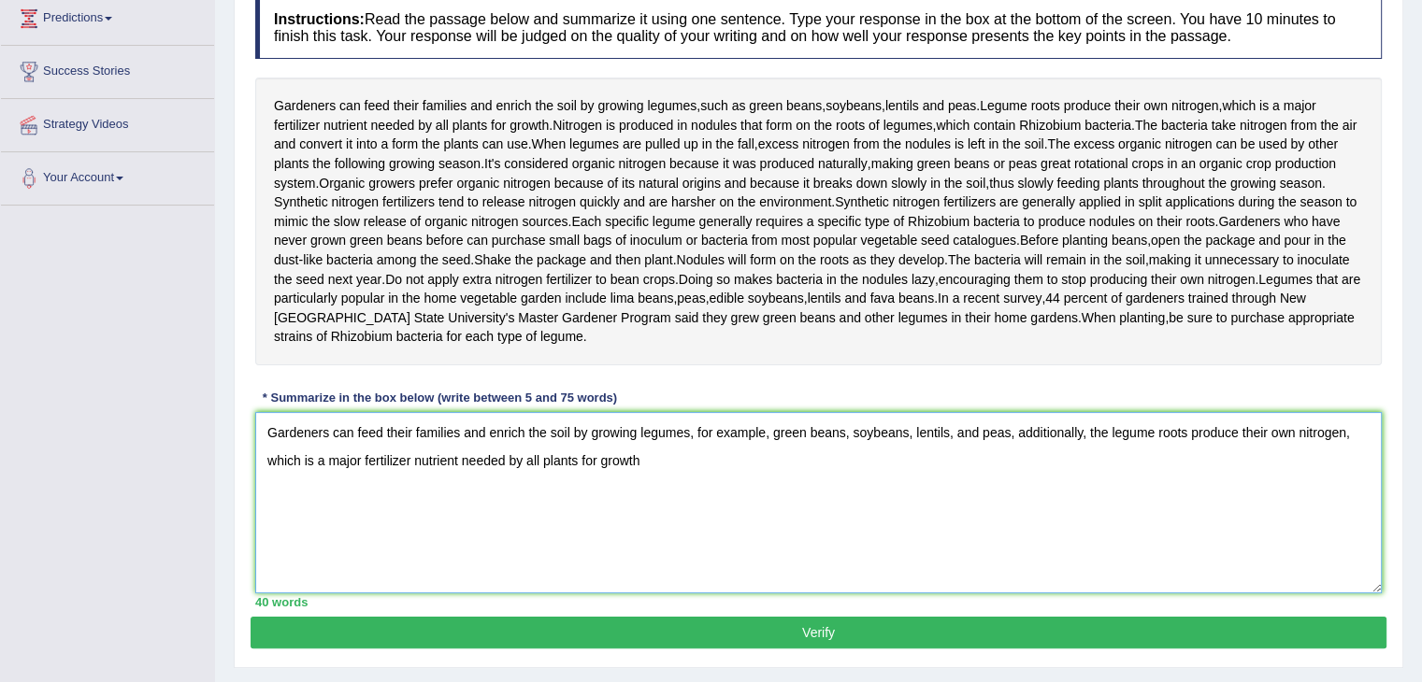
click at [683, 550] on textarea "Gardeners can feed their families and enrich the soil by growing legumes, for e…" at bounding box center [818, 502] width 1126 height 181
click at [989, 536] on textarea "Gardeners can feed their families and enrich the soil by growing legumes, for e…" at bounding box center [818, 502] width 1126 height 181
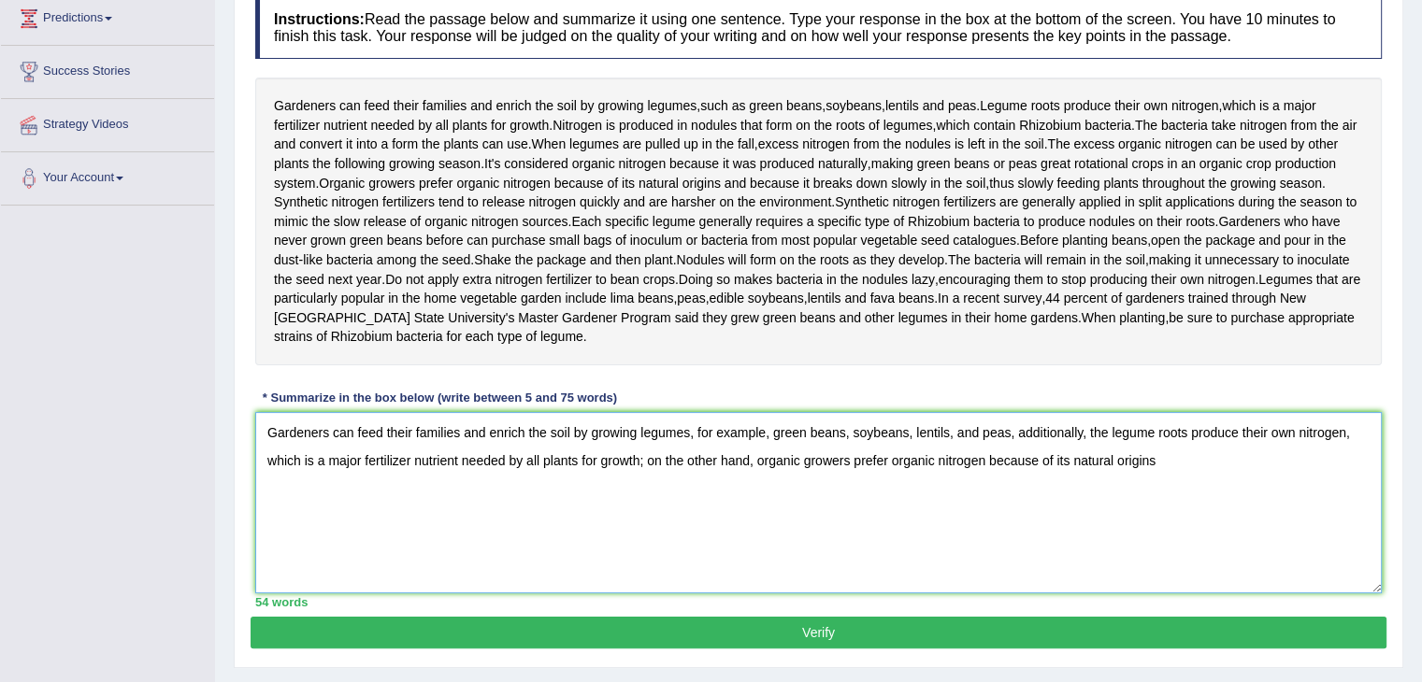
click at [1189, 534] on textarea "Gardeners can feed their families and enrich the soil by growing legumes, for e…" at bounding box center [818, 502] width 1126 height 181
click at [1244, 536] on textarea "Gardeners can feed their families and enrich the soil by growing legumes, for e…" at bounding box center [818, 502] width 1126 height 181
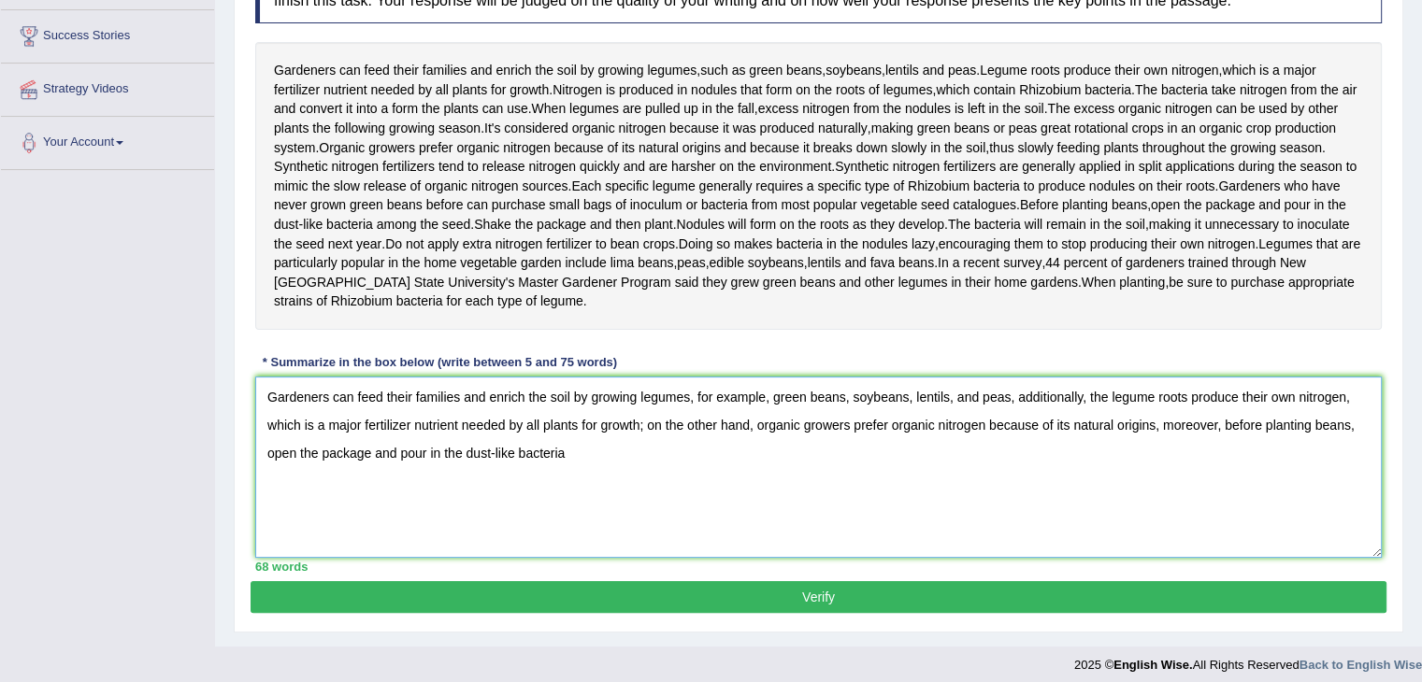
scroll to position [304, 0]
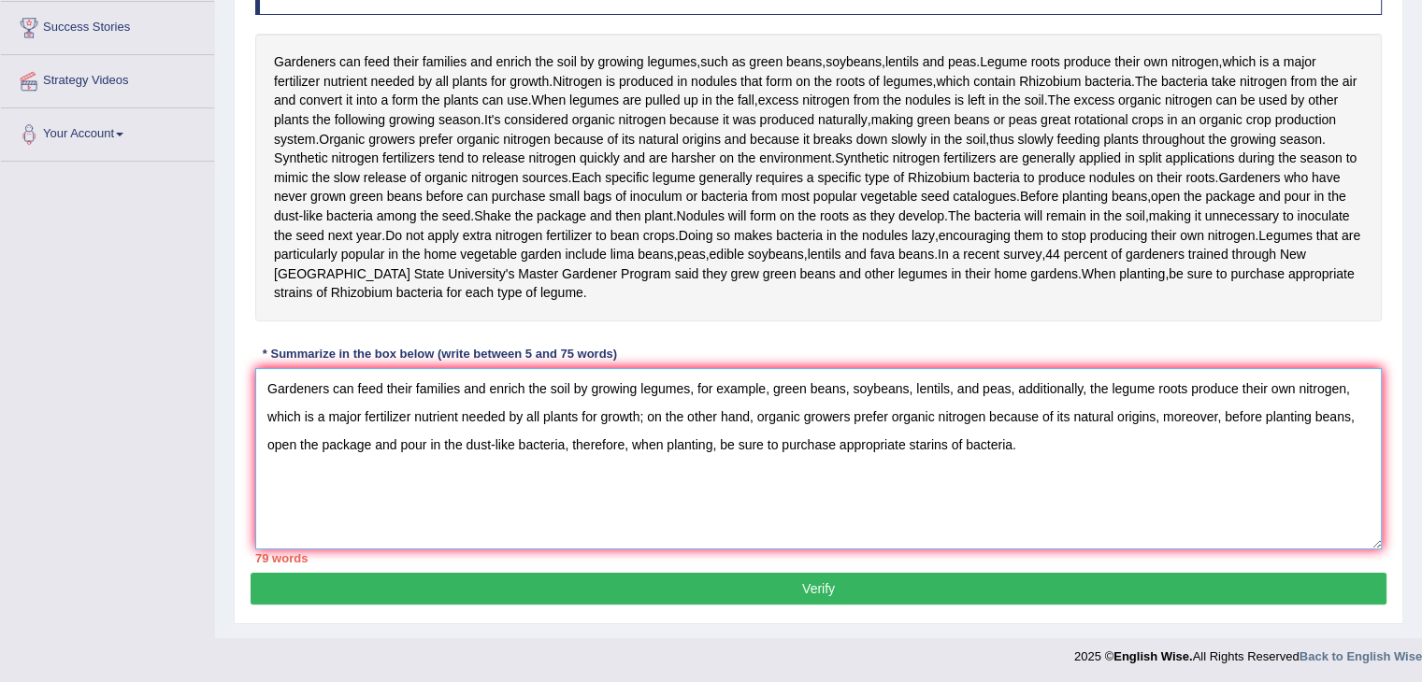
click at [1004, 465] on textarea "Gardeners can feed their families and enrich the soil by growing legumes, for e…" at bounding box center [818, 458] width 1126 height 181
click at [945, 468] on textarea "Gardeners can feed their families and enrich the soil by growing legumes, for e…" at bounding box center [818, 458] width 1126 height 181
click at [843, 466] on textarea "Gardeners can feed their families and enrich the soil by growing legumes, for e…" at bounding box center [818, 458] width 1126 height 181
click at [546, 497] on textarea "Gardeners can feed their families and enrich the soil by growing legumes, for e…" at bounding box center [818, 458] width 1126 height 181
click at [543, 494] on textarea "Gardeners can feed their families and enrich the soil by growing legumes, for e…" at bounding box center [818, 458] width 1126 height 181
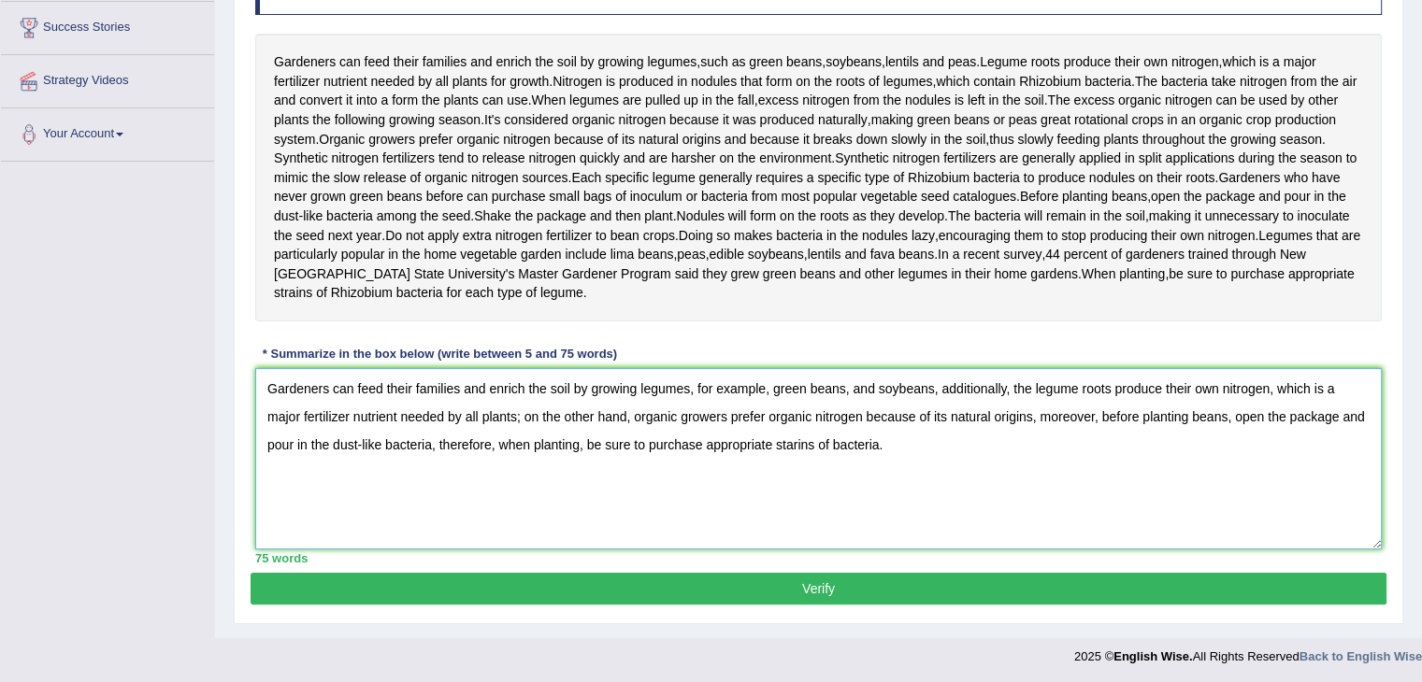
click at [565, 550] on textarea "Gardeners can feed their families and enrich the soil by growing legumes, for e…" at bounding box center [818, 458] width 1126 height 181
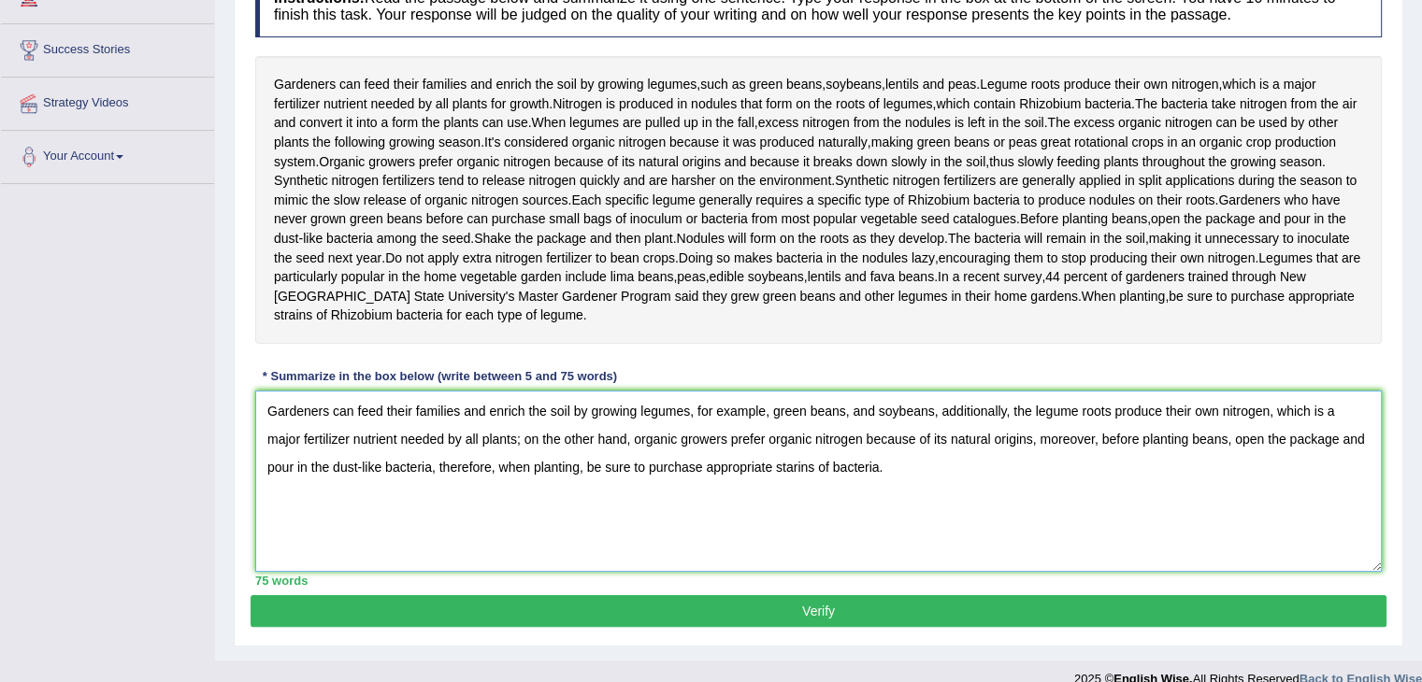
scroll to position [280, 0]
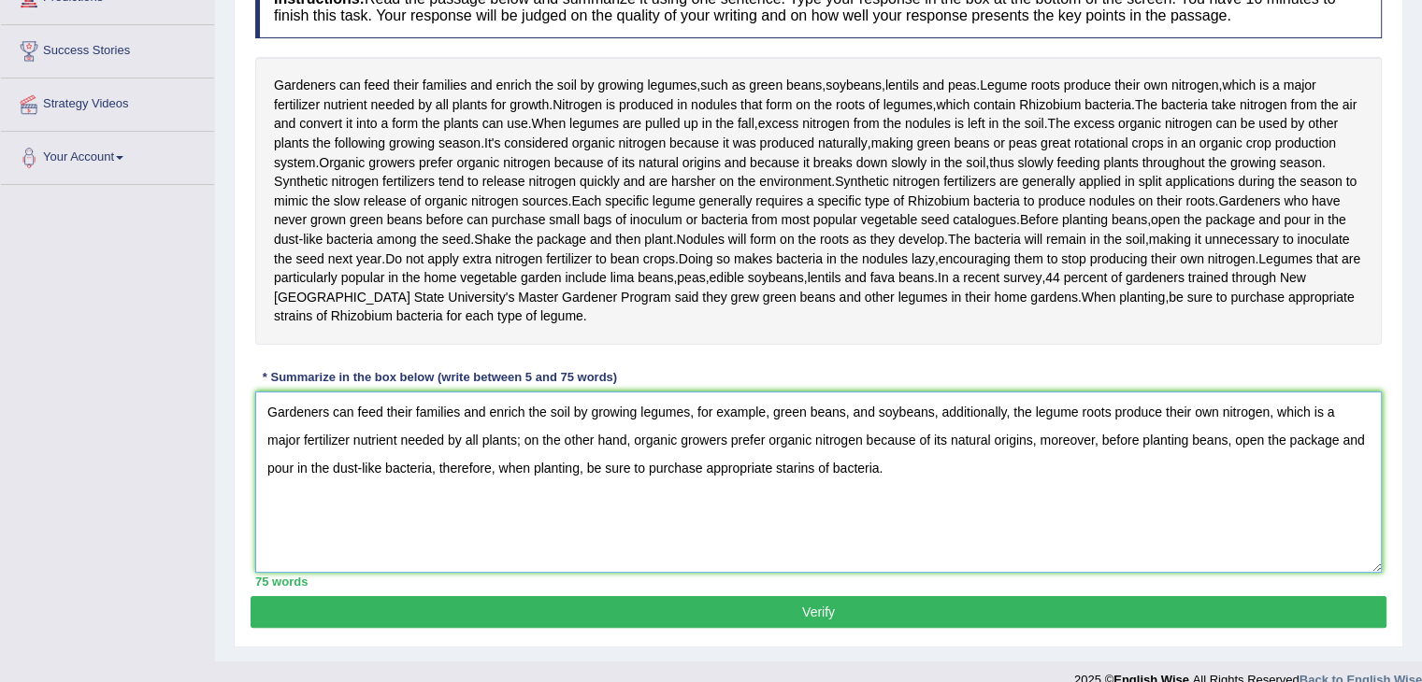
click at [747, 548] on textarea "Gardeners can feed their families and enrich the soil by growing legumes, for e…" at bounding box center [818, 482] width 1126 height 181
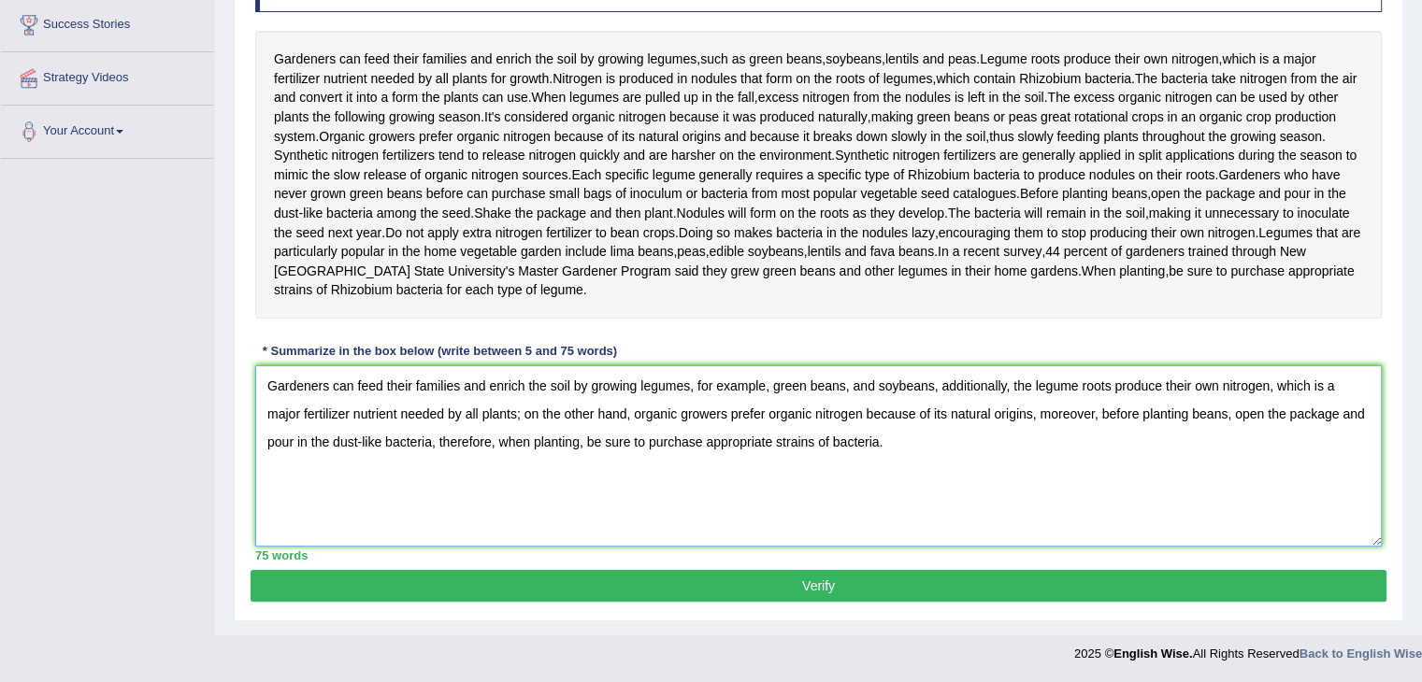
type textarea "Gardeners can feed their families and enrich the soil by growing legumes, for e…"
click at [747, 602] on button "Verify" at bounding box center [818, 586] width 1136 height 32
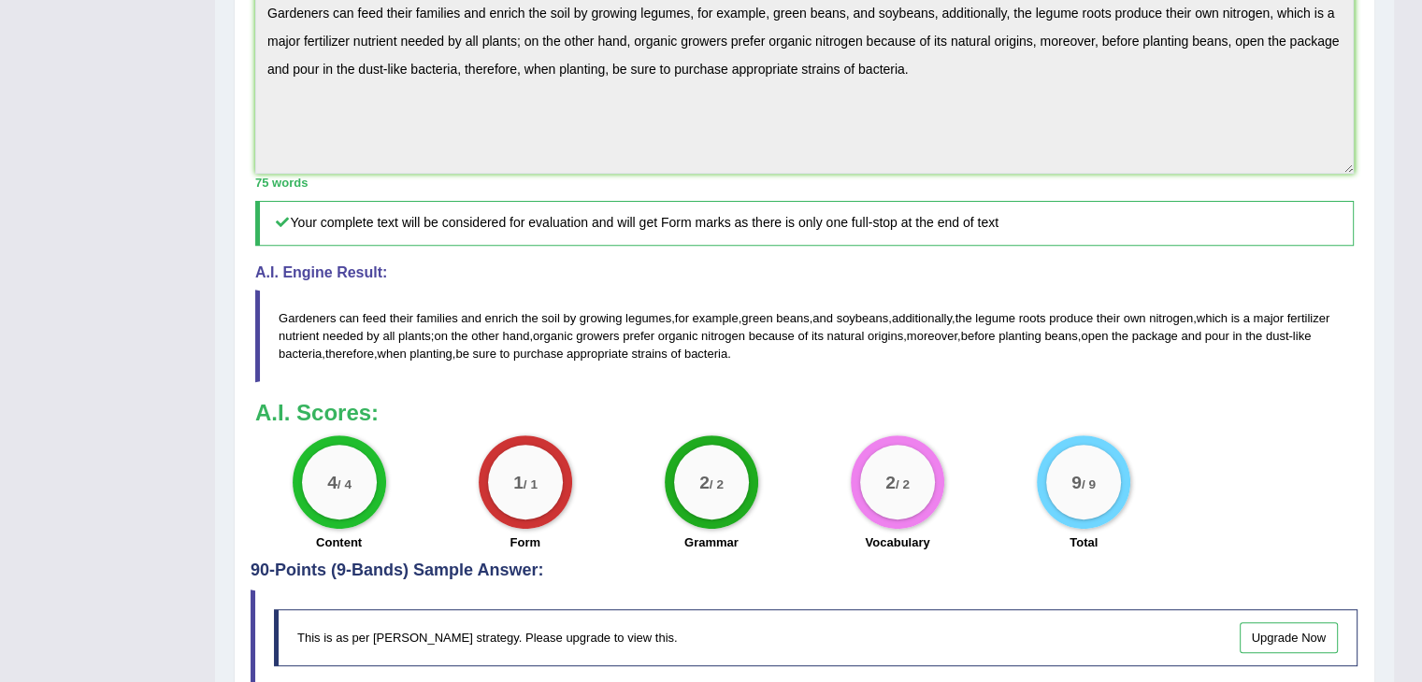
scroll to position [667, 0]
